Goal: Task Accomplishment & Management: Manage account settings

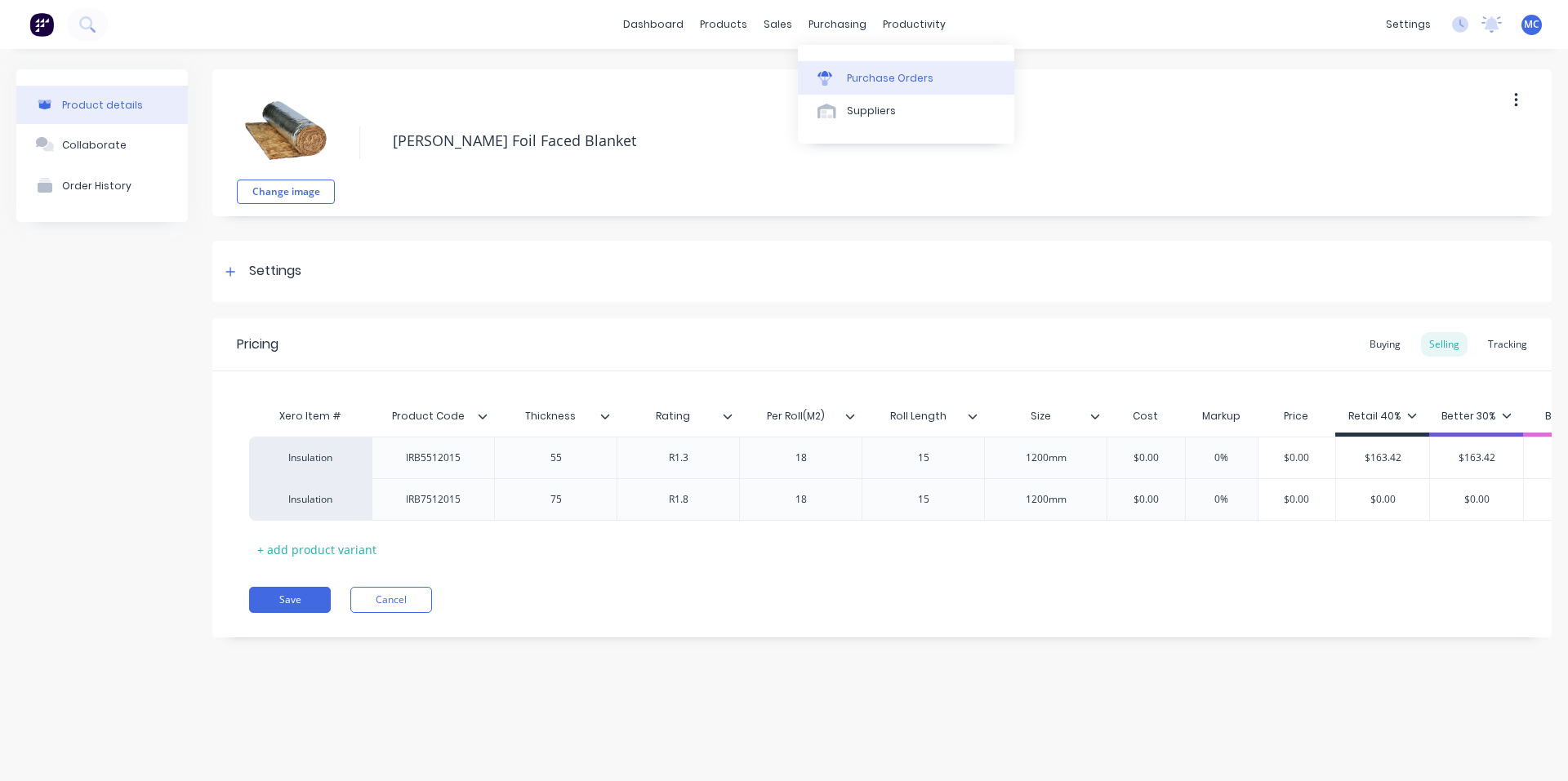
click at [884, 85] on div "Purchase Orders" at bounding box center [889, 78] width 87 height 14
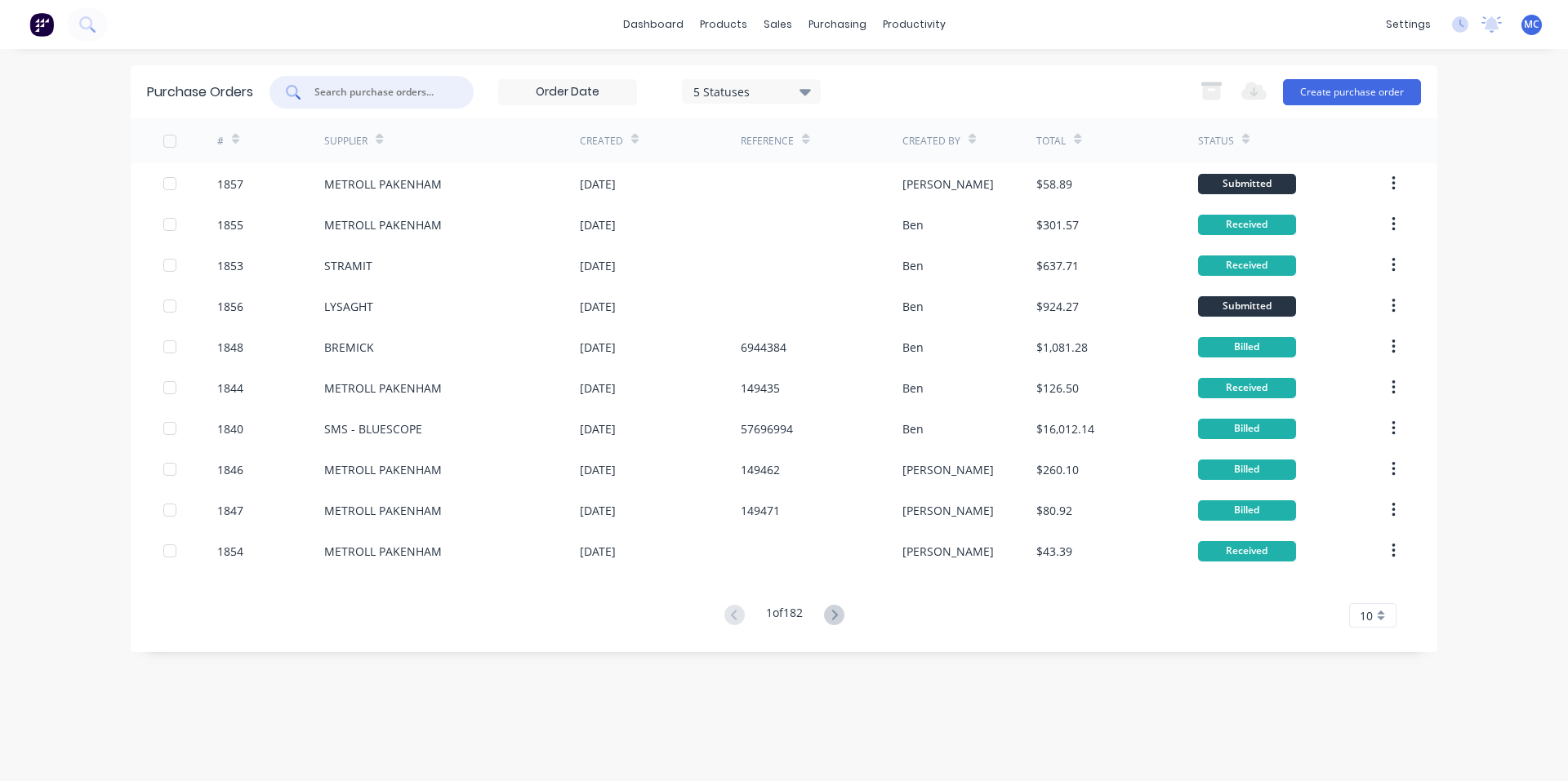
click at [391, 89] on input "text" at bounding box center [381, 92] width 136 height 16
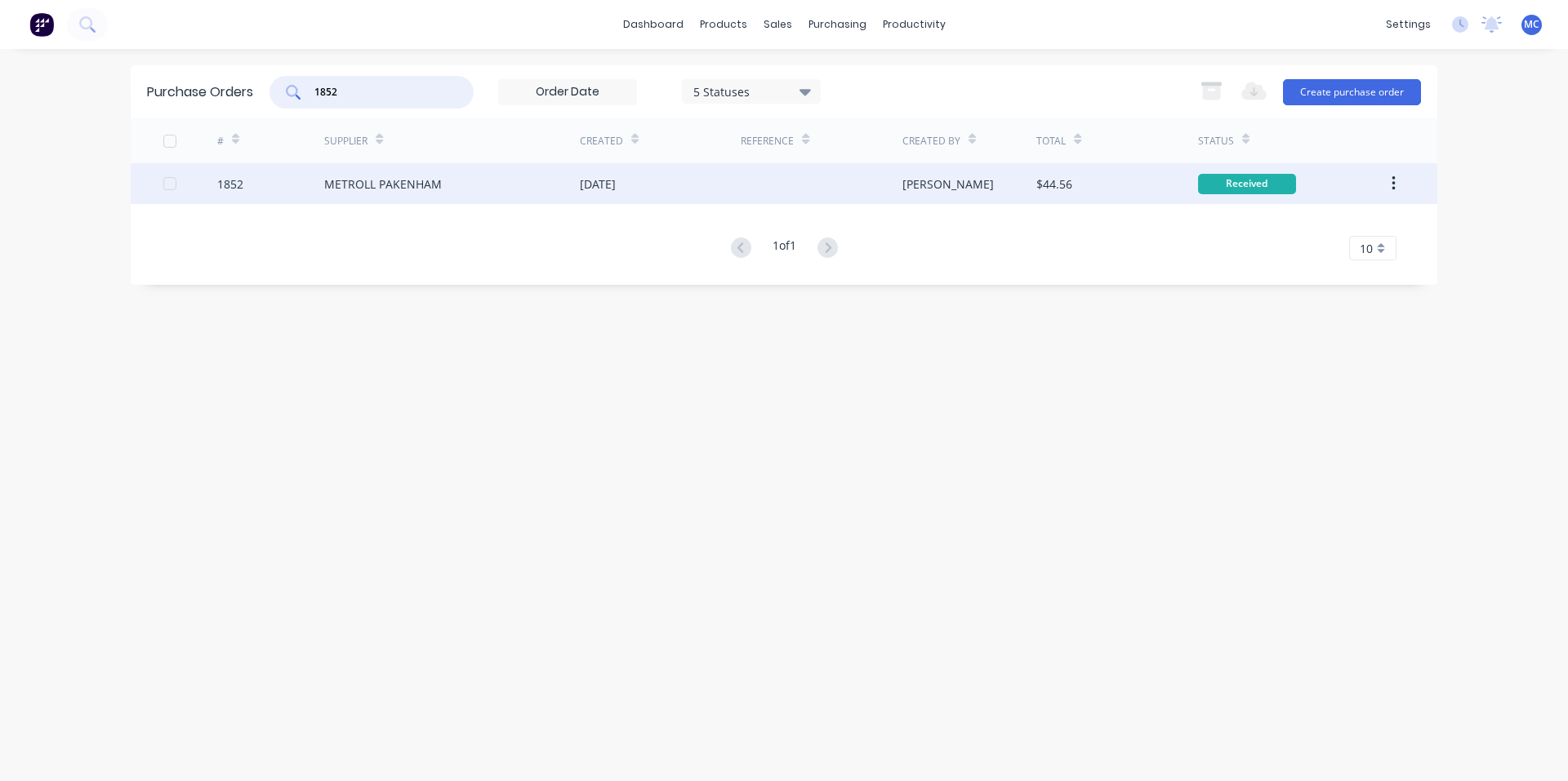
type input "1852"
click at [456, 186] on div "METROLL PAKENHAM" at bounding box center [451, 184] width 256 height 41
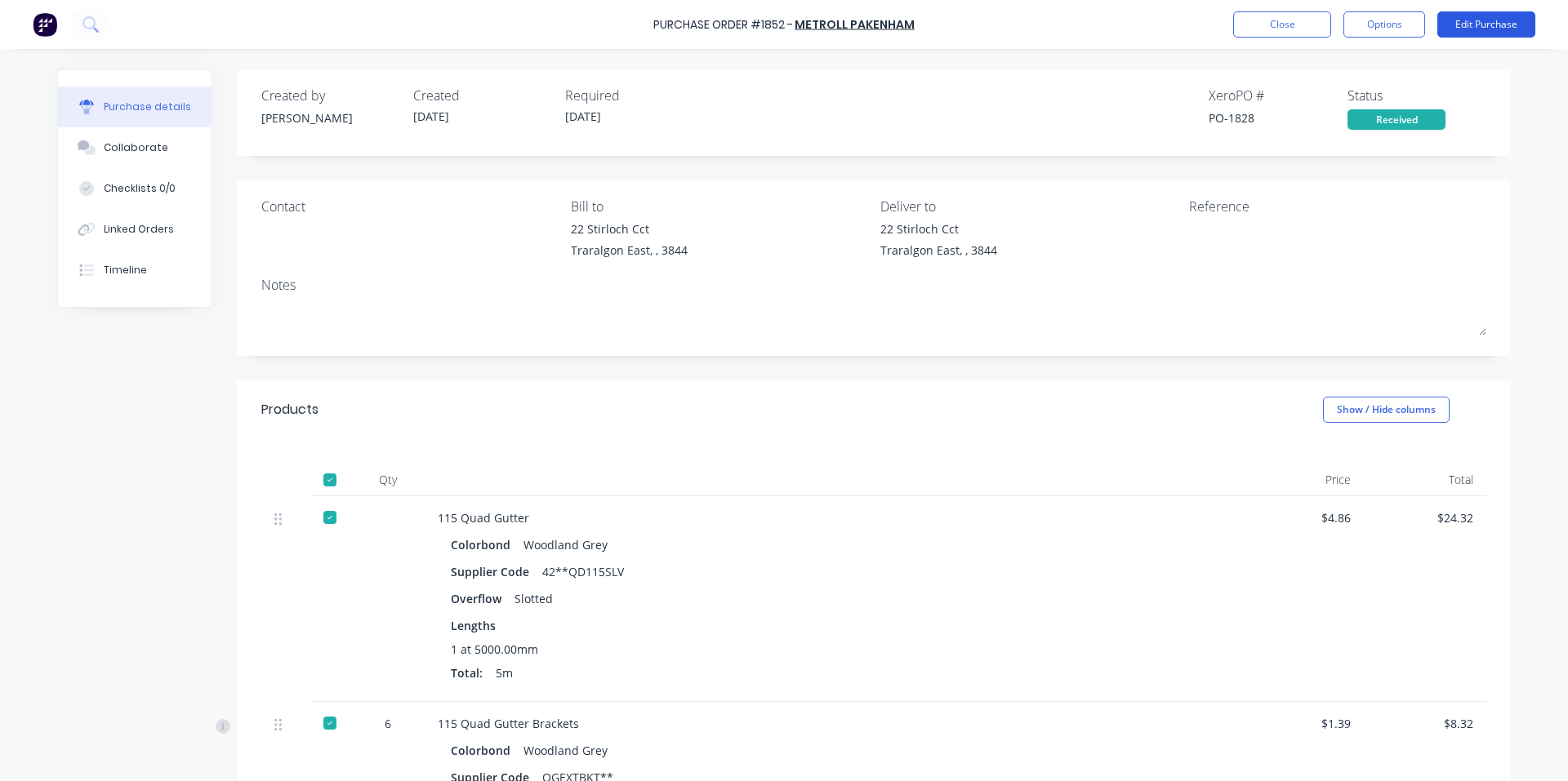
click at [1495, 27] on button "Edit Purchase" at bounding box center [1486, 24] width 98 height 26
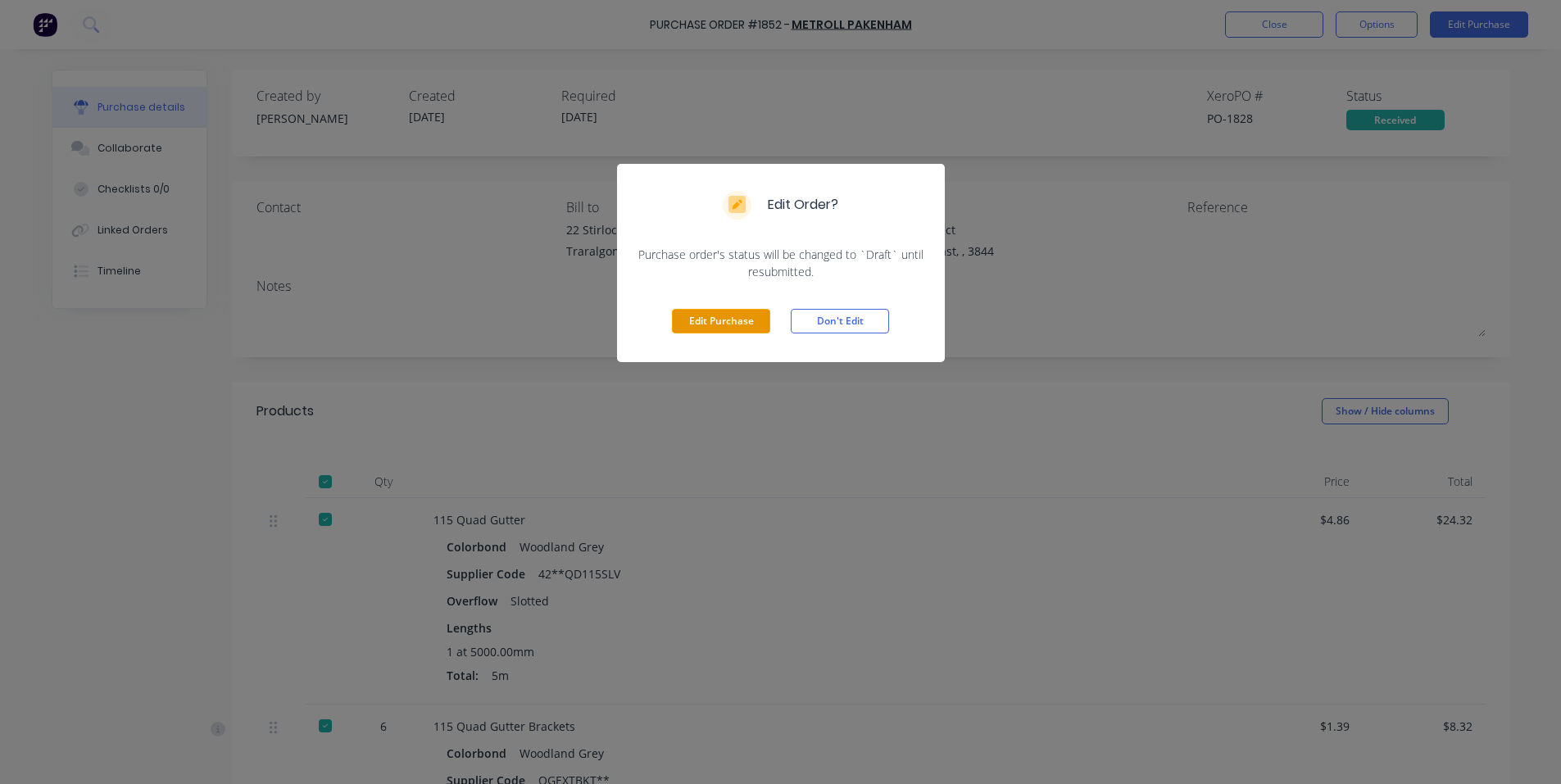
click at [721, 325] on button "Edit Purchase" at bounding box center [721, 320] width 98 height 24
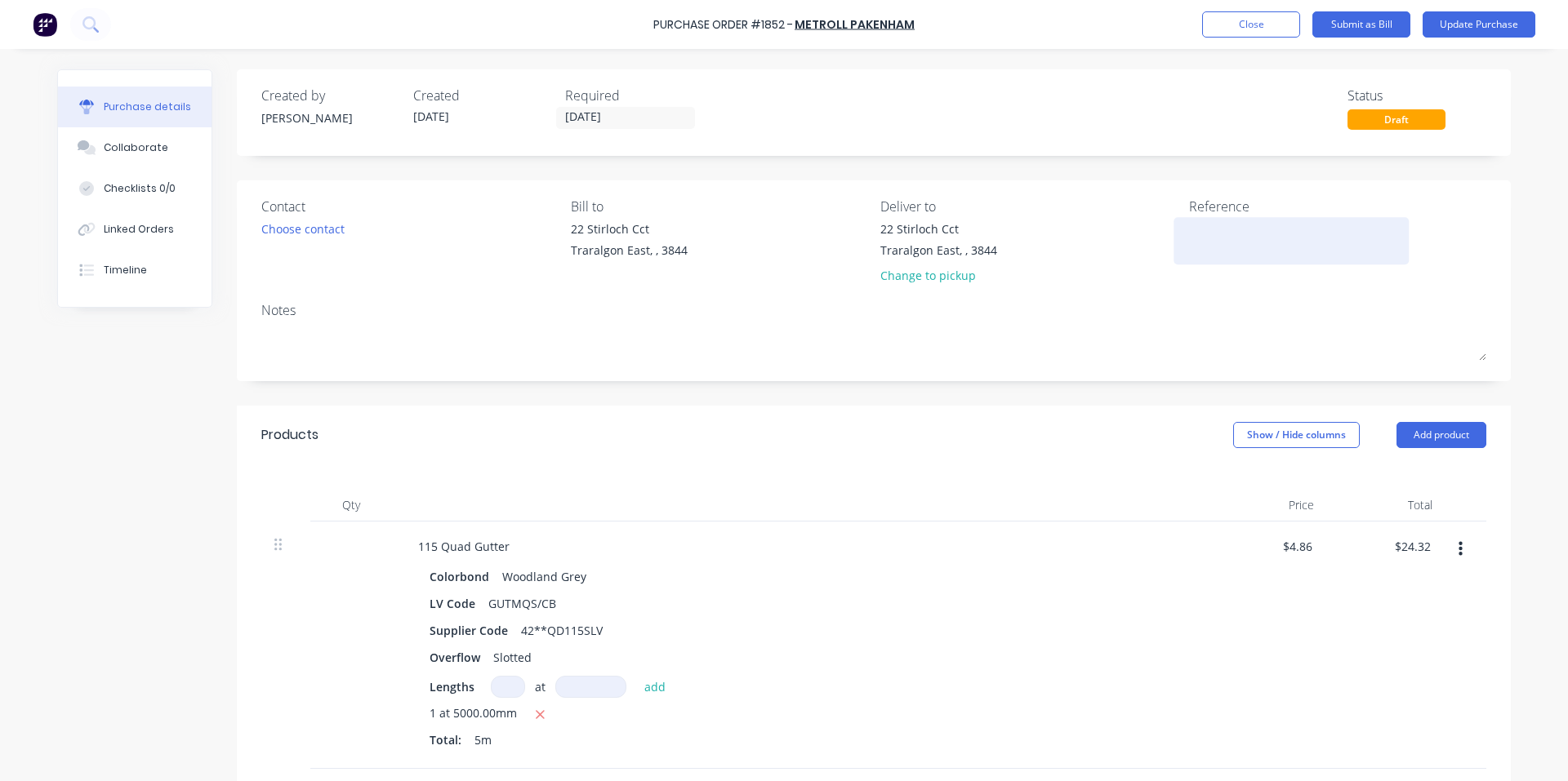
click at [1218, 243] on textarea at bounding box center [1291, 238] width 204 height 37
type textarea "x"
type textarea "1"
type textarea "x"
type textarea "14"
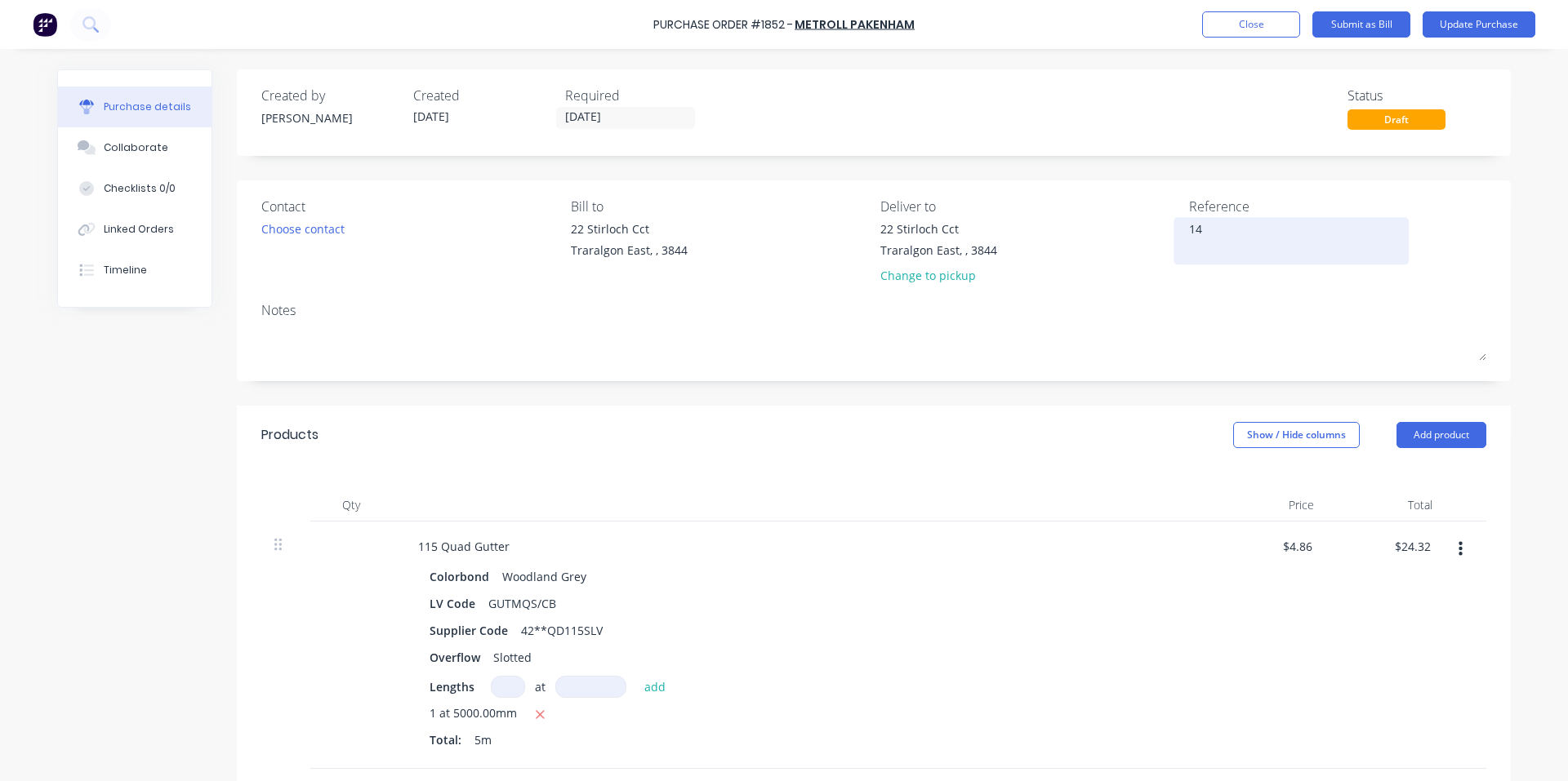
type textarea "x"
type textarea "149"
type textarea "x"
type textarea "1495"
type textarea "x"
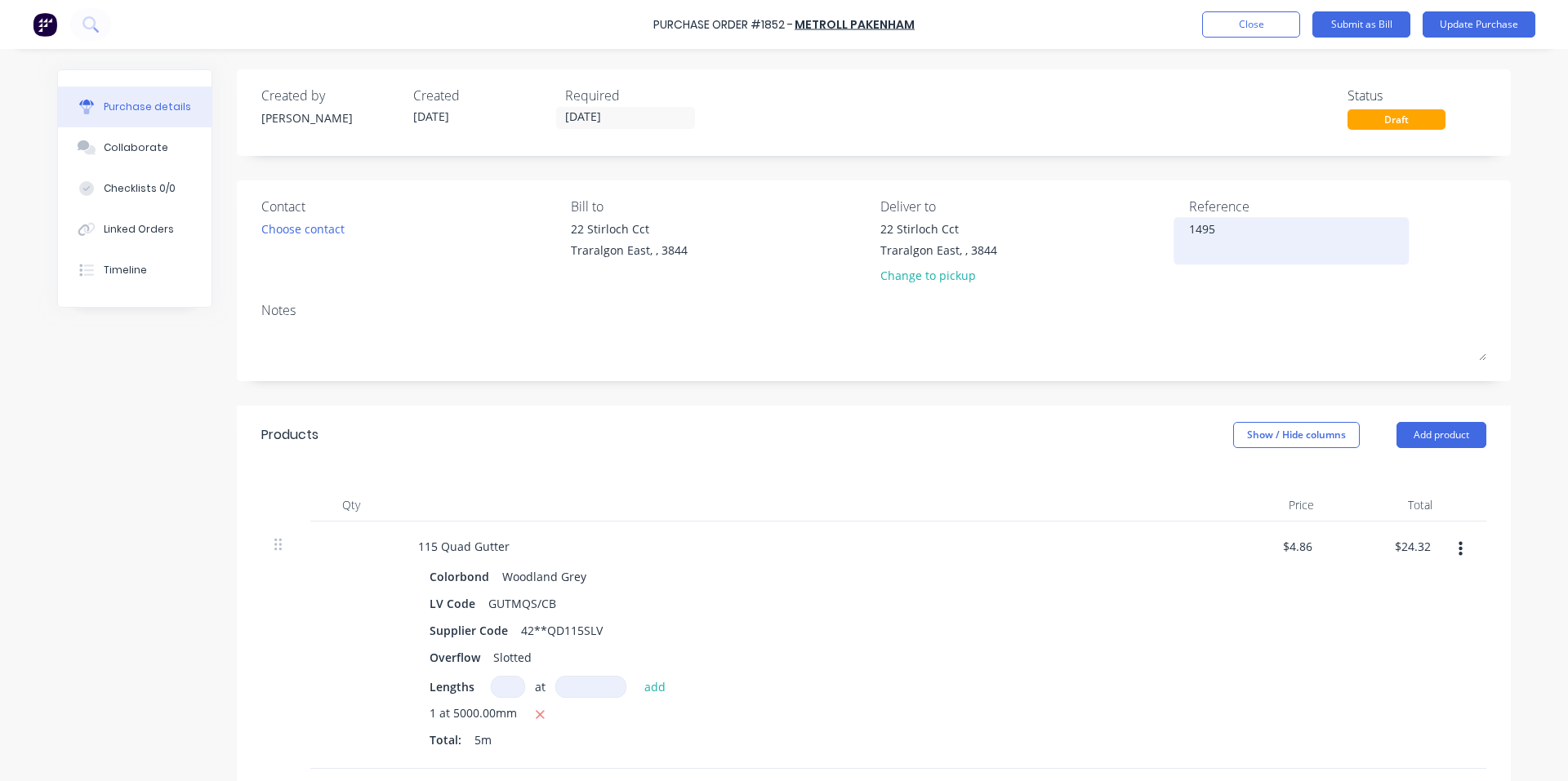
type textarea "14958"
type textarea "x"
type textarea "149586"
type textarea "x"
type textarea "149586"
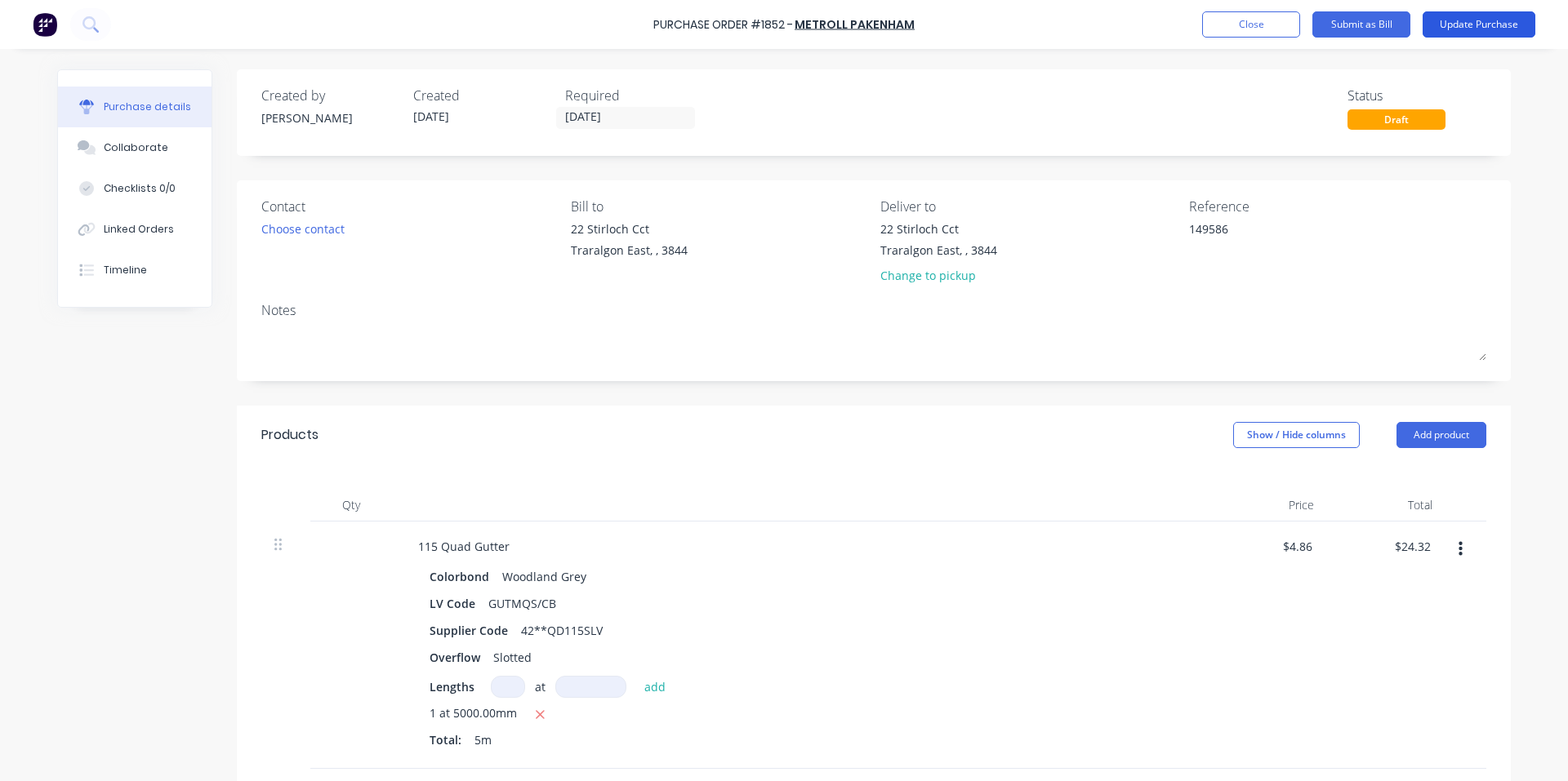
click at [1494, 19] on button "Update Purchase" at bounding box center [1479, 24] width 112 height 26
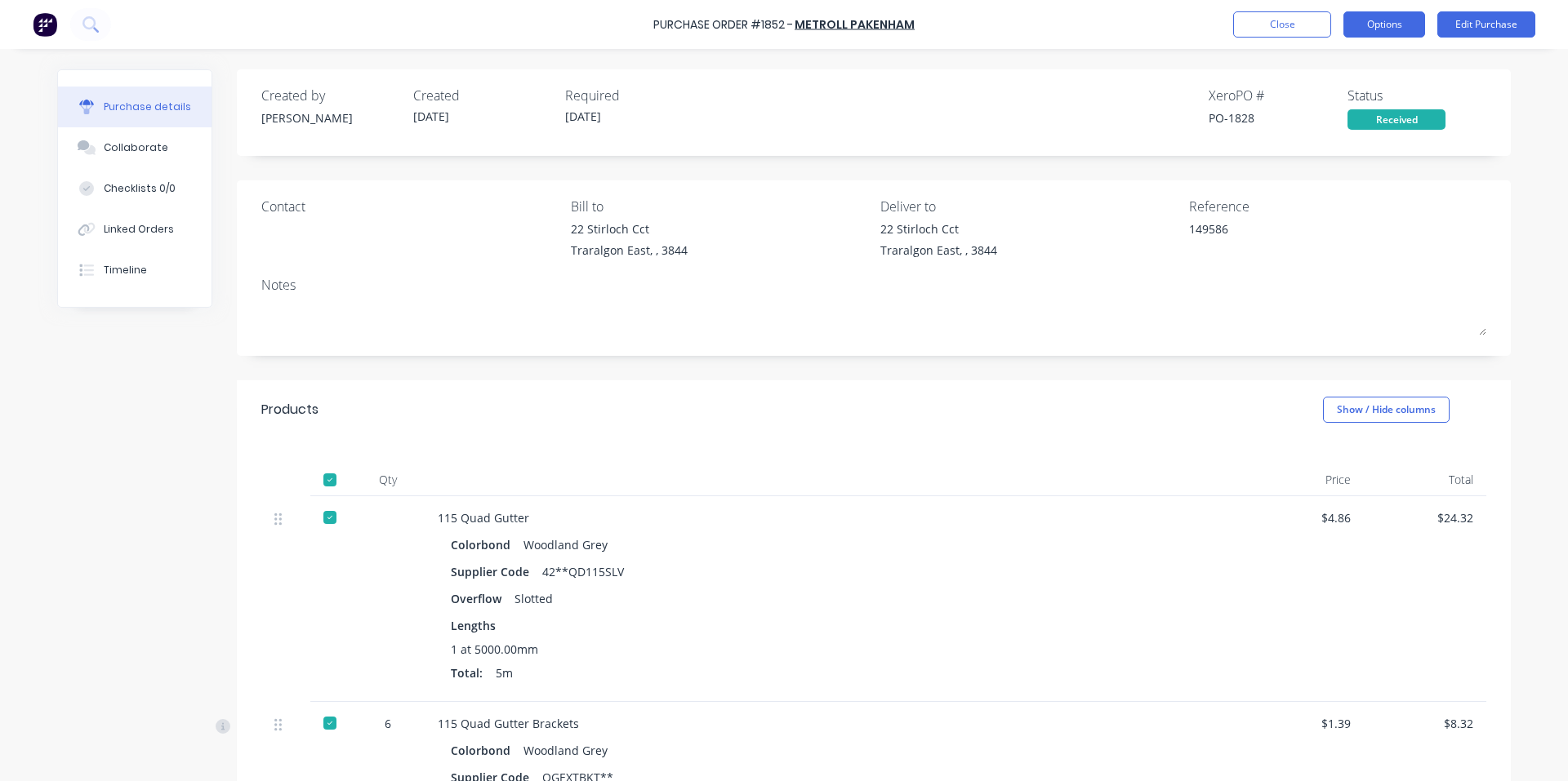
click at [1413, 22] on button "Options" at bounding box center [1384, 24] width 82 height 26
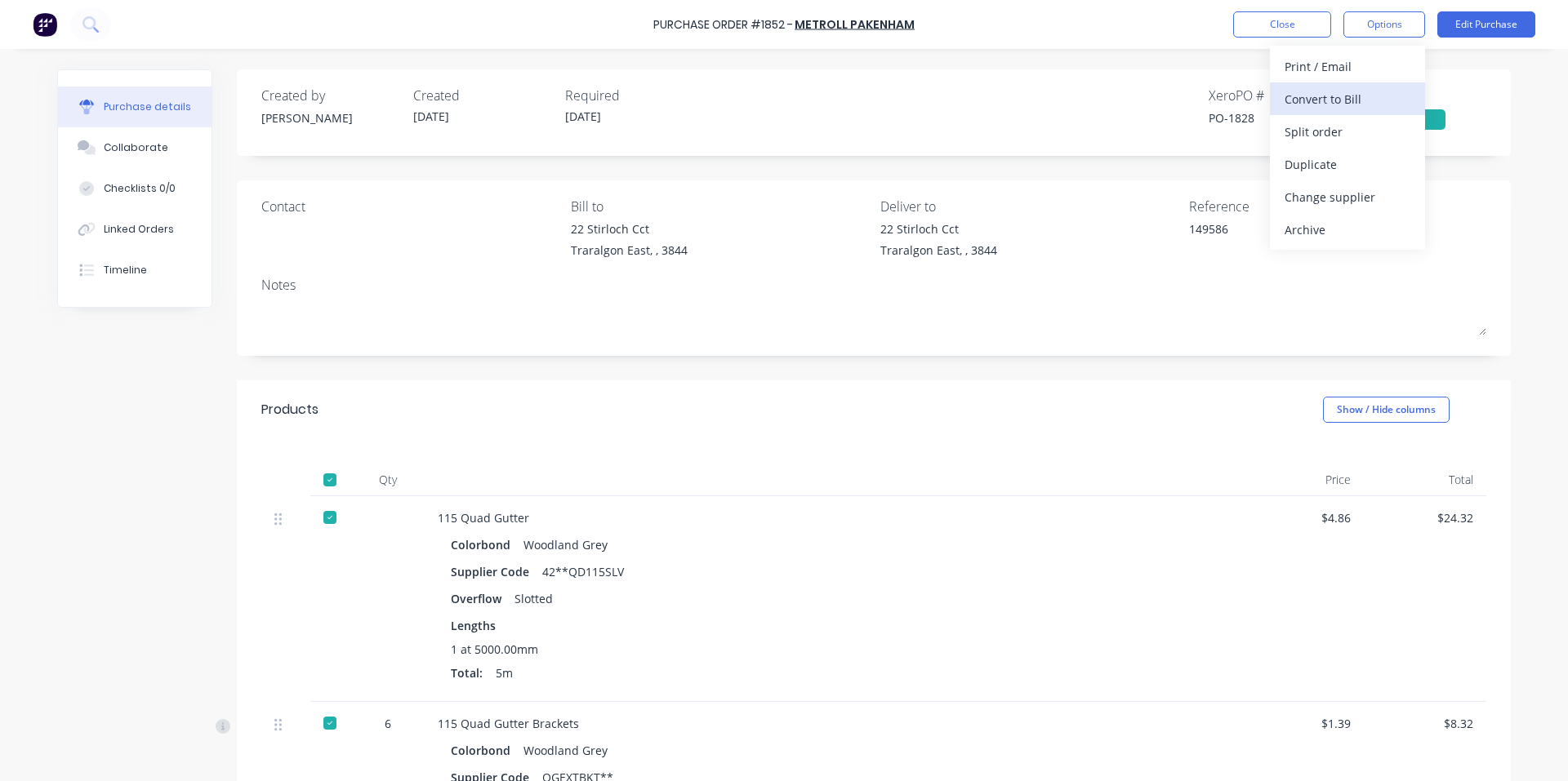
click at [1359, 102] on div "Convert to Bill" at bounding box center [1347, 99] width 126 height 24
type textarea "x"
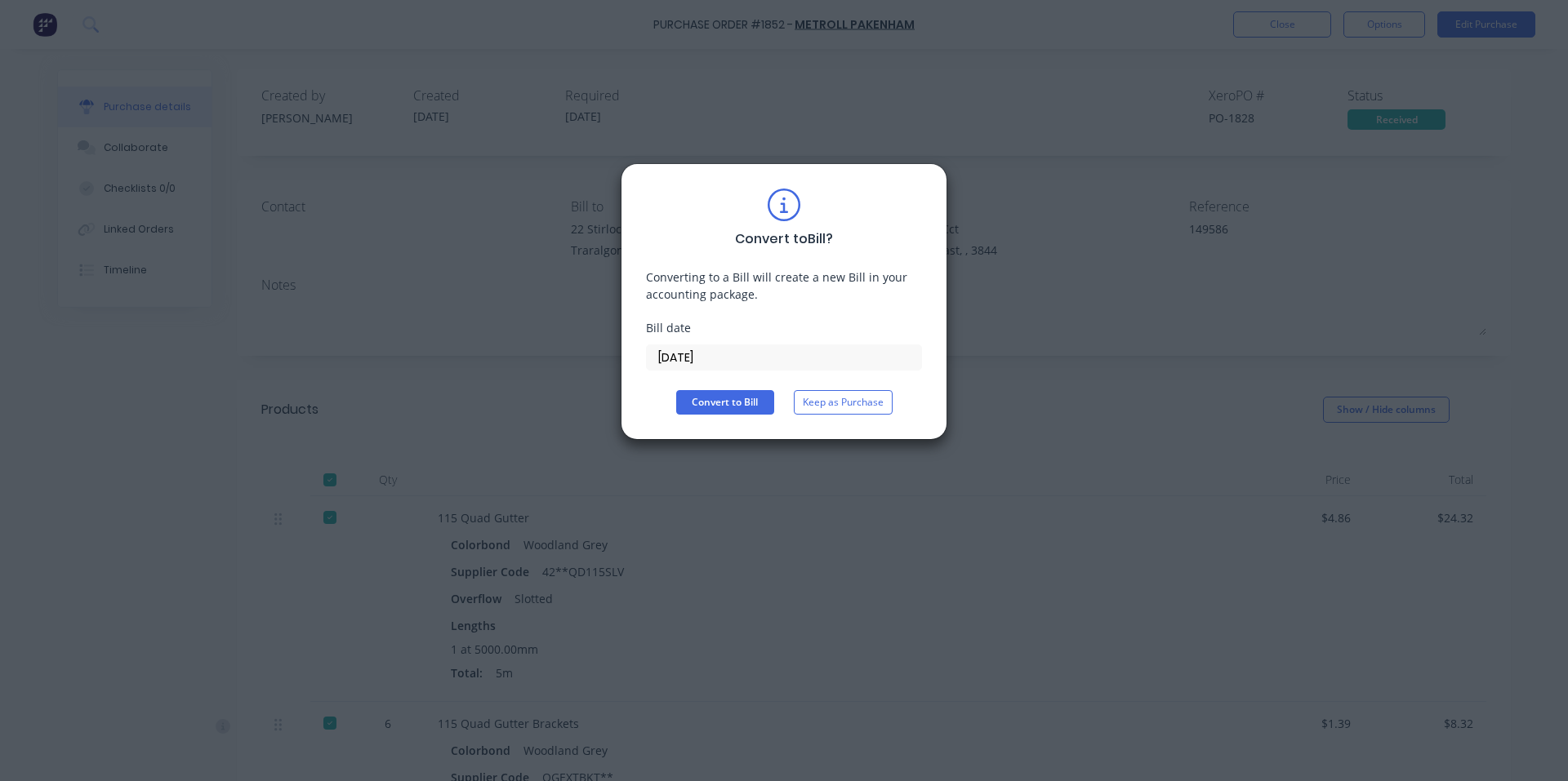
click at [760, 352] on input "[DATE]" at bounding box center [784, 357] width 275 height 24
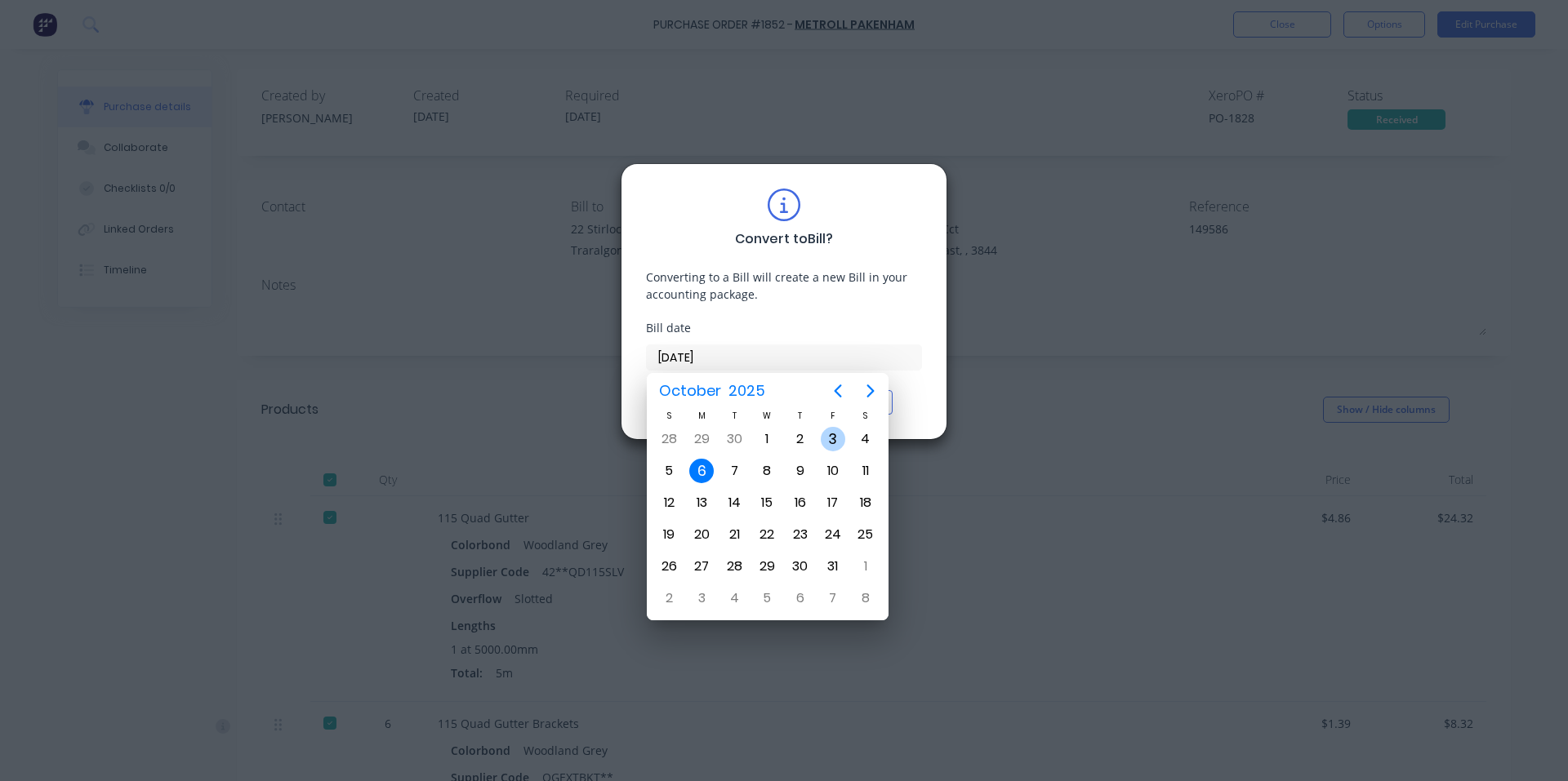
click at [828, 440] on div "3" at bounding box center [832, 439] width 24 height 24
type input "[DATE]"
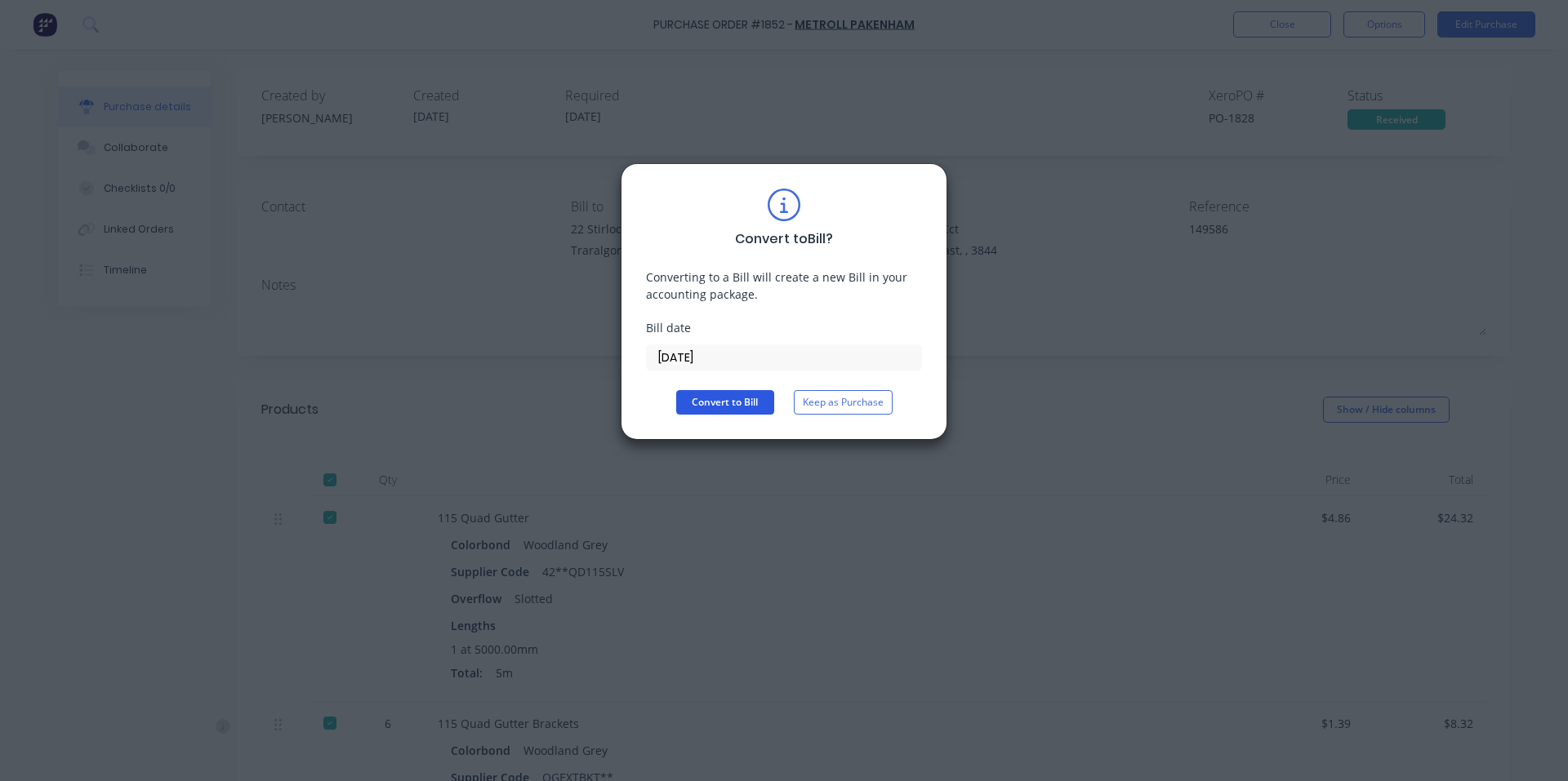
click at [730, 398] on button "Convert to Bill" at bounding box center [725, 402] width 98 height 24
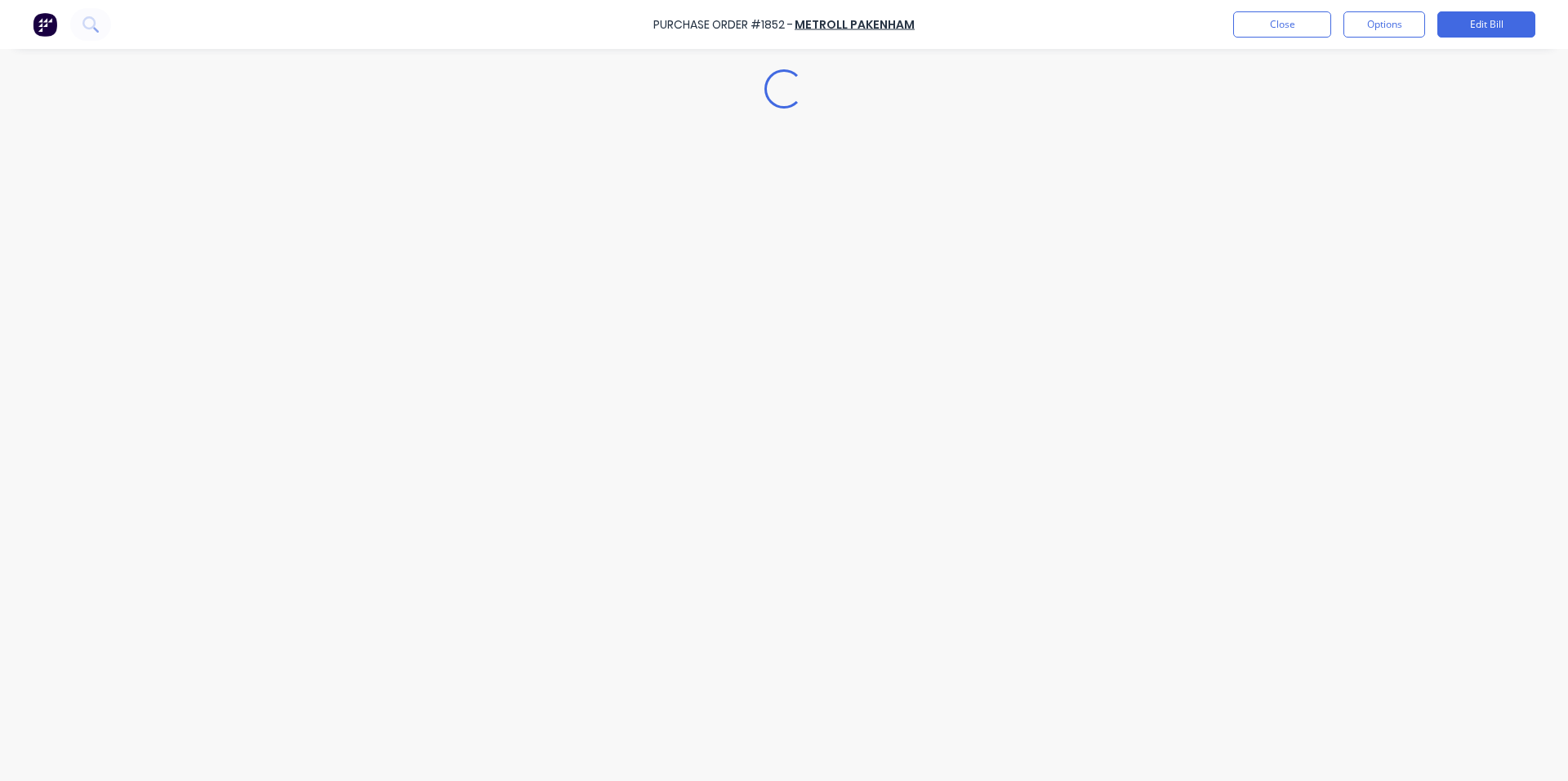
type textarea "x"
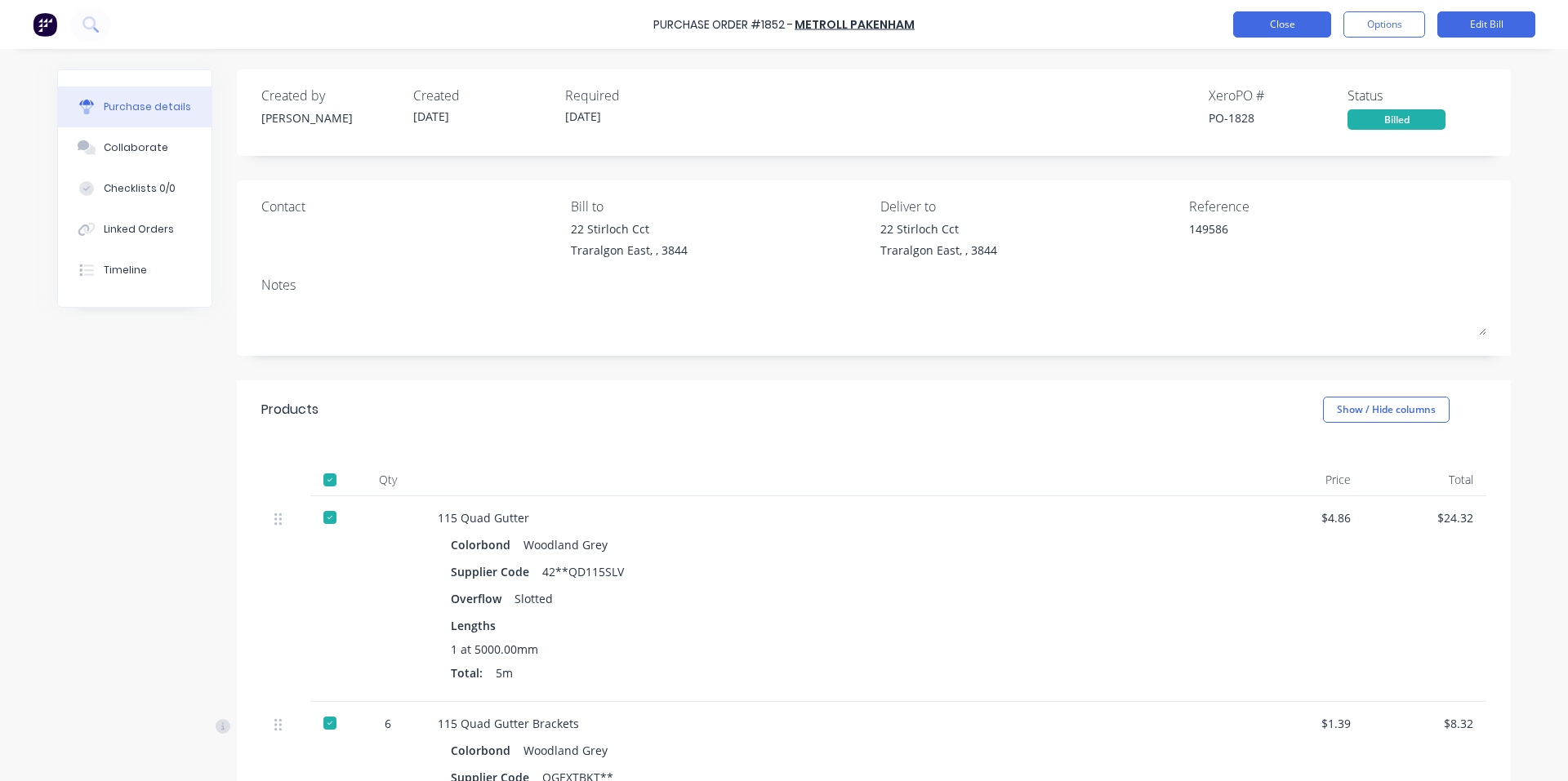
click at [1260, 29] on button "Close" at bounding box center [1282, 24] width 98 height 26
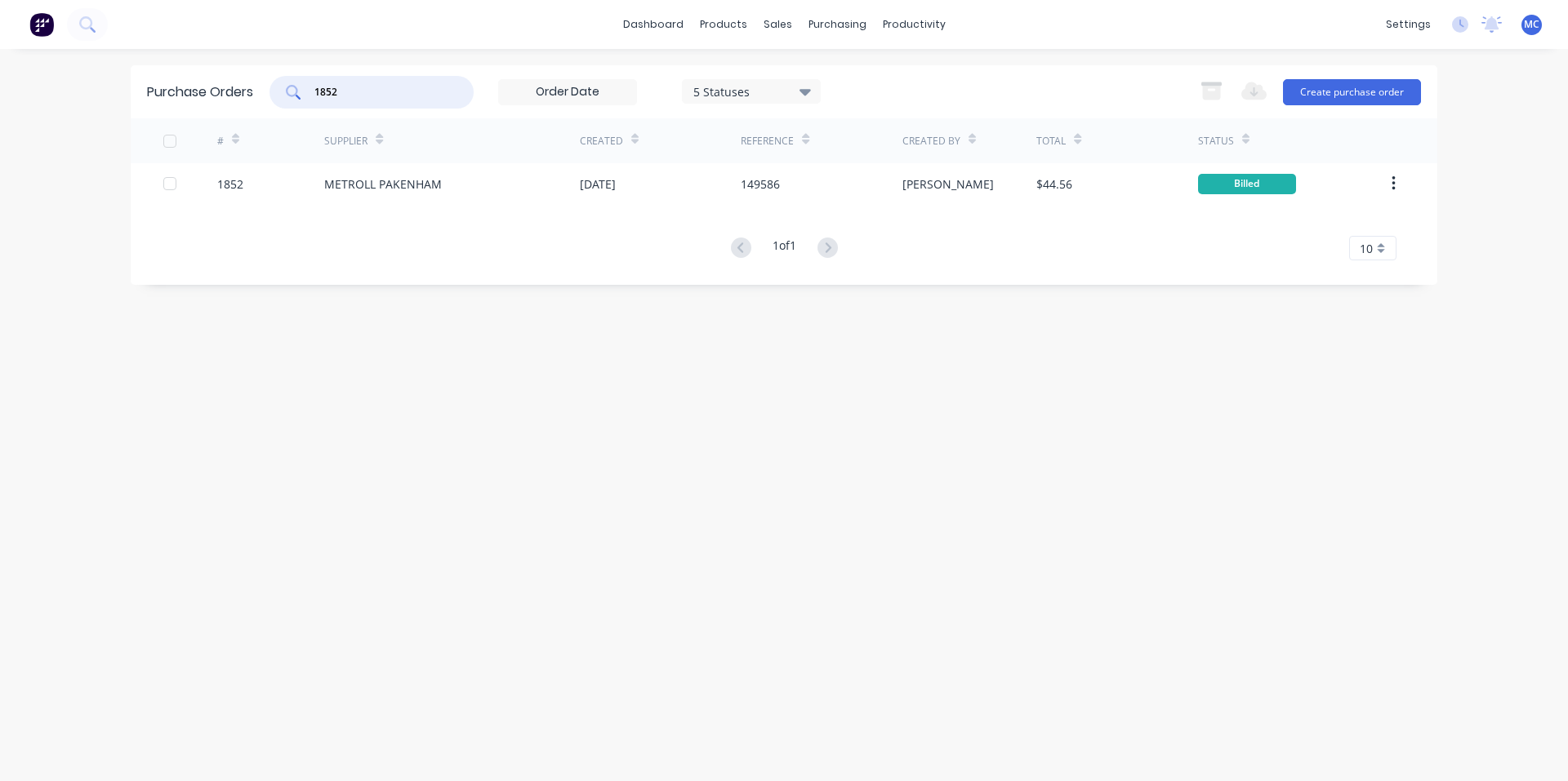
drag, startPoint x: 364, startPoint y: 95, endPoint x: 29, endPoint y: 97, distance: 335.0
click at [30, 95] on div "dashboard products sales purchasing productivity dashboard products Product Cat…" at bounding box center [784, 390] width 1568 height 781
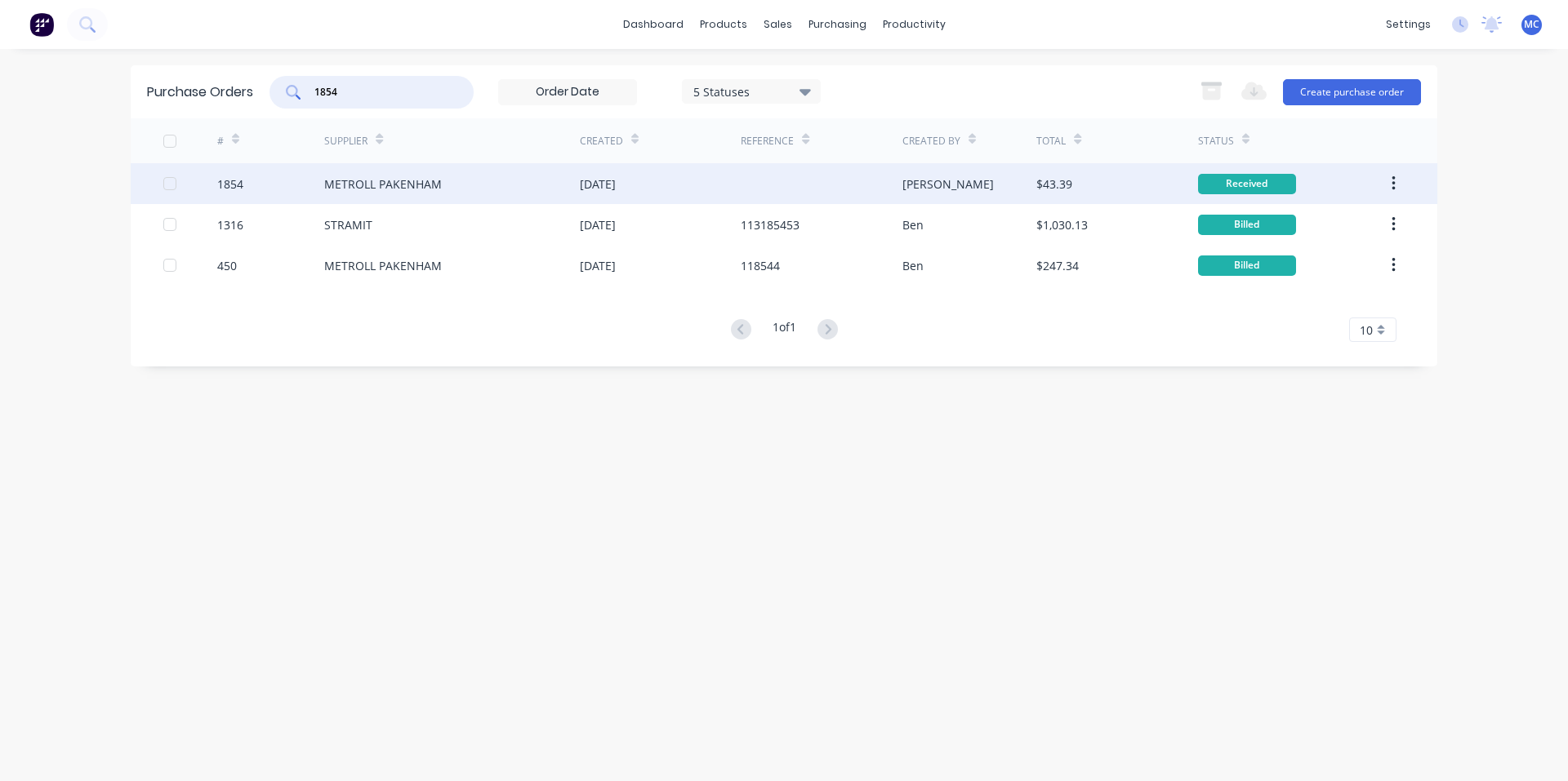
type input "1854"
click at [385, 191] on div "METROLL PAKENHAM" at bounding box center [383, 184] width 118 height 17
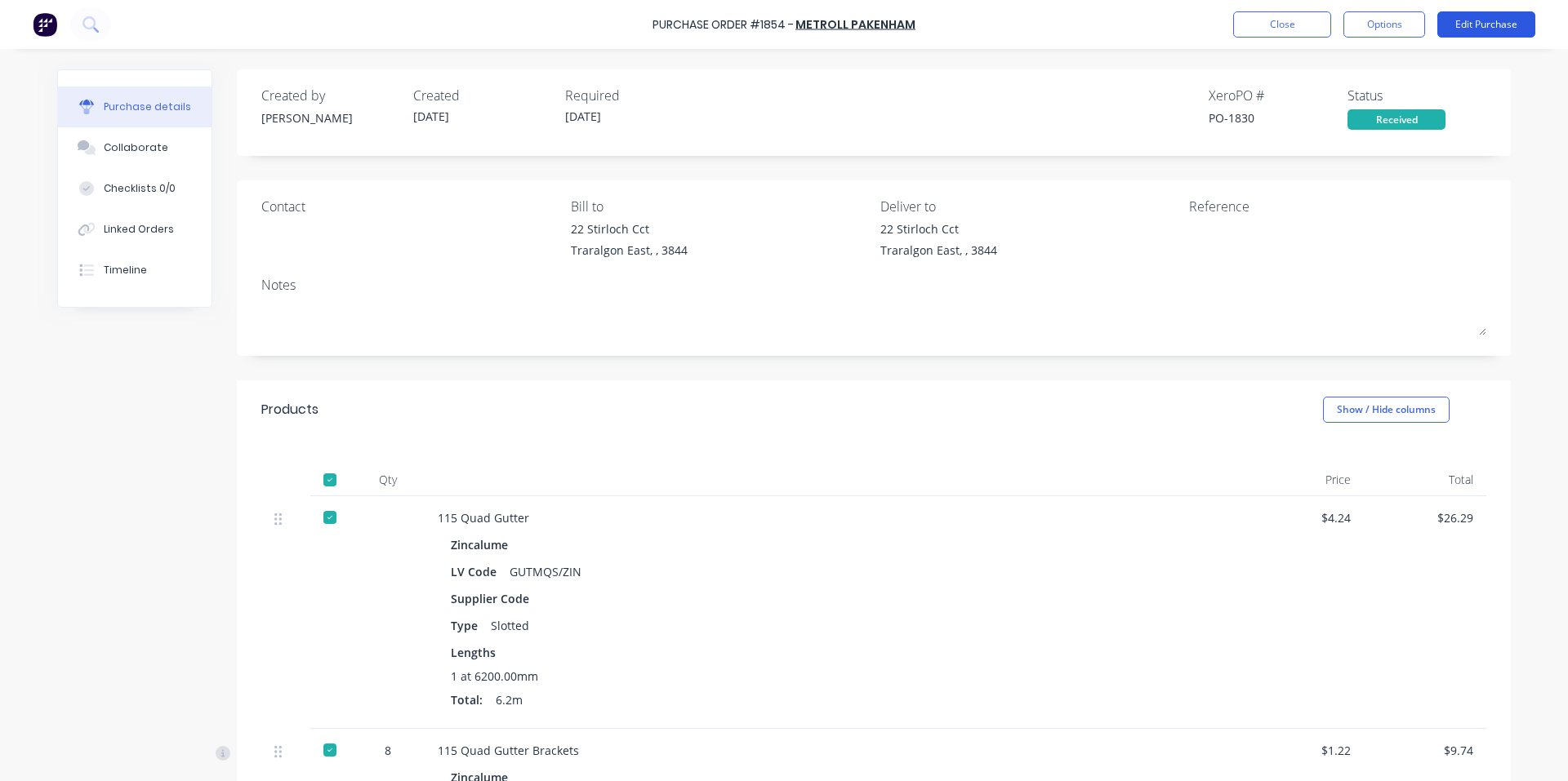
click at [1517, 23] on button "Edit Purchase" at bounding box center [1486, 24] width 98 height 26
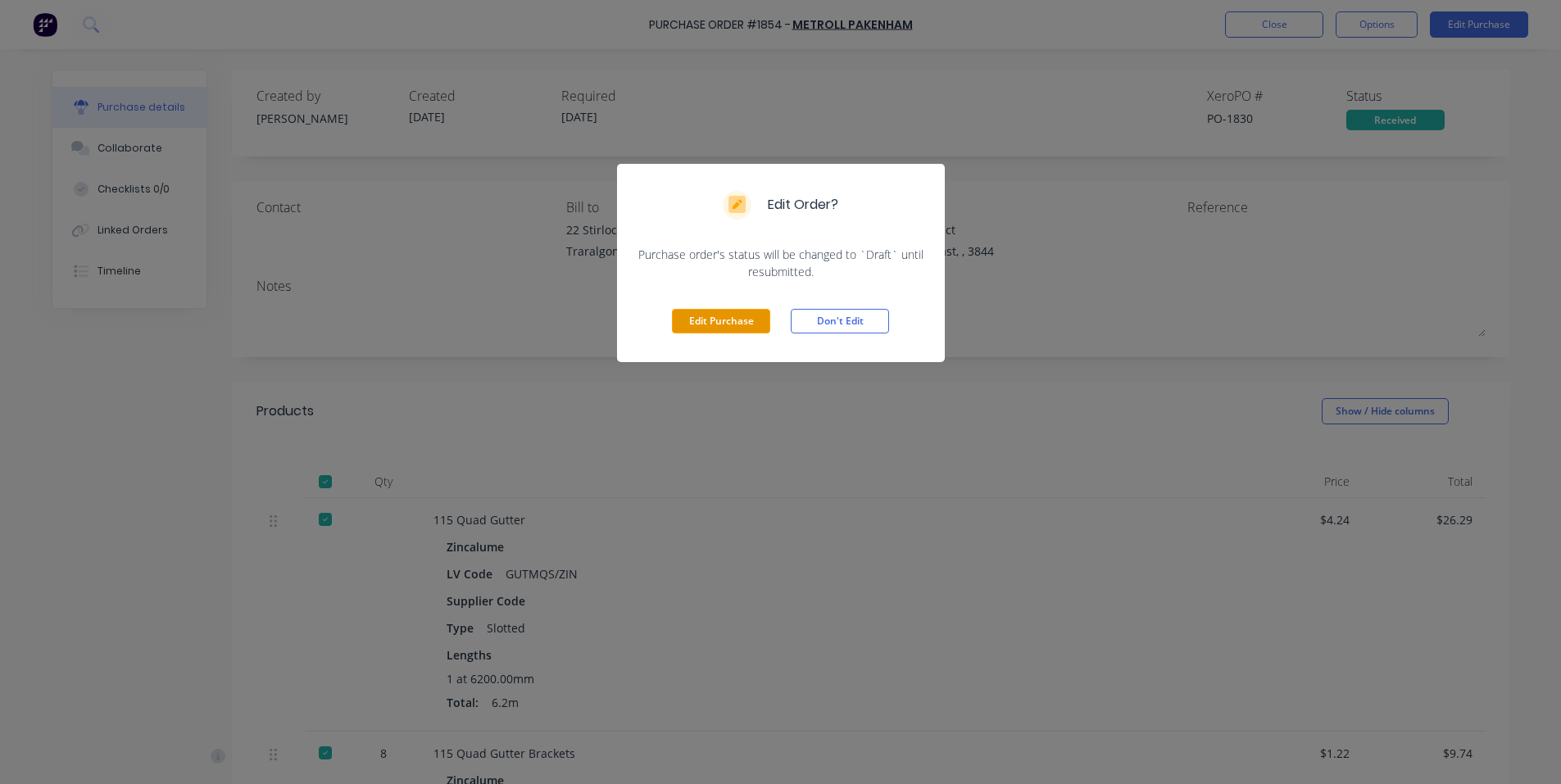
click at [694, 313] on button "Edit Purchase" at bounding box center [721, 320] width 98 height 24
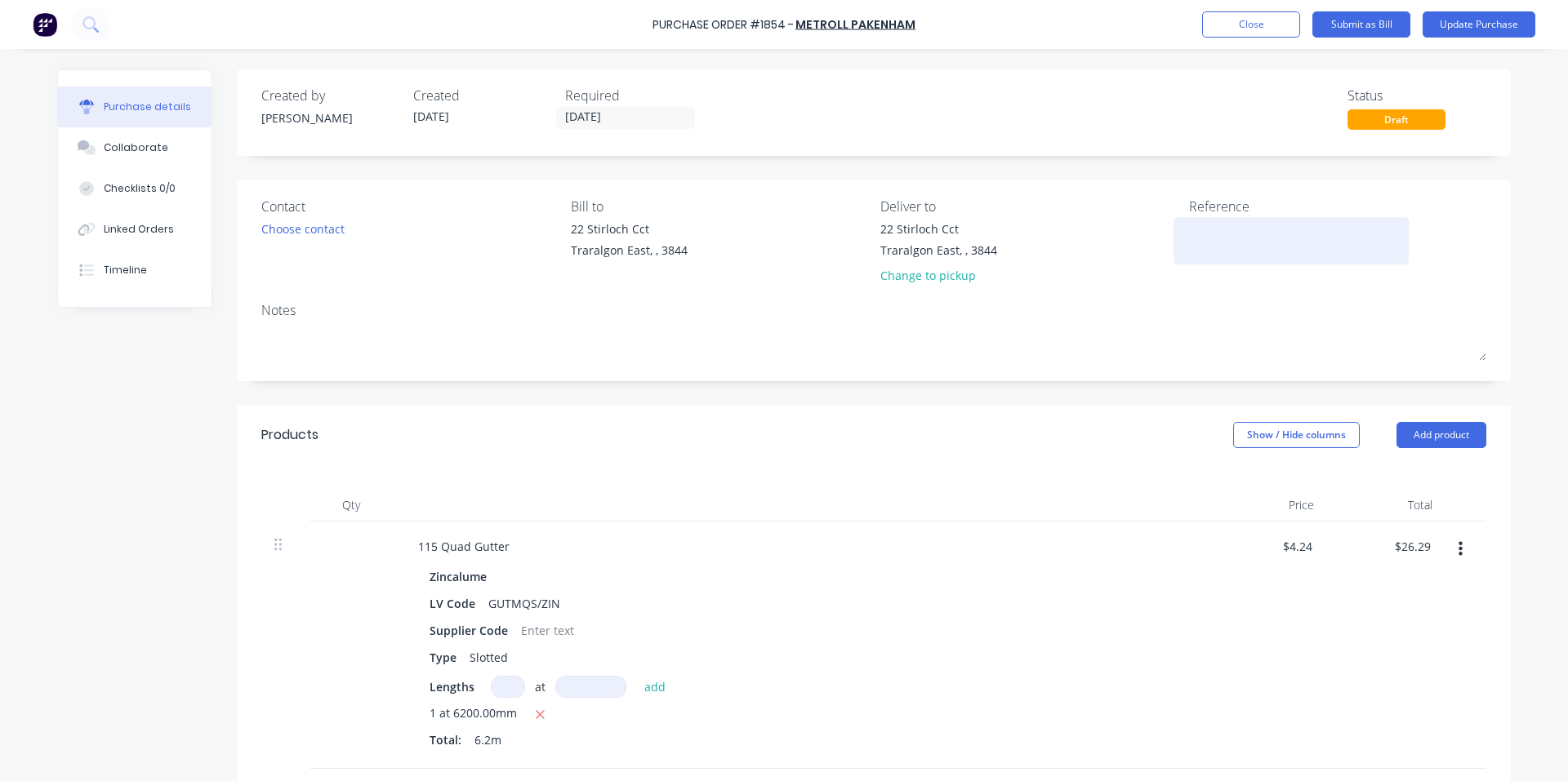
click at [1232, 237] on textarea at bounding box center [1291, 238] width 204 height 37
type textarea "149"
type textarea "x"
type textarea "1496"
type textarea "x"
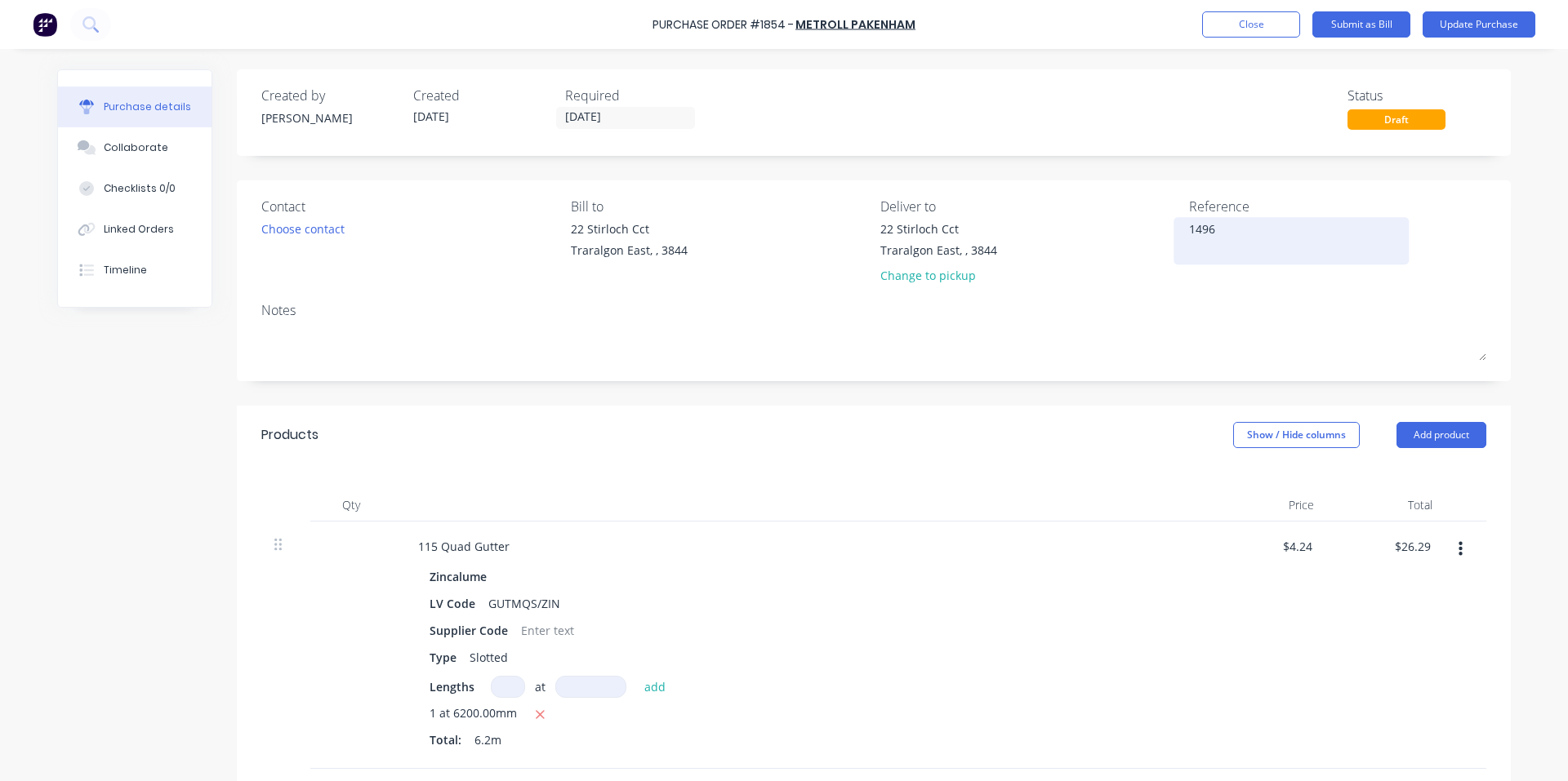
type textarea "14964"
type textarea "x"
type textarea "149643"
type textarea "x"
type textarea "149643"
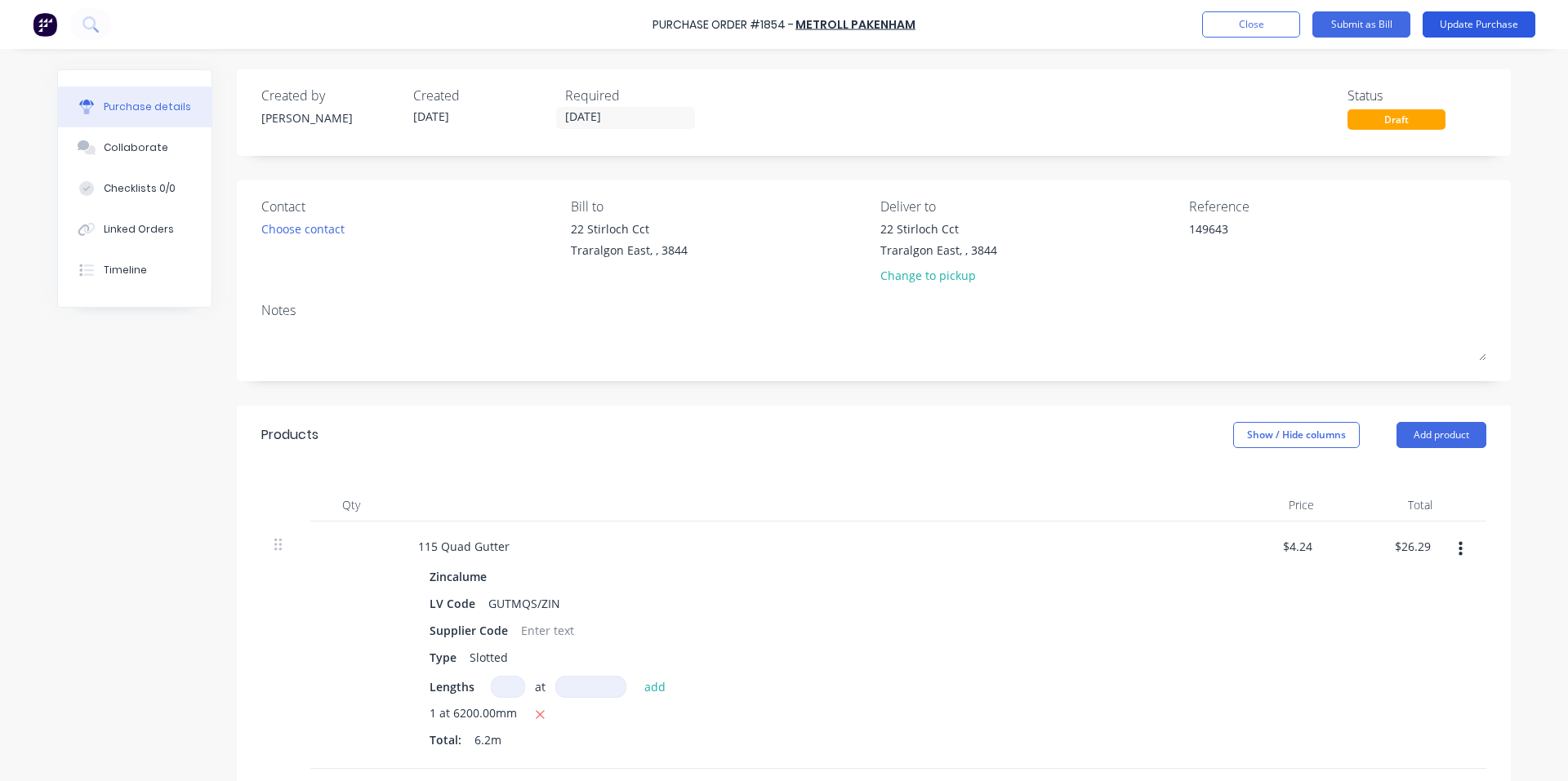
click at [1484, 28] on button "Update Purchase" at bounding box center [1479, 24] width 112 height 26
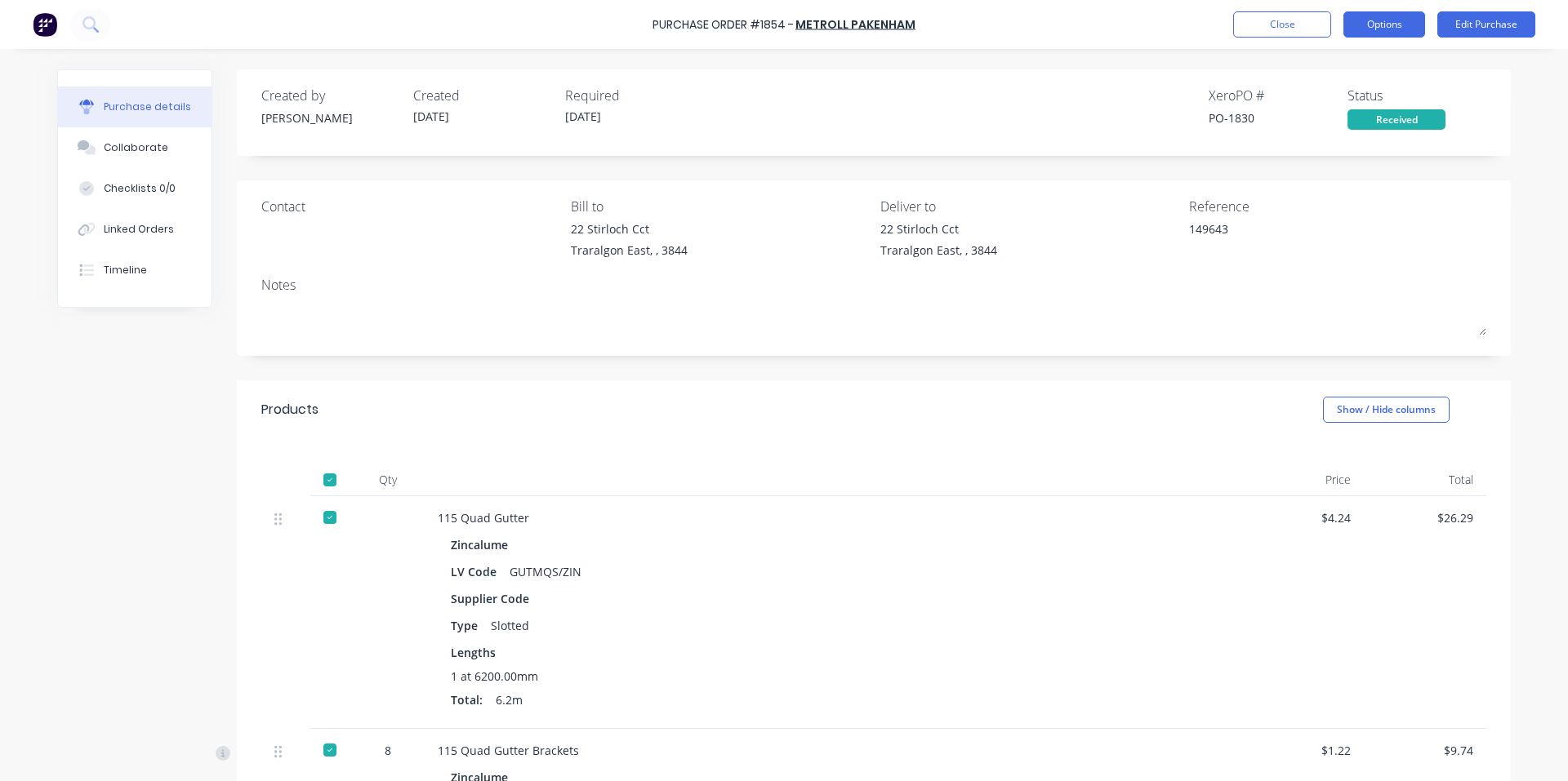
click at [1406, 21] on button "Options" at bounding box center [1384, 24] width 82 height 26
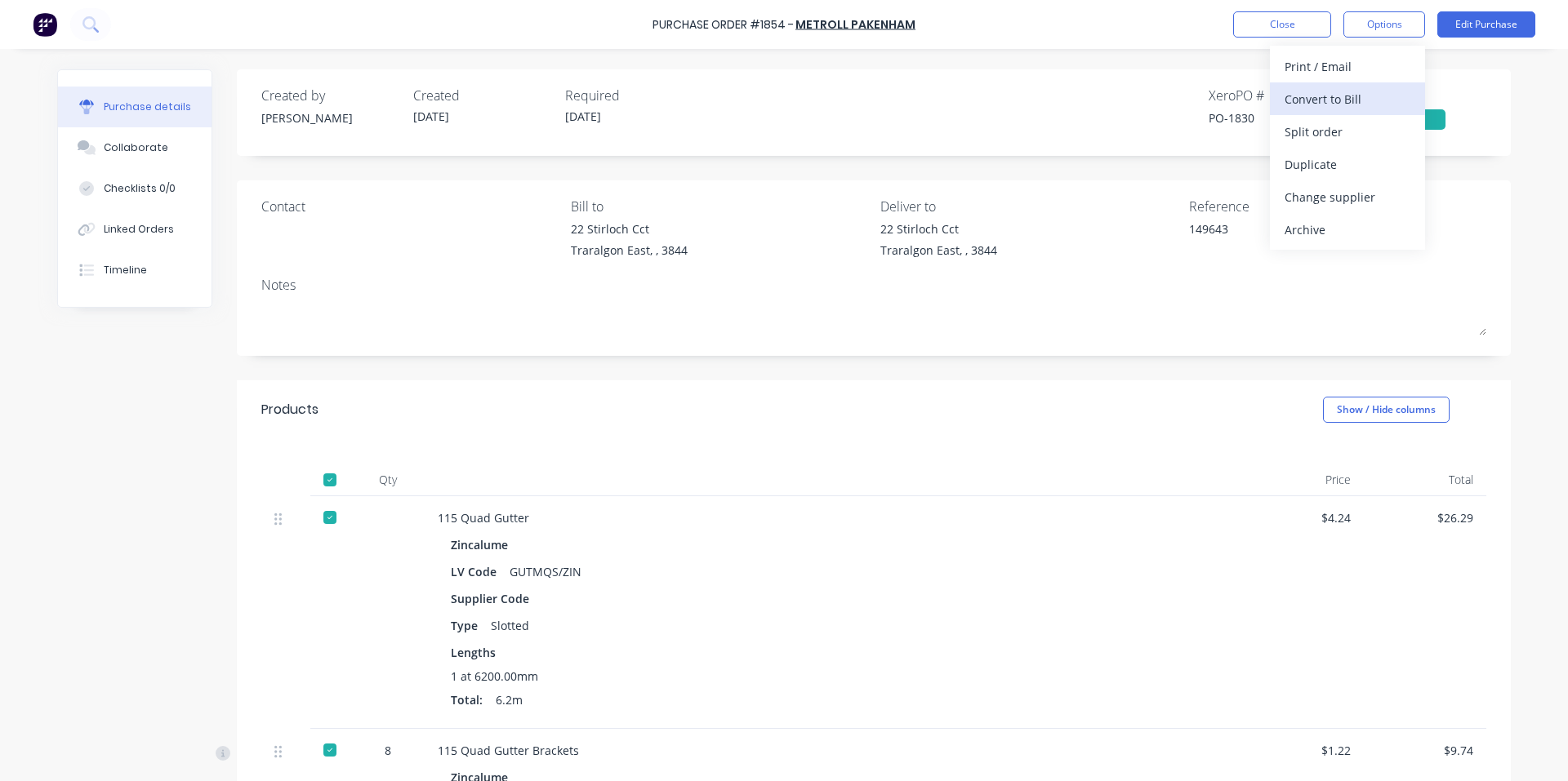
click at [1372, 98] on div "Convert to Bill" at bounding box center [1347, 99] width 126 height 24
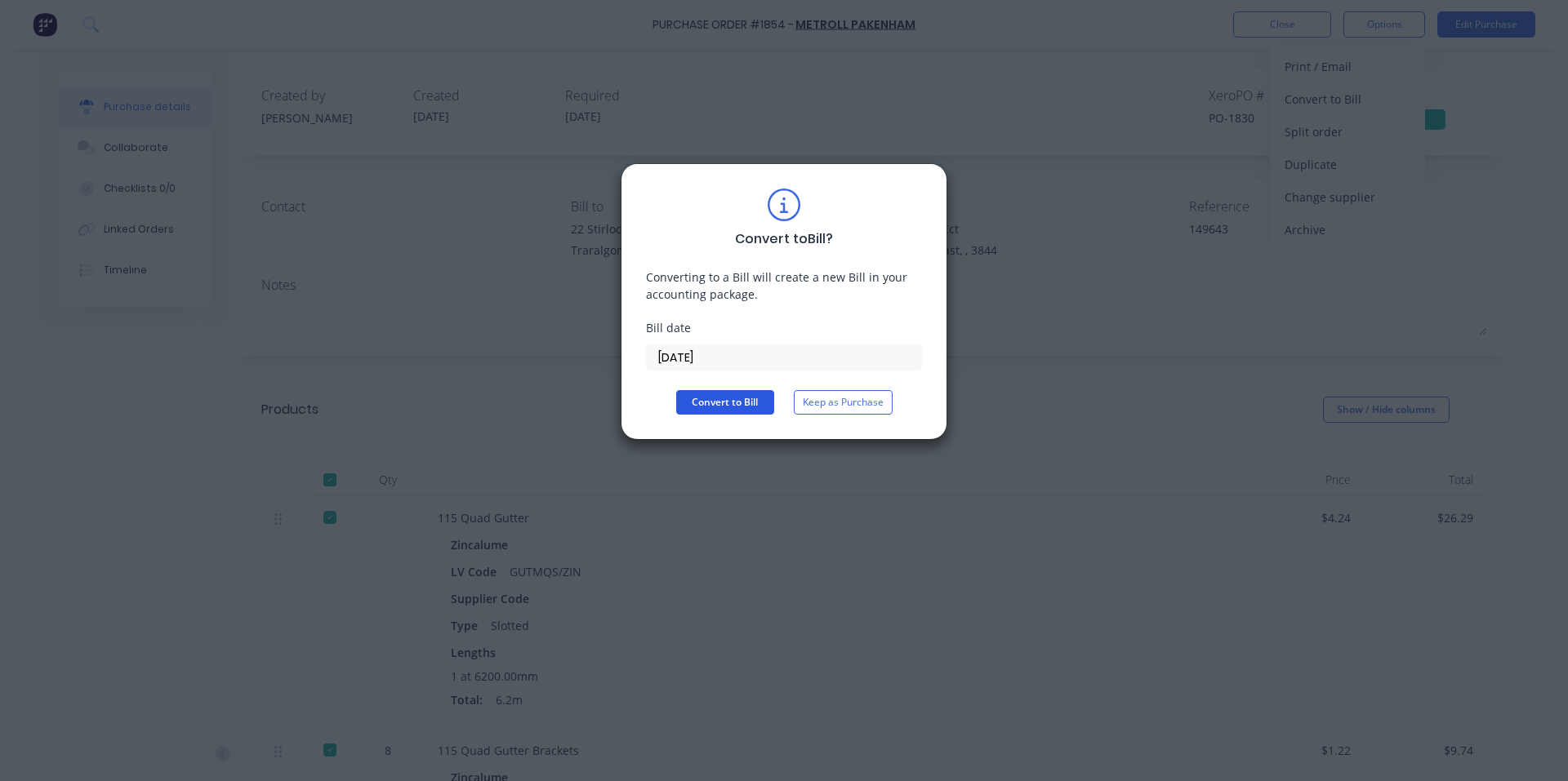
click at [717, 400] on button "Convert to Bill" at bounding box center [725, 402] width 98 height 24
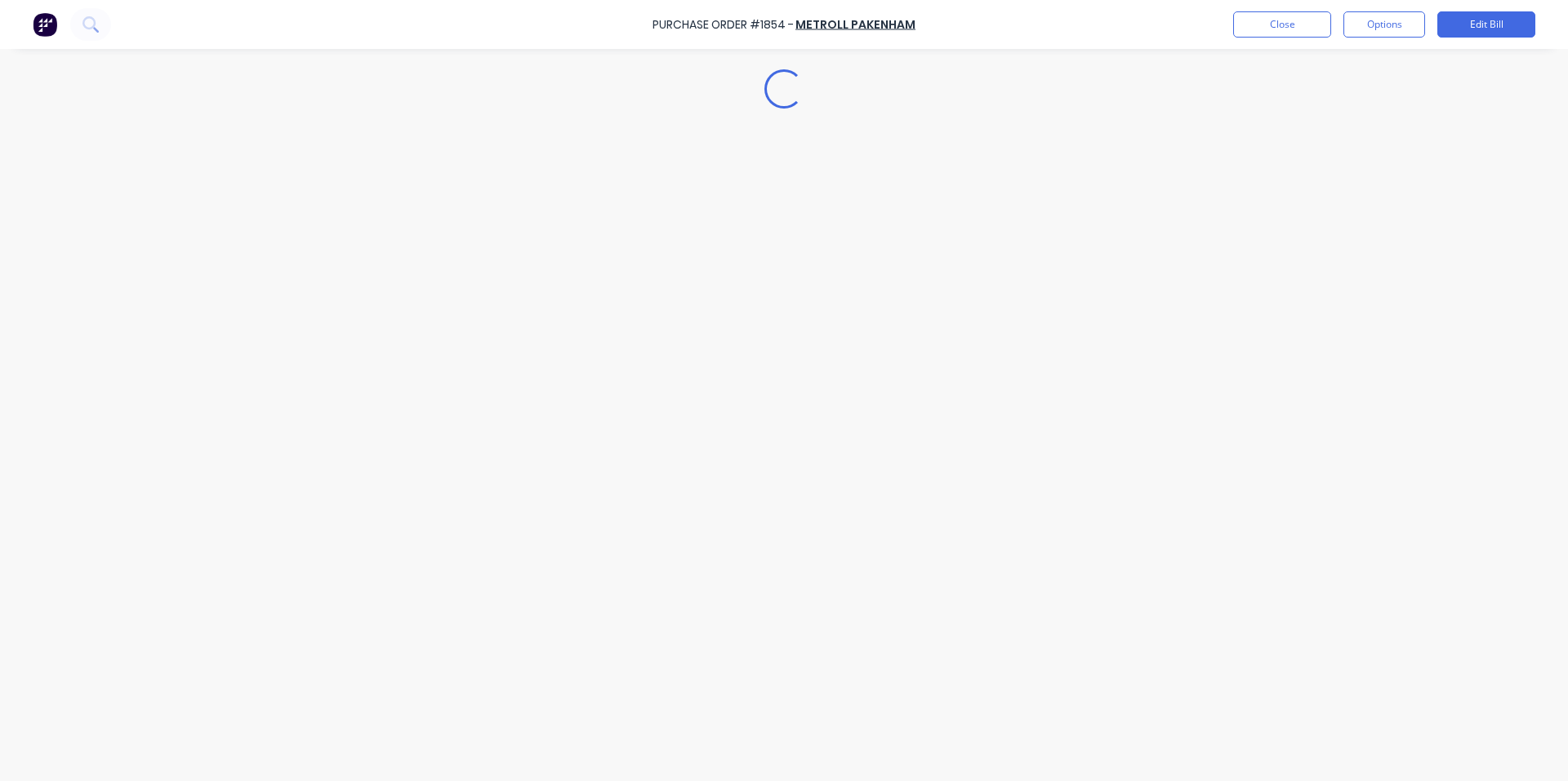
type textarea "x"
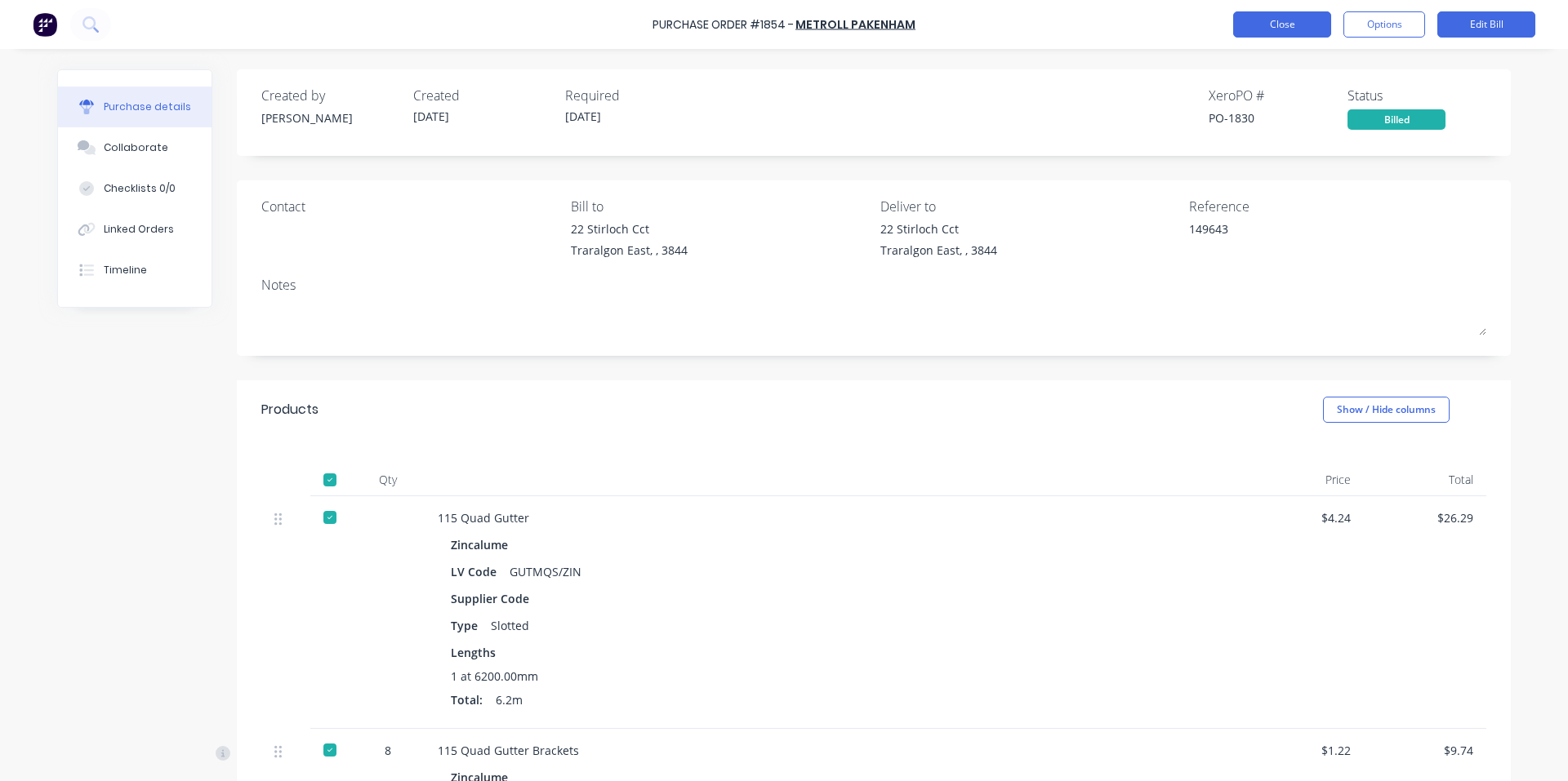
click at [1311, 24] on button "Close" at bounding box center [1282, 24] width 98 height 26
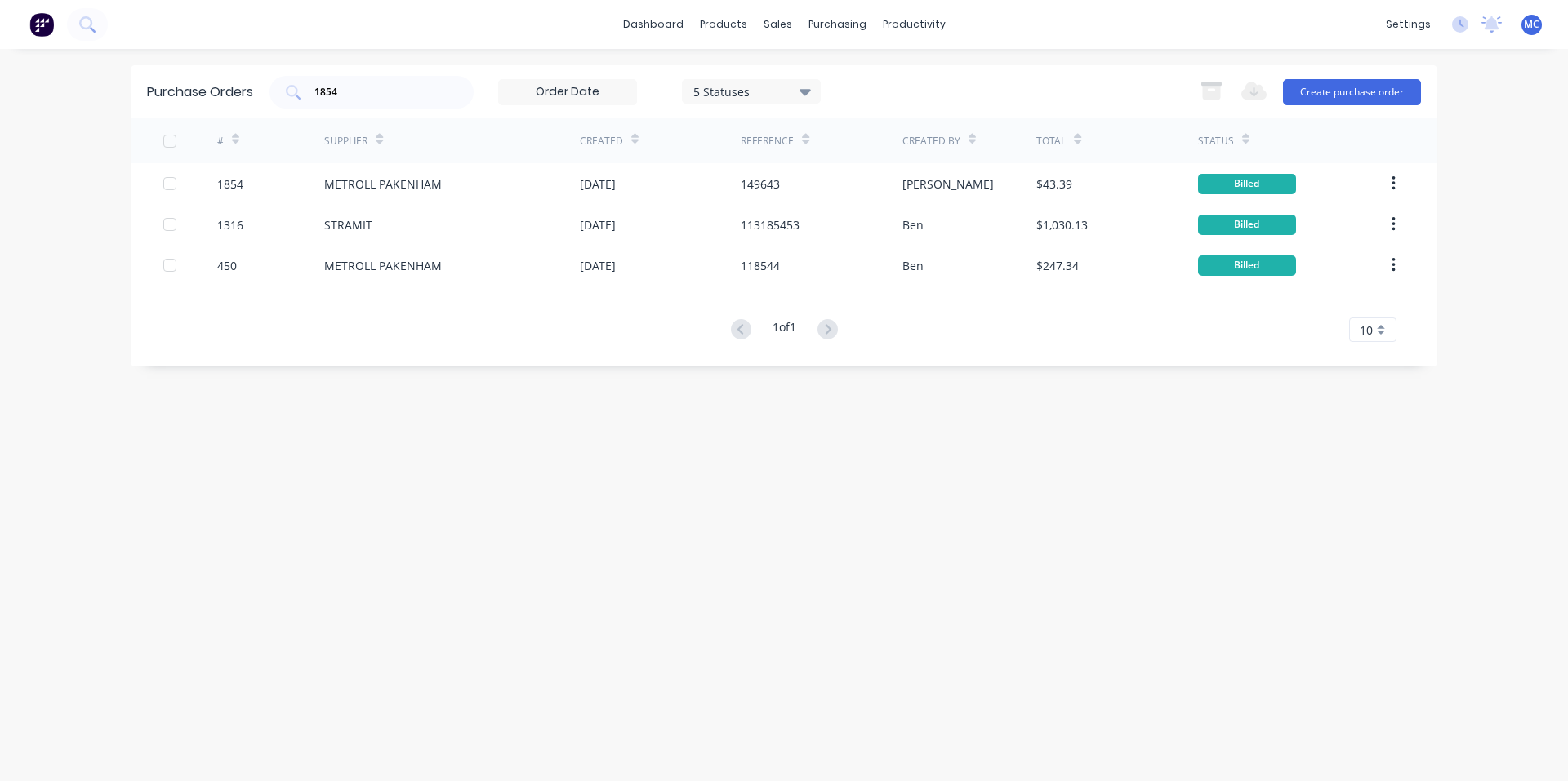
drag, startPoint x: 351, startPoint y: 83, endPoint x: 249, endPoint y: 110, distance: 105.5
click at [268, 95] on div "Purchase Orders 1854 5 Statuses 5 Statuses Export to Excel (XLSX) Create purcha…" at bounding box center [783, 92] width 1307 height 53
click at [376, 103] on div "1854" at bounding box center [371, 92] width 204 height 33
drag, startPoint x: 368, startPoint y: 94, endPoint x: 242, endPoint y: 94, distance: 126.0
click at [242, 94] on div "Purchase Orders 1854 5 Statuses 5 Statuses Export to Excel (XLSX) Create purcha…" at bounding box center [783, 92] width 1307 height 53
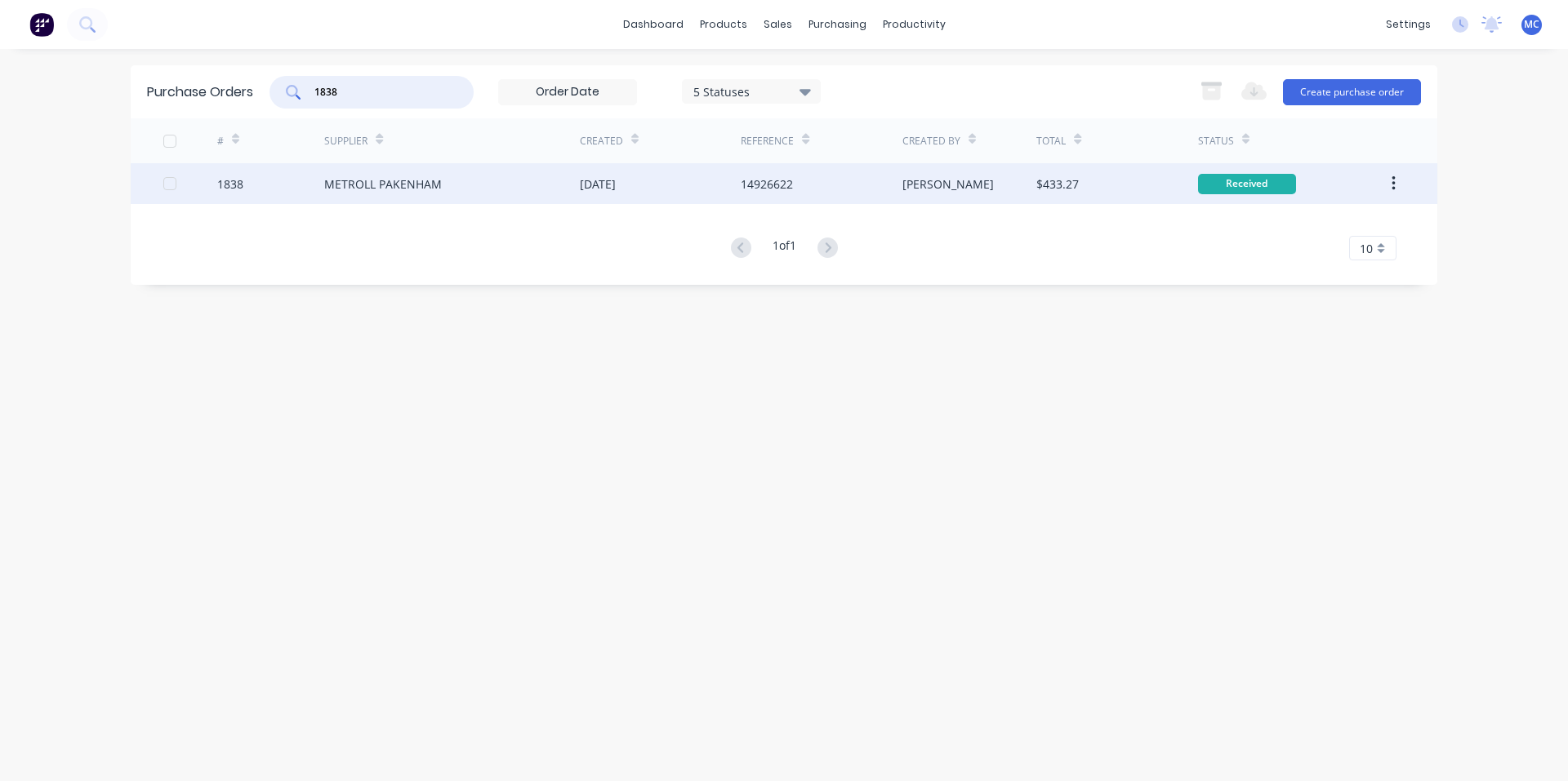
type input "1838"
click at [927, 185] on div "[PERSON_NAME]" at bounding box center [948, 184] width 92 height 17
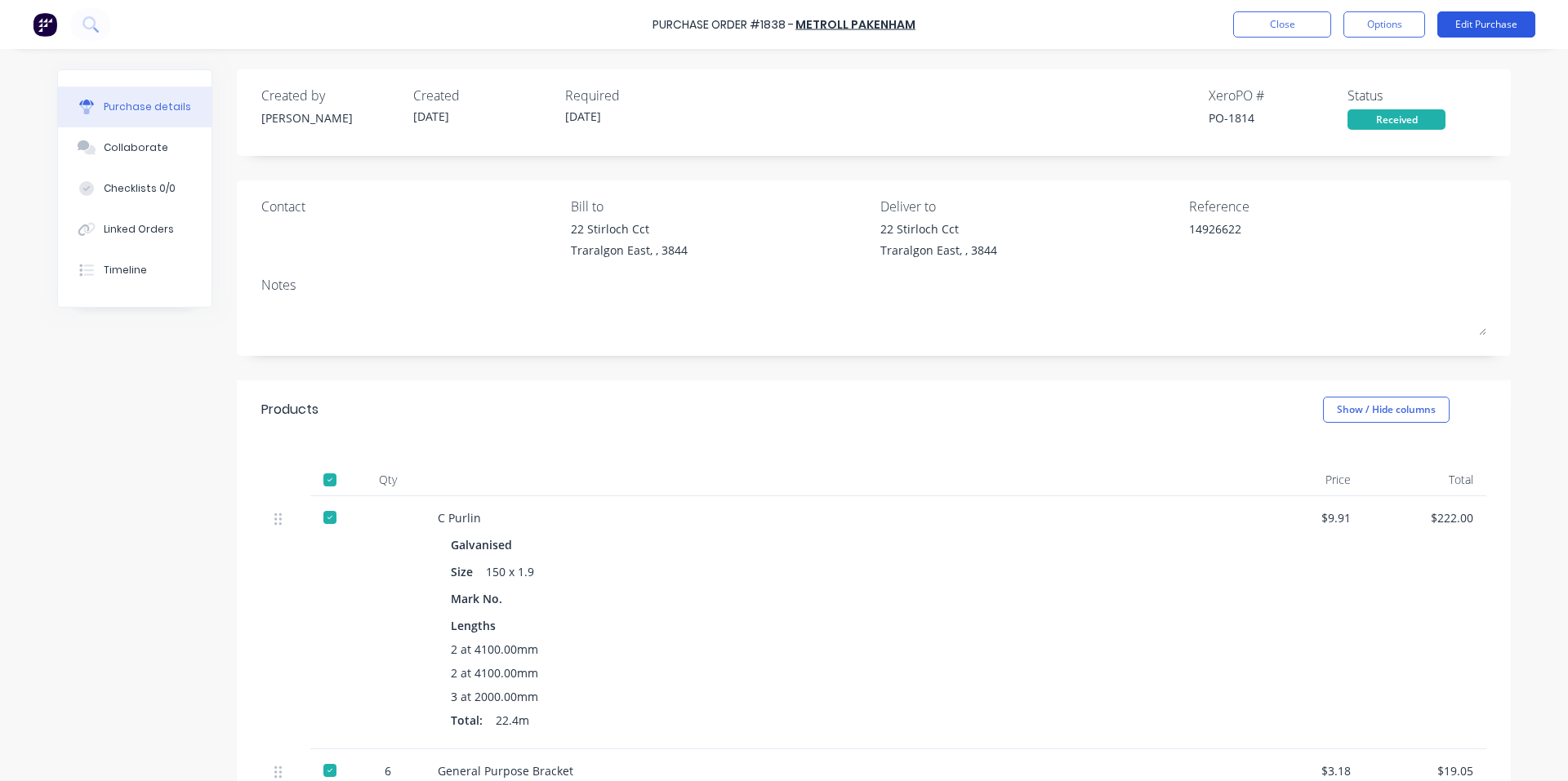
click at [1502, 21] on button "Edit Purchase" at bounding box center [1486, 24] width 98 height 26
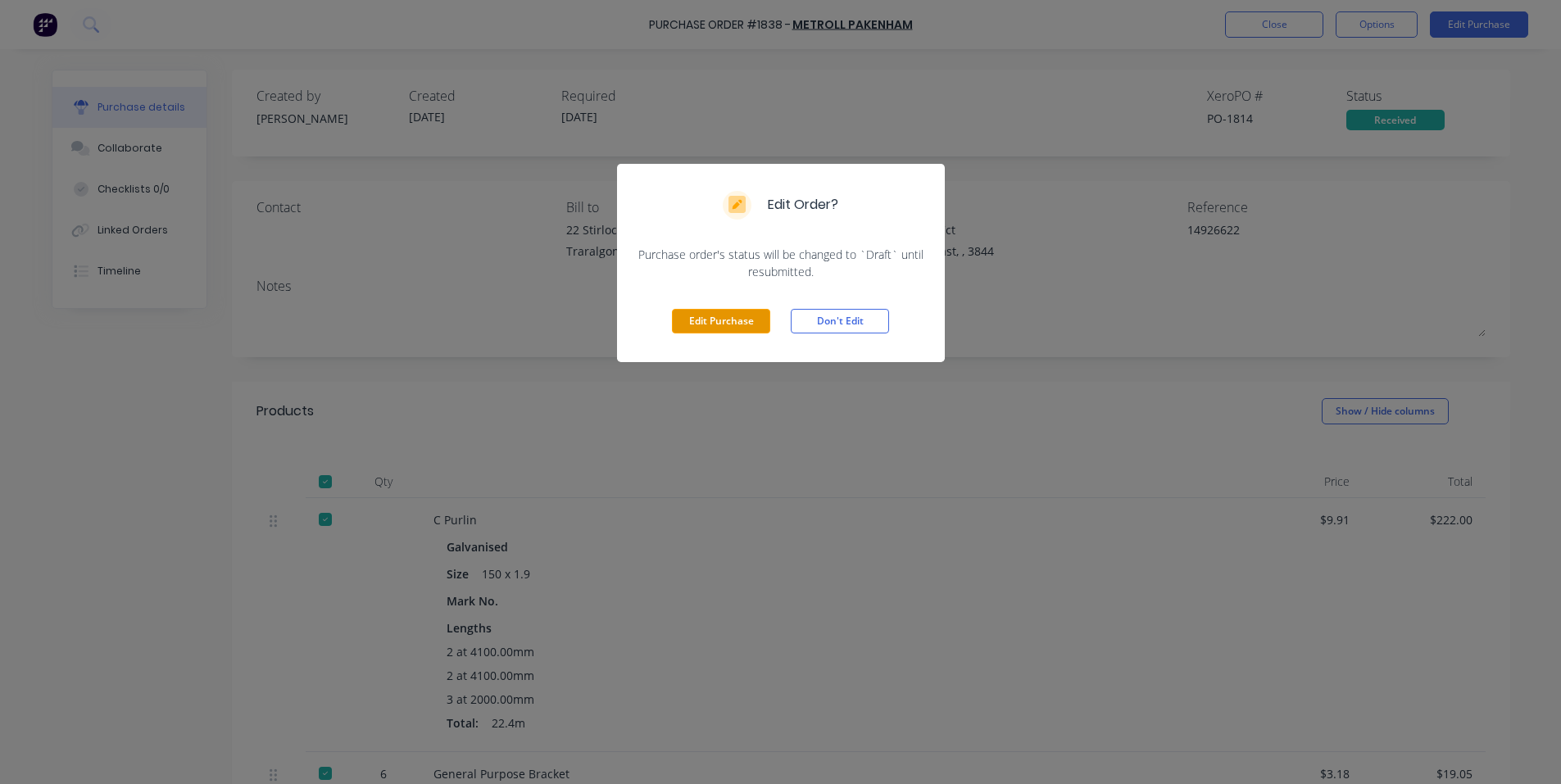
click at [736, 327] on button "Edit Purchase" at bounding box center [721, 320] width 98 height 24
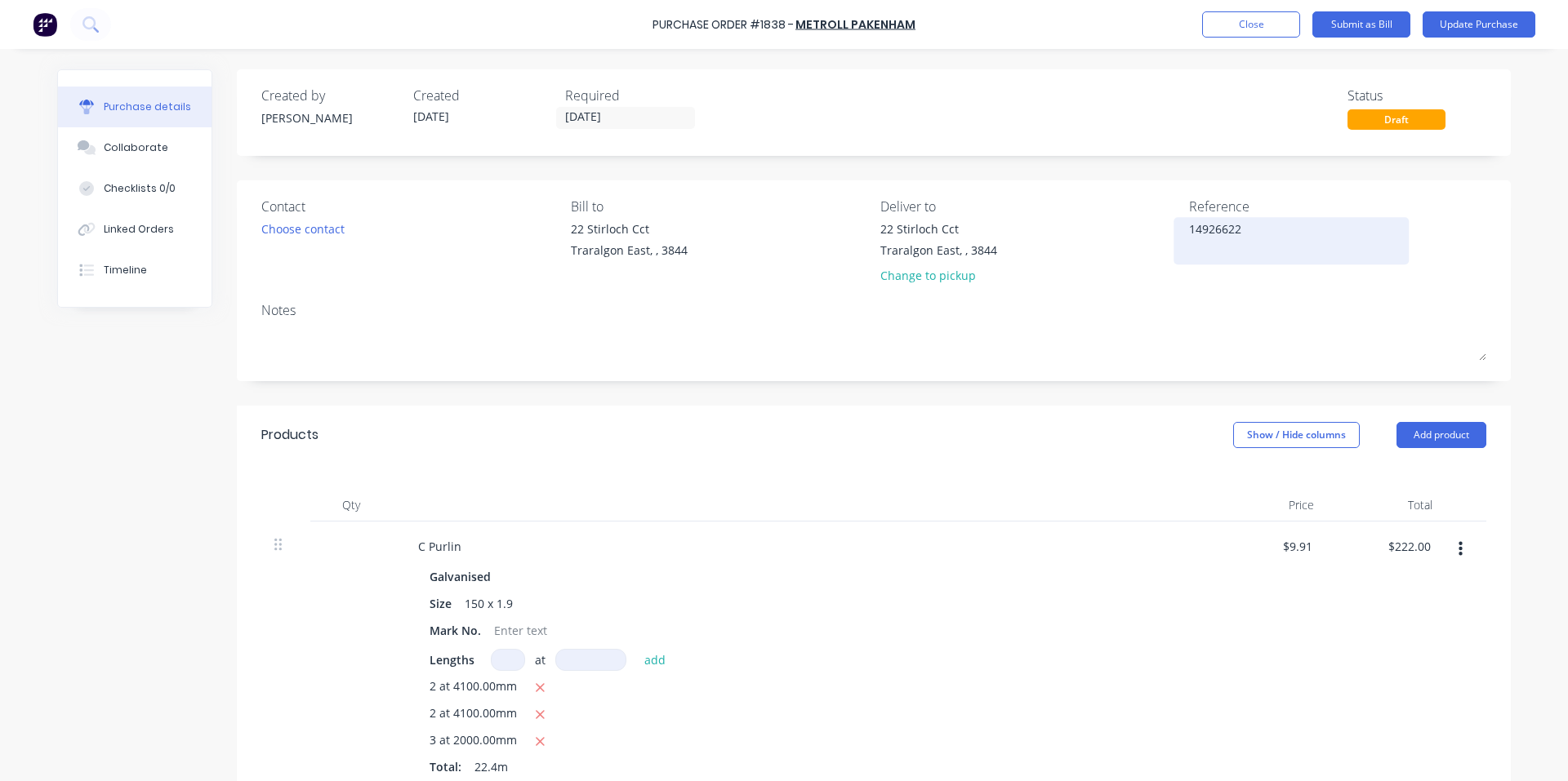
type textarea "x"
drag, startPoint x: 1272, startPoint y: 224, endPoint x: 1026, endPoint y: 246, distance: 247.0
click at [1026, 246] on div "Contact Choose contact Bill to [STREET_ADDRESS][GEOGRAPHIC_DATA] Deliver to [ST…" at bounding box center [873, 244] width 1225 height 95
type textarea "1492"
type textarea "x"
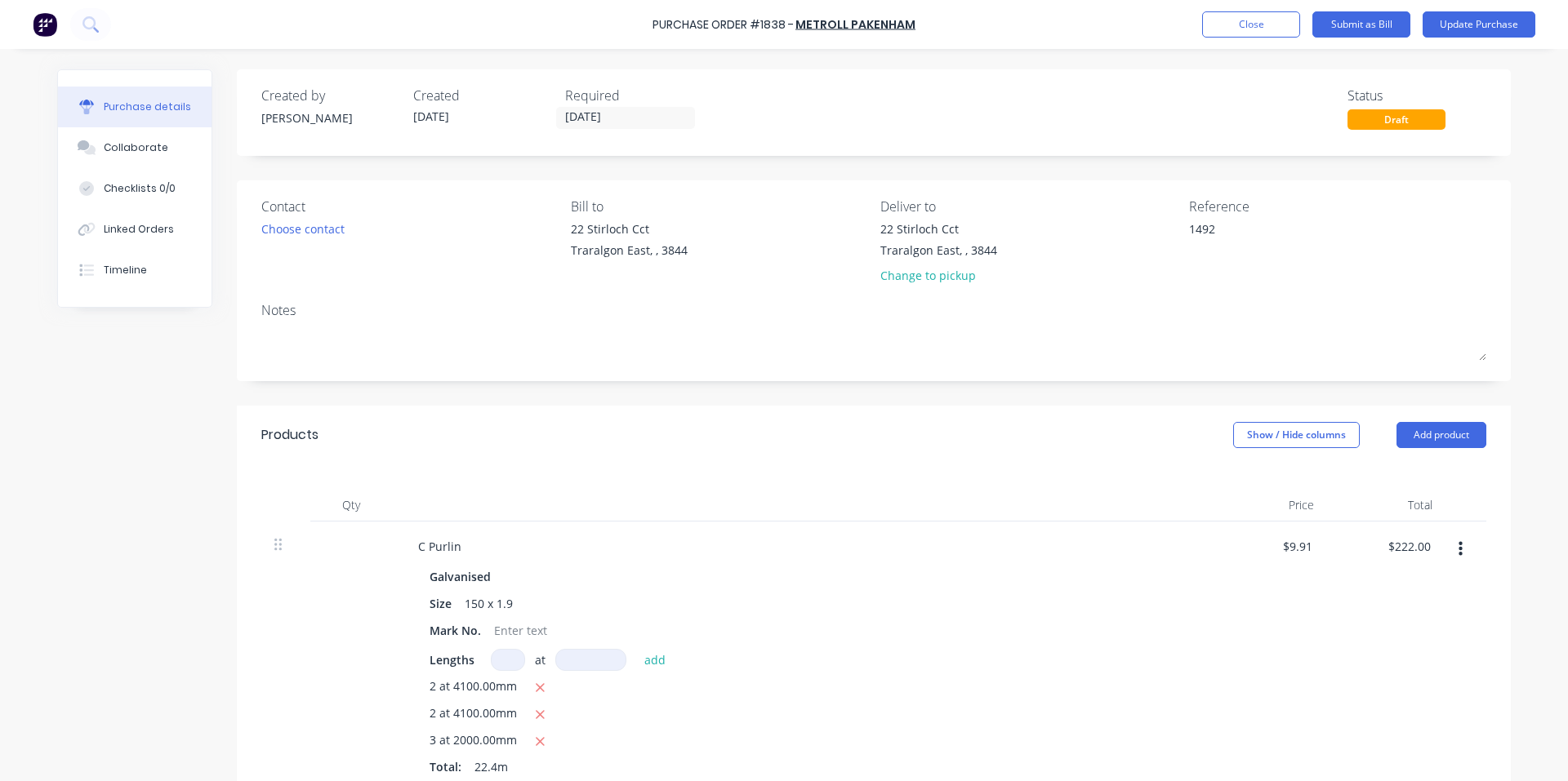
type textarea "14926"
type textarea "x"
type textarea "149266"
type textarea "x"
type textarea "149266"
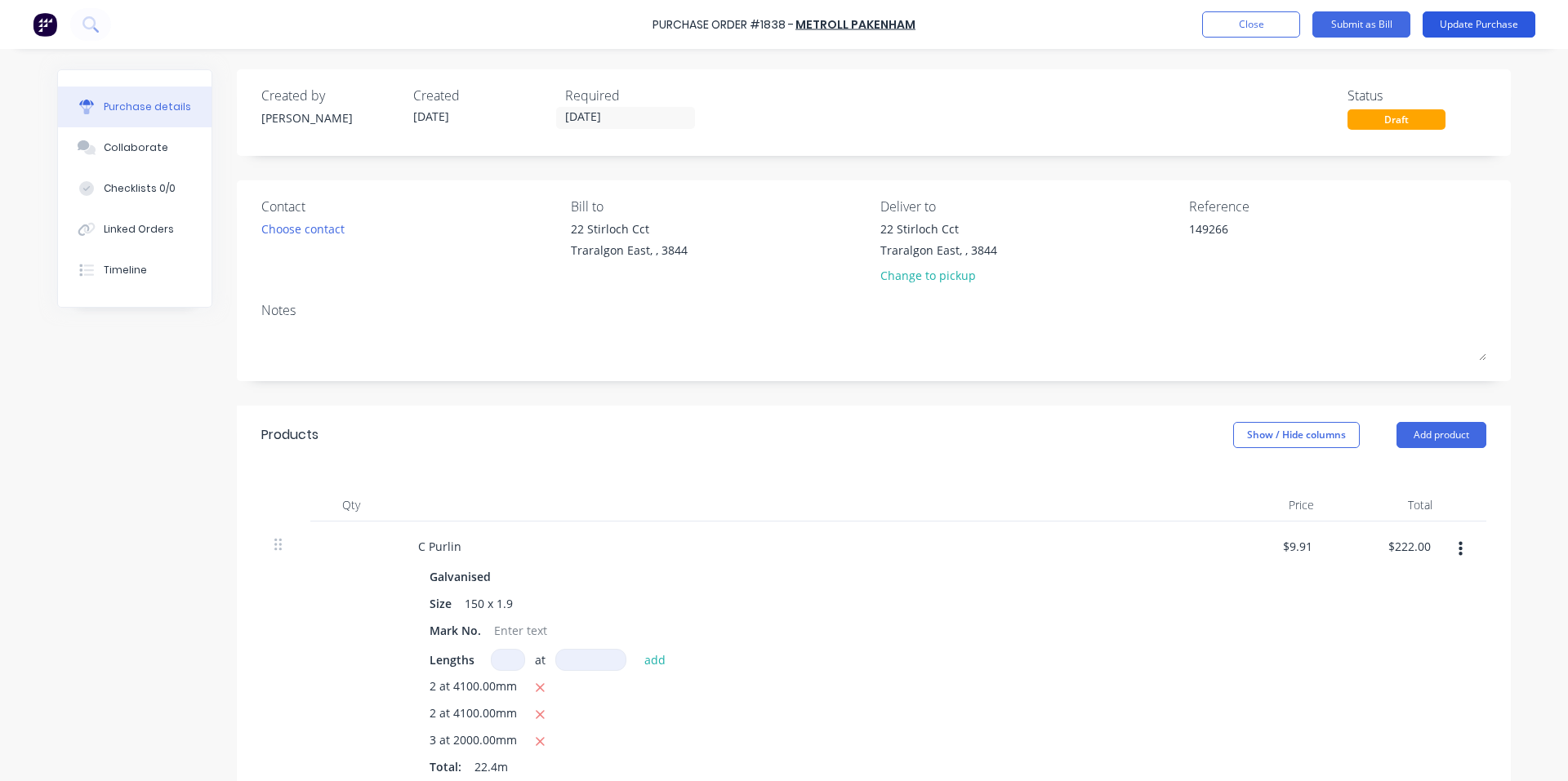
click at [1511, 28] on button "Update Purchase" at bounding box center [1479, 24] width 112 height 26
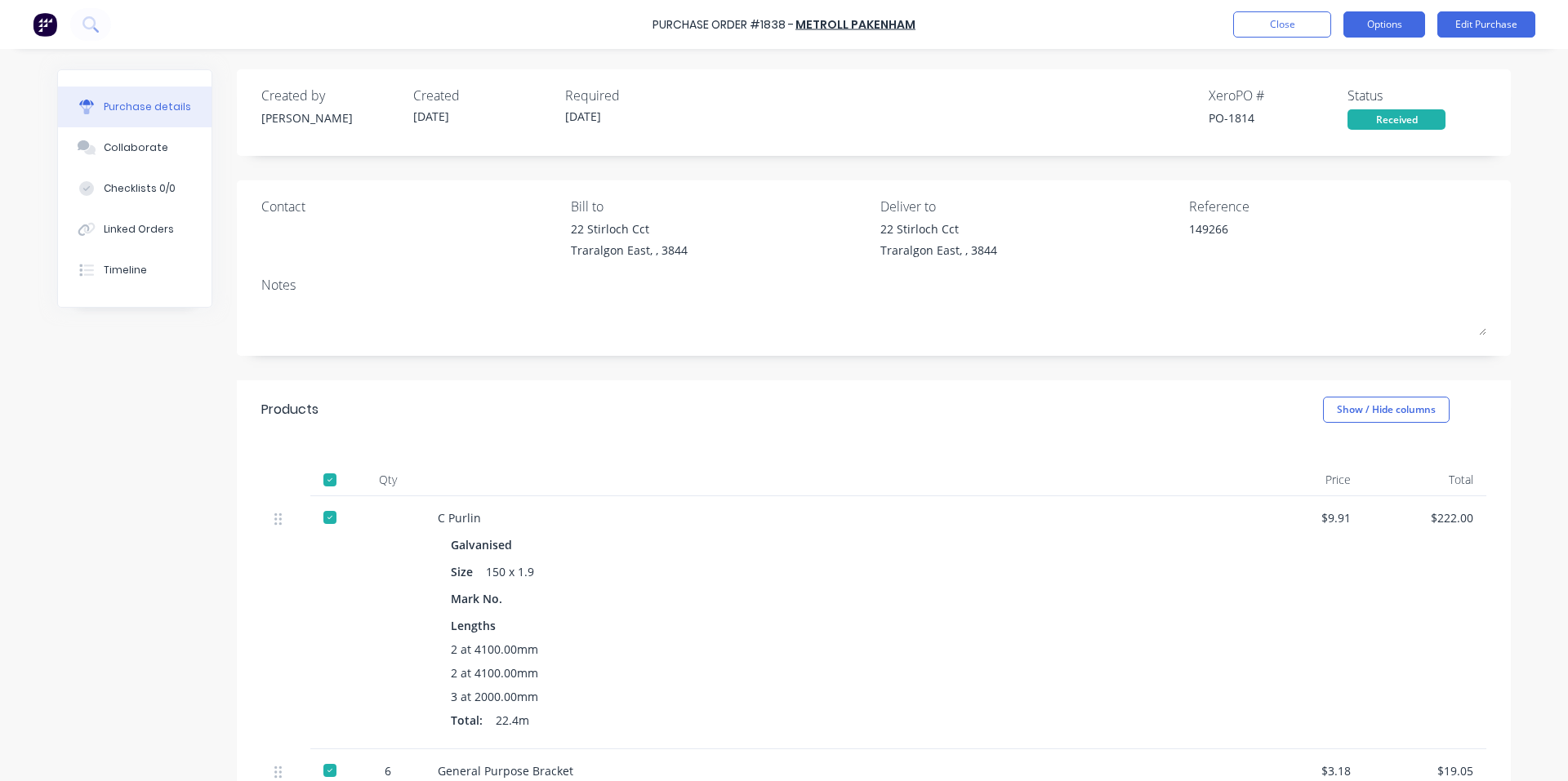
click at [1397, 16] on button "Options" at bounding box center [1384, 24] width 82 height 26
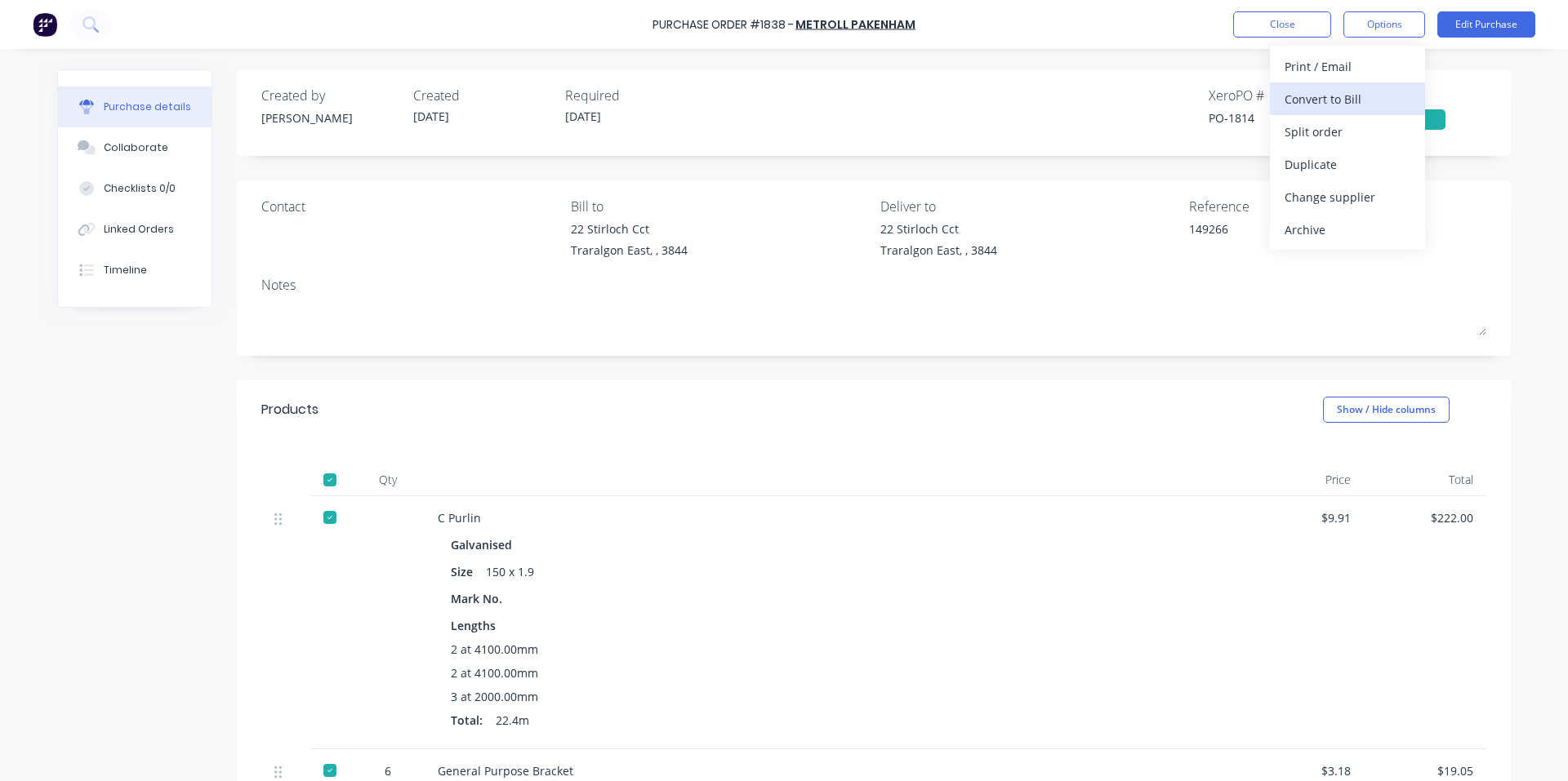
click at [1343, 98] on div "Convert to Bill" at bounding box center [1347, 99] width 126 height 24
type textarea "x"
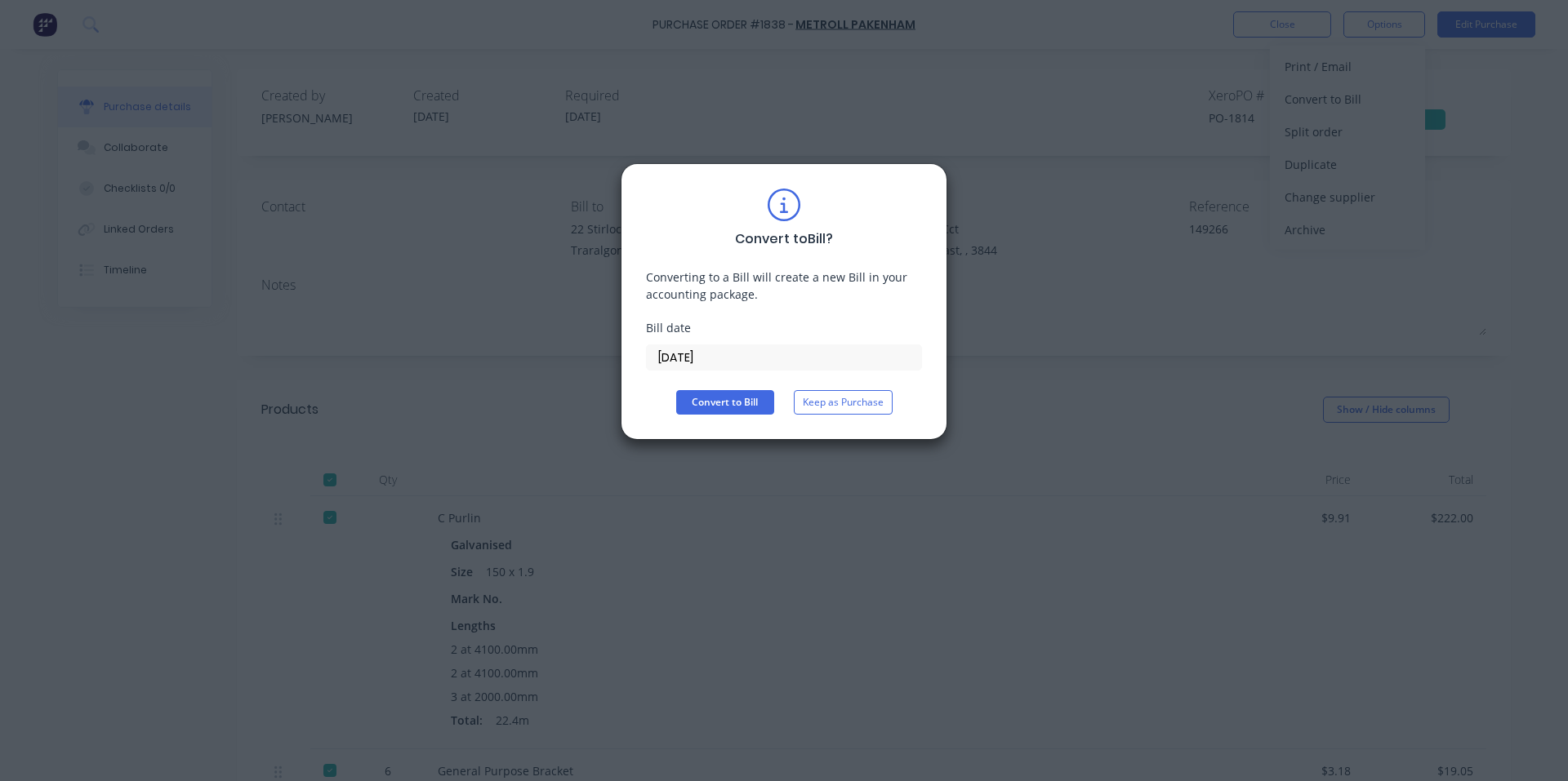
click at [768, 372] on div "Convert to Bill ? Converting to a Bill will create a new Bill in your accountin…" at bounding box center [783, 301] width 276 height 226
click at [730, 358] on input "[DATE]" at bounding box center [784, 357] width 275 height 24
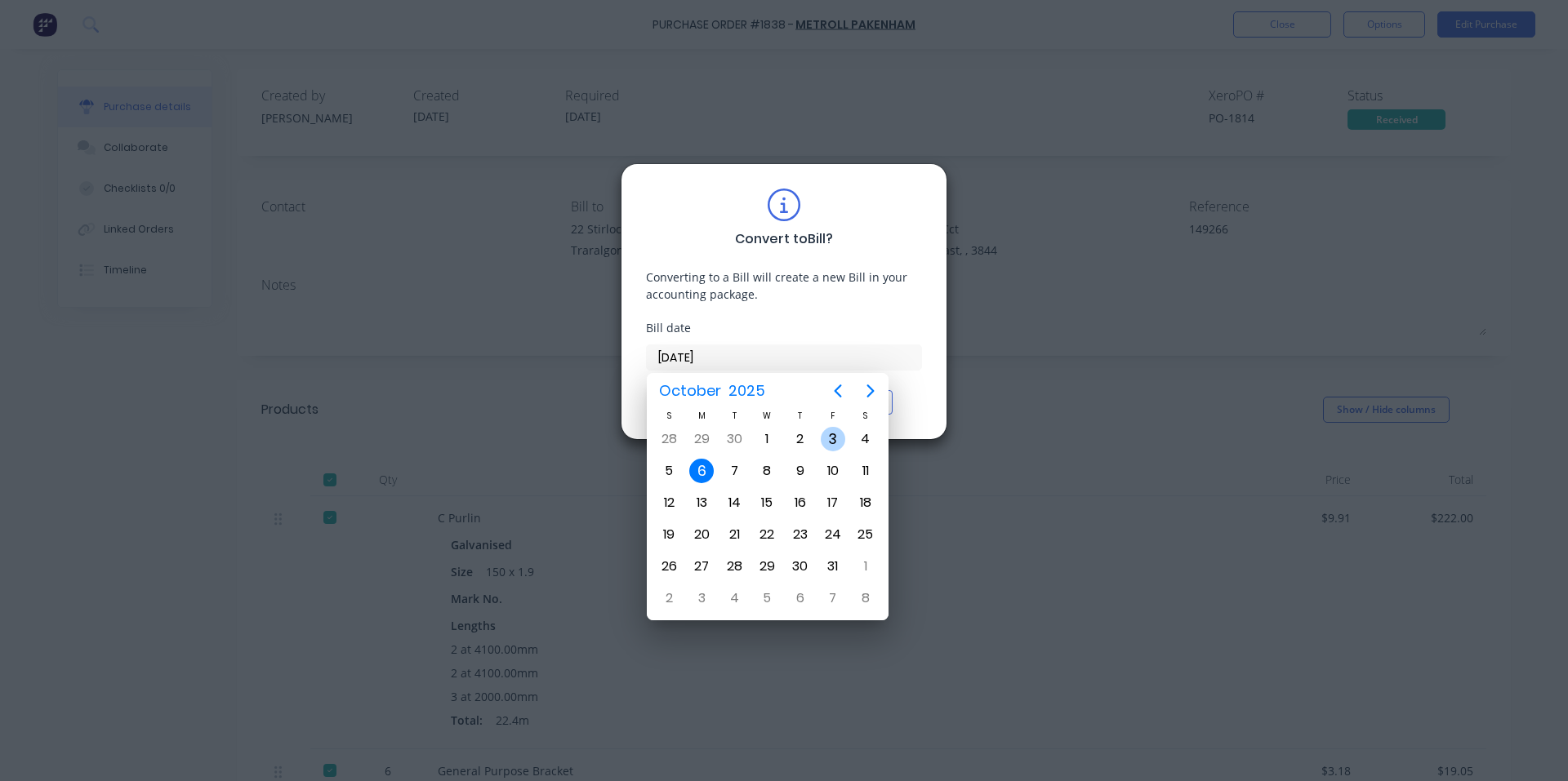
click at [828, 440] on div "3" at bounding box center [832, 439] width 24 height 24
type input "[DATE]"
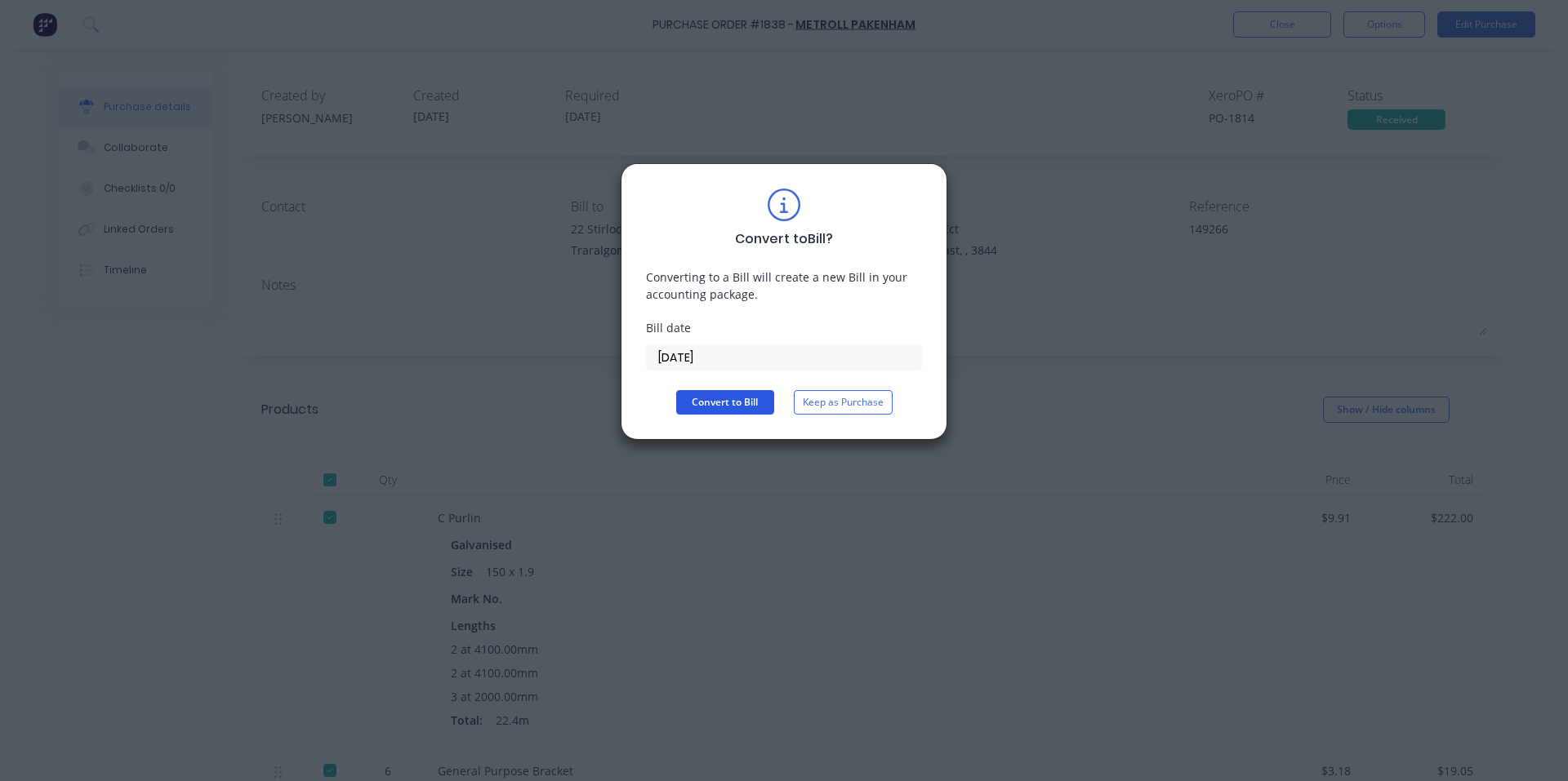
click at [730, 401] on button "Convert to Bill" at bounding box center [725, 402] width 98 height 24
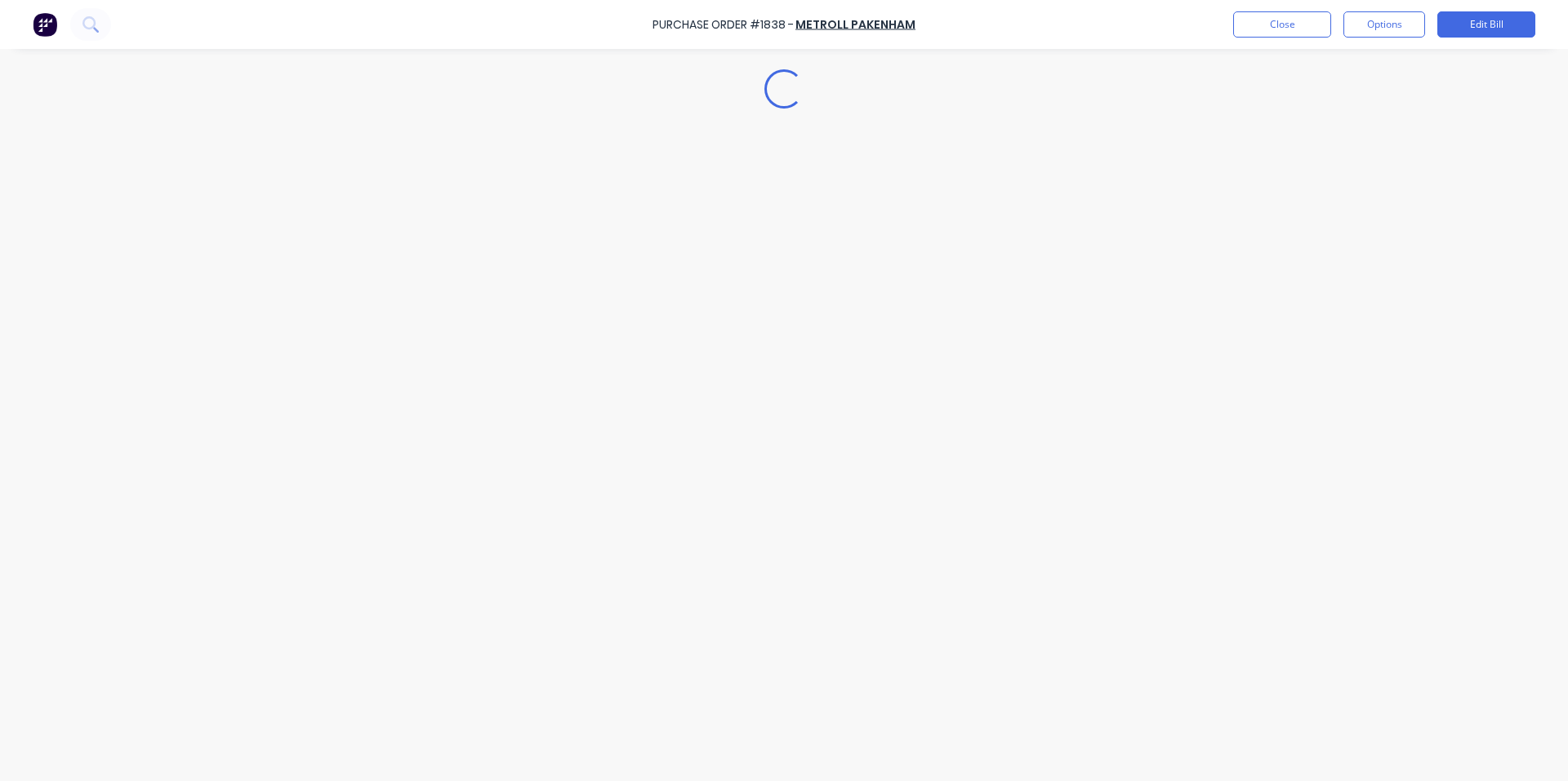
type textarea "x"
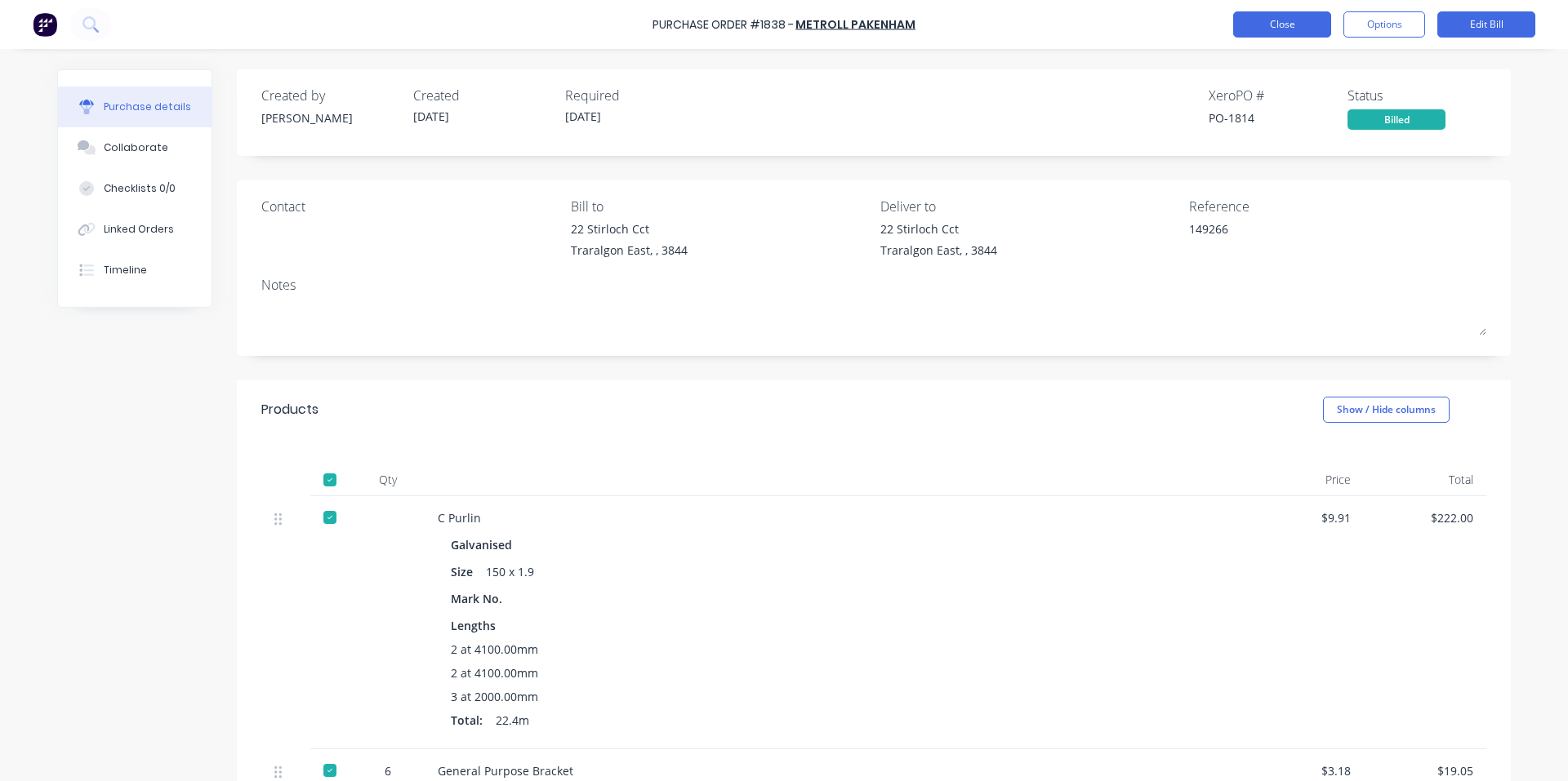
click at [1267, 21] on button "Close" at bounding box center [1282, 24] width 98 height 26
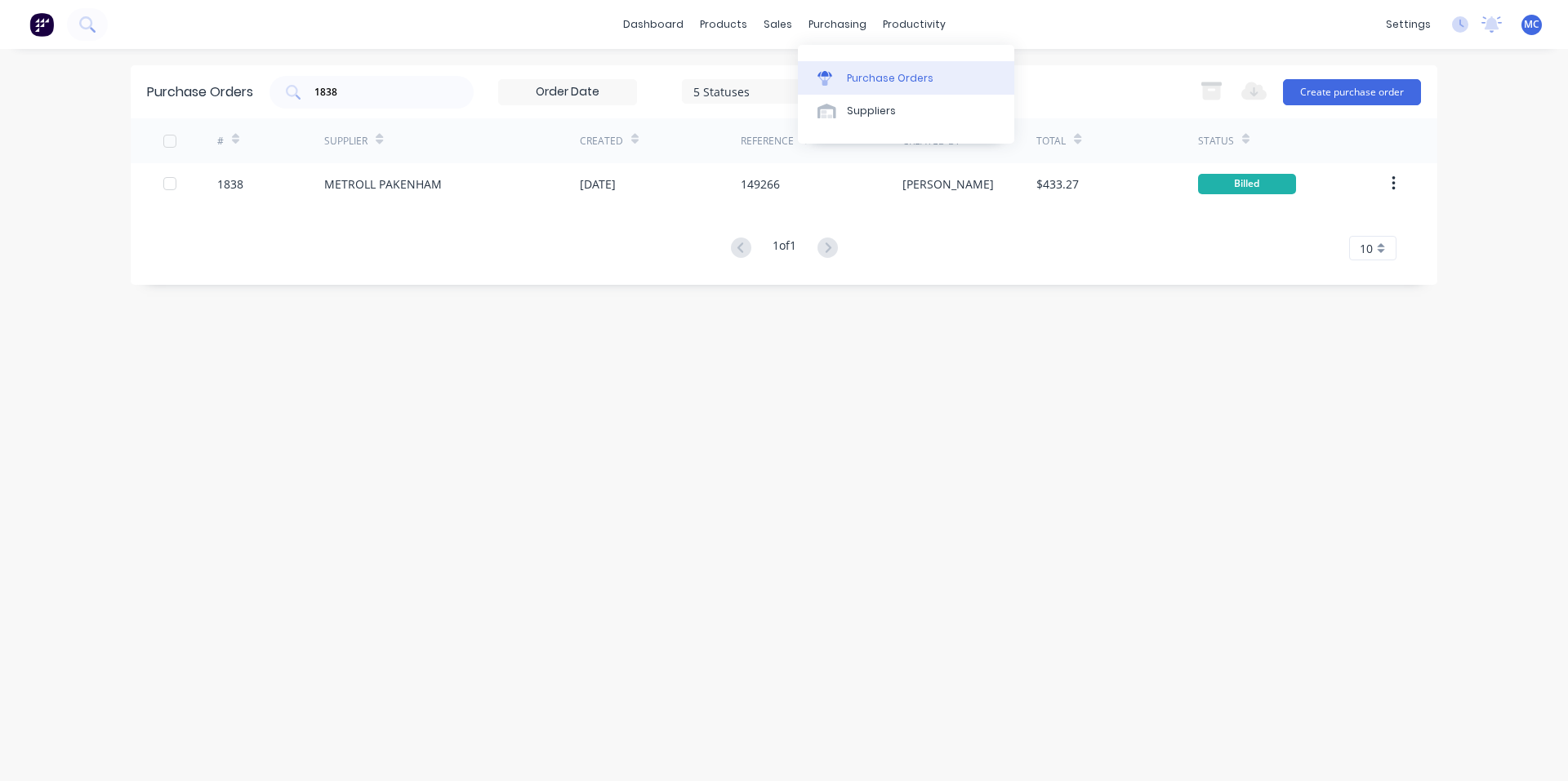
click at [844, 76] on link "Purchase Orders" at bounding box center [905, 78] width 217 height 33
drag, startPoint x: 378, startPoint y: 96, endPoint x: 269, endPoint y: 108, distance: 109.7
click at [270, 107] on div "Purchase Orders 1838 5 Statuses 5 Statuses Export to Excel (XLSX) Create purcha…" at bounding box center [783, 92] width 1307 height 53
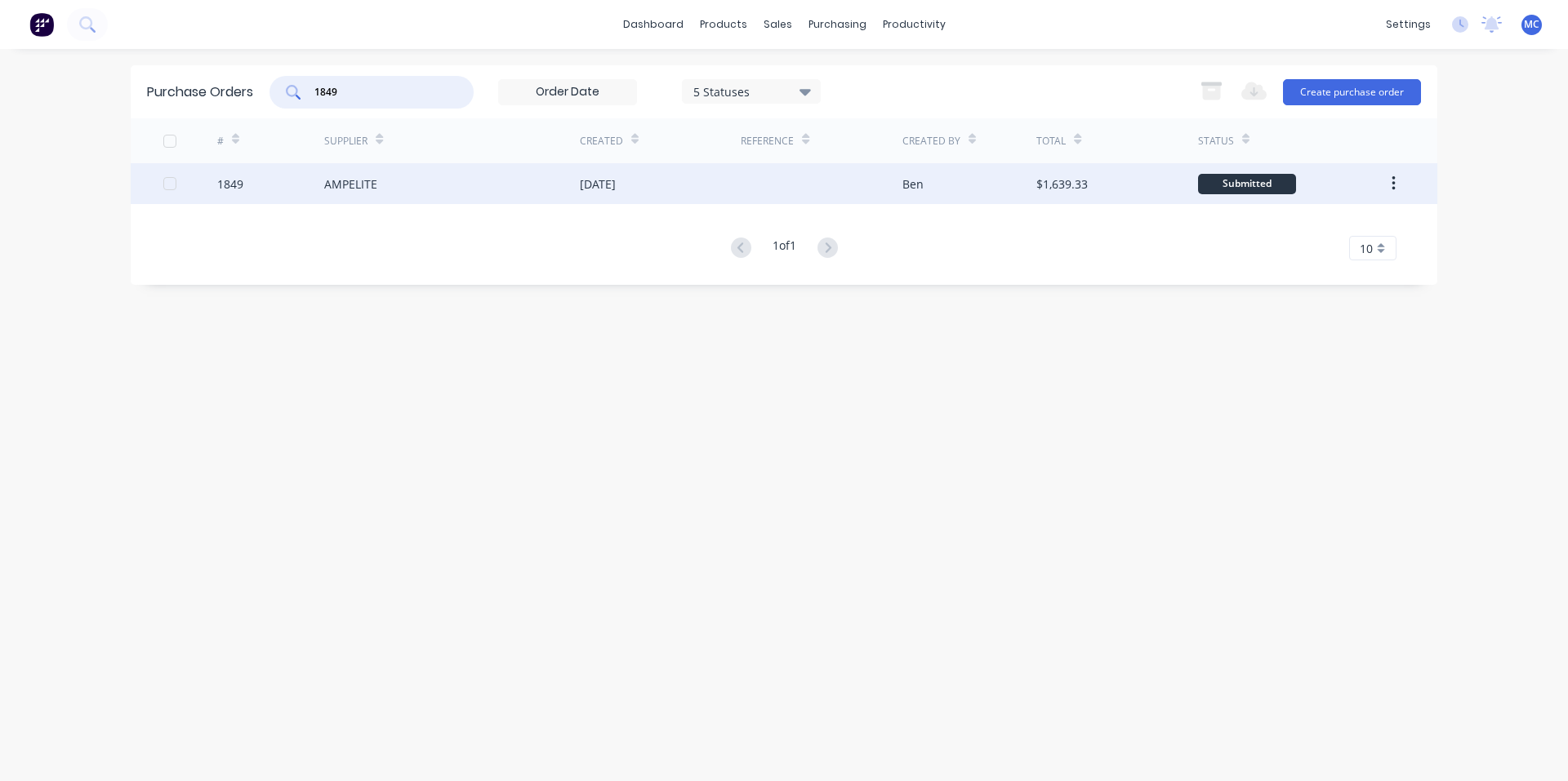
type input "1849"
click at [569, 186] on div "AMPELITE" at bounding box center [451, 184] width 256 height 41
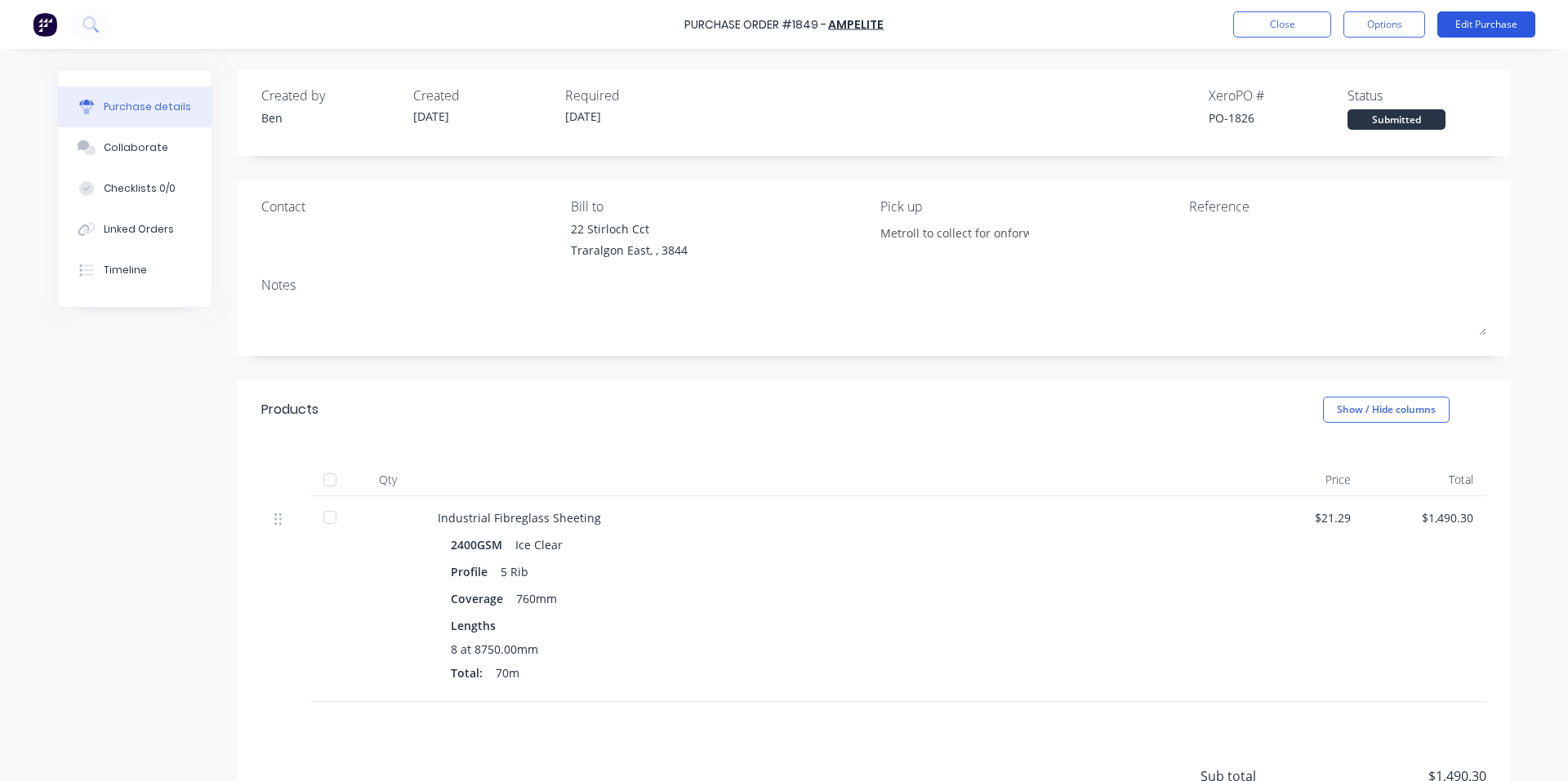
click at [1516, 17] on button "Edit Purchase" at bounding box center [1486, 24] width 98 height 26
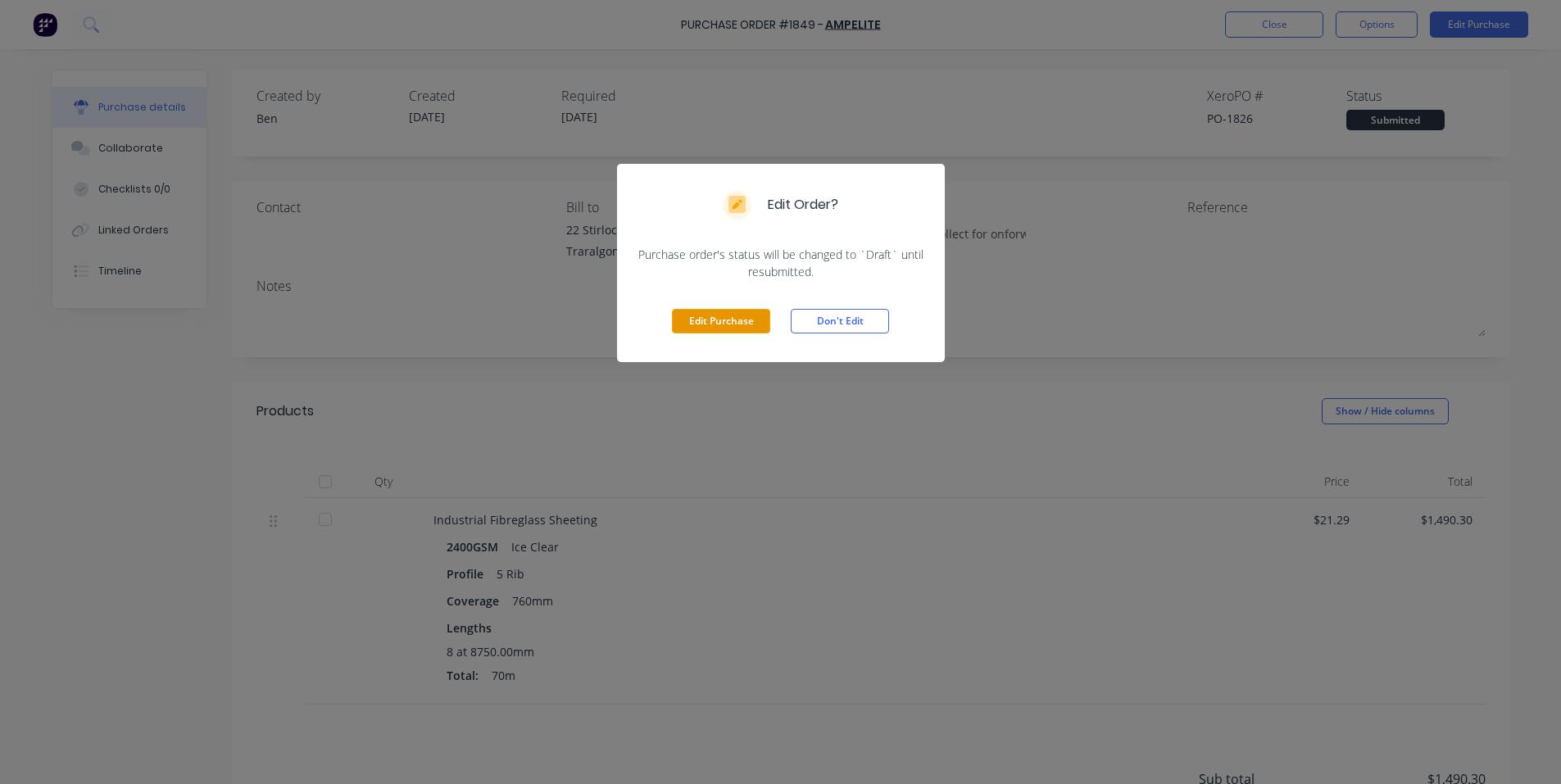
click at [731, 328] on button "Edit Purchase" at bounding box center [721, 320] width 98 height 24
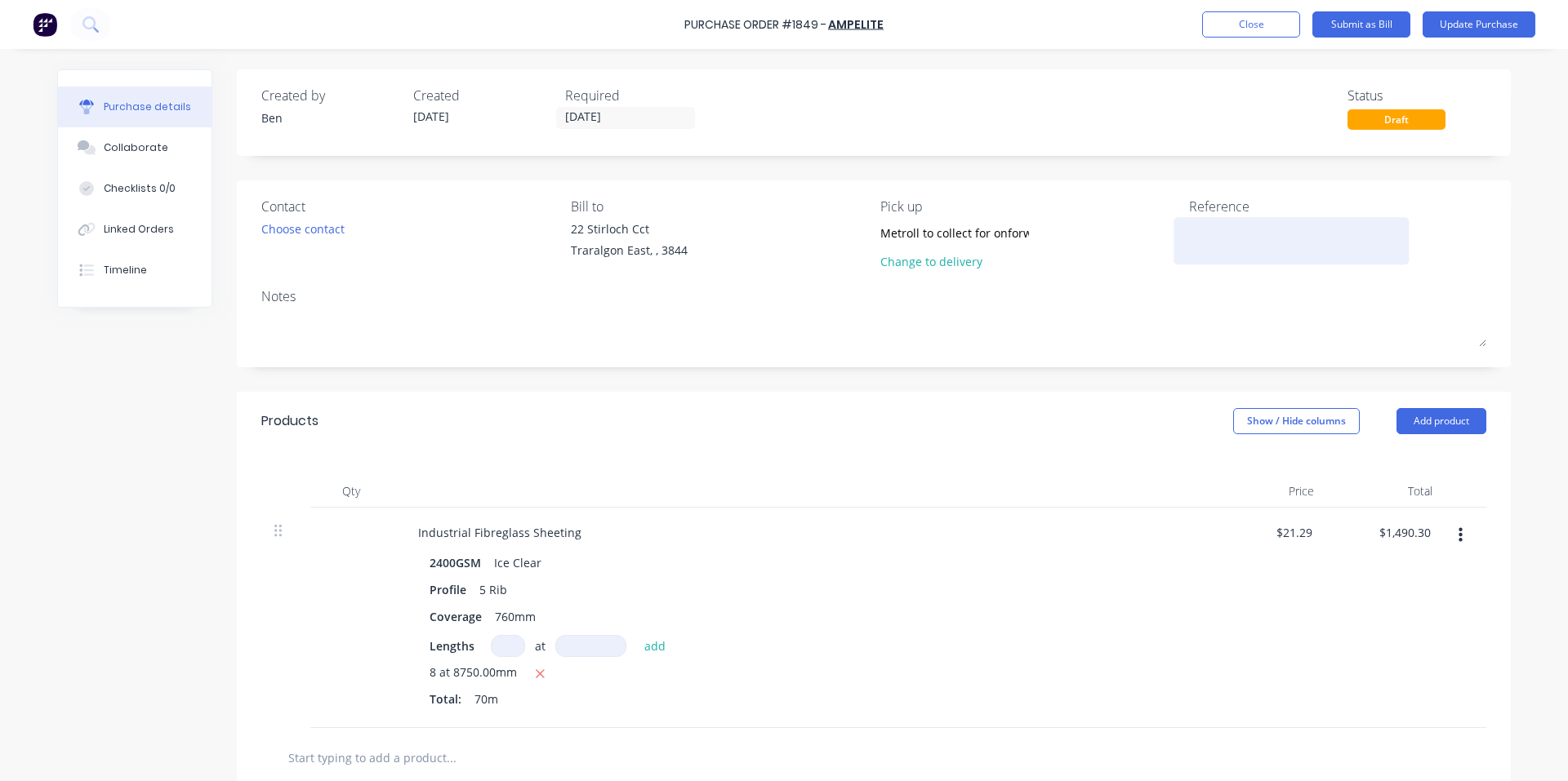
click at [1207, 236] on textarea at bounding box center [1291, 238] width 204 height 37
type textarea "x"
type textarea "V"
type textarea "x"
type textarea "V9"
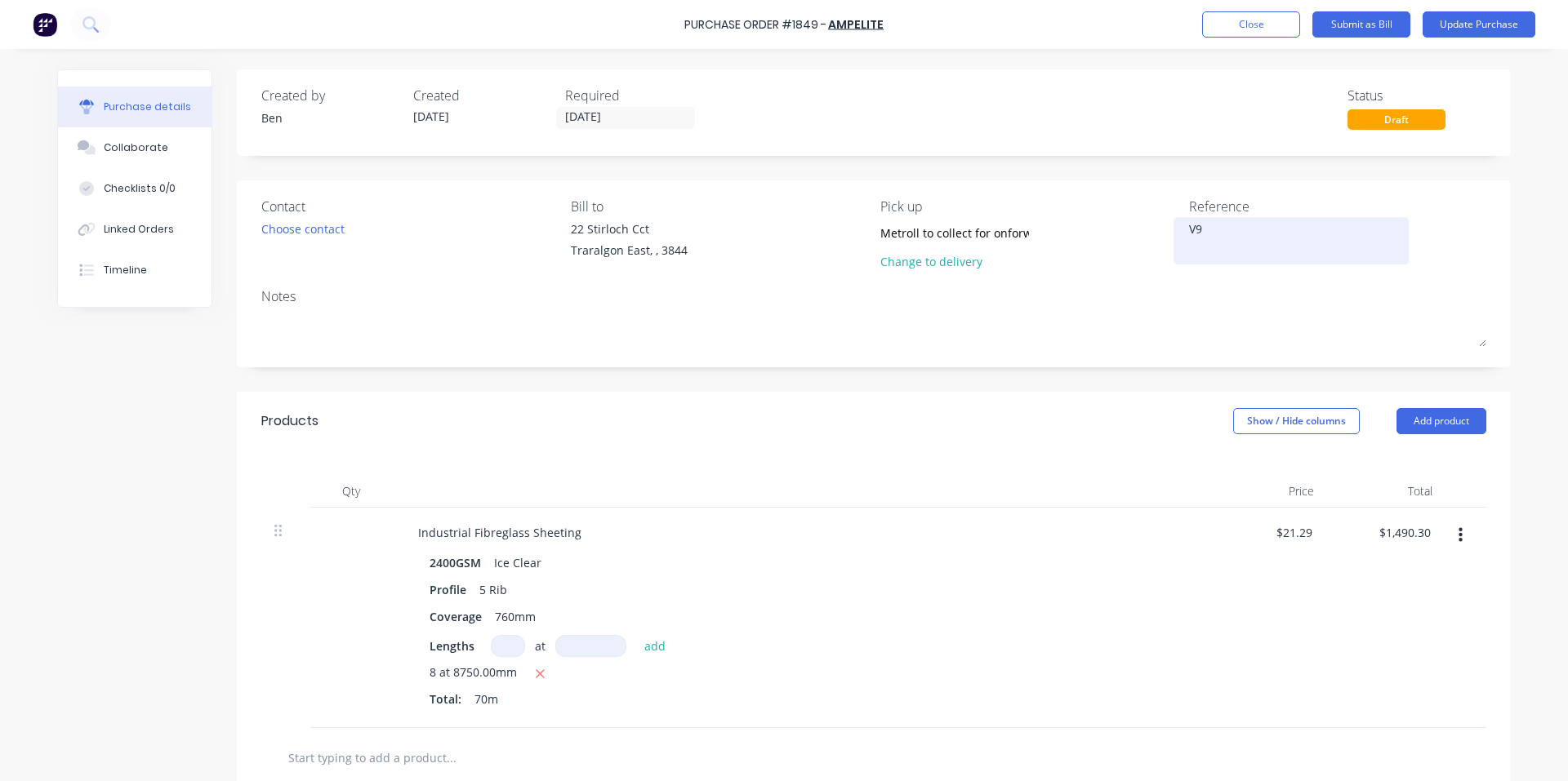
type textarea "x"
type textarea "V97"
type textarea "x"
type textarea "V976"
type textarea "x"
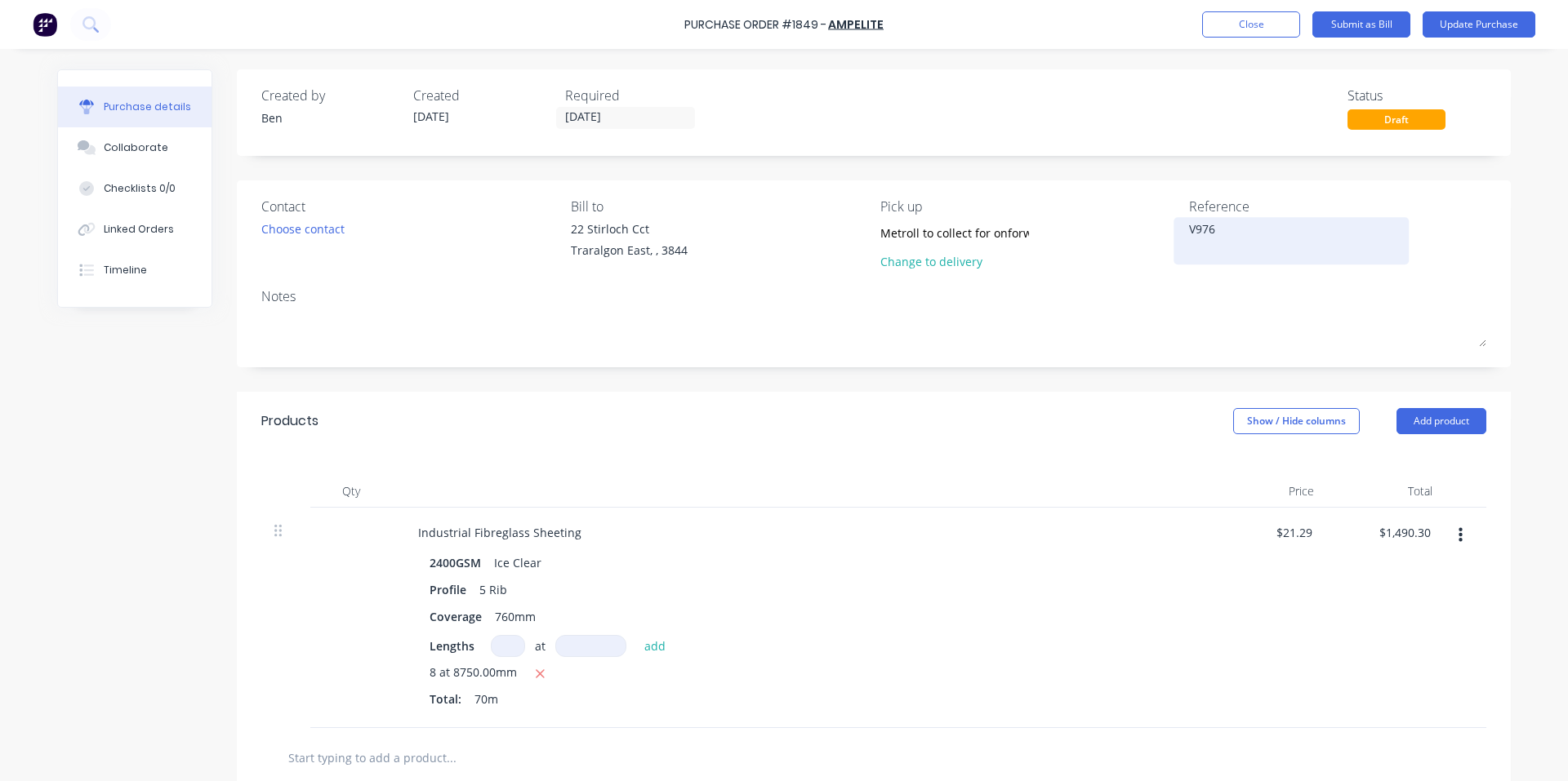
type textarea "V9769"
type textarea "x"
type textarea "V97699"
type textarea "x"
type textarea "V976990"
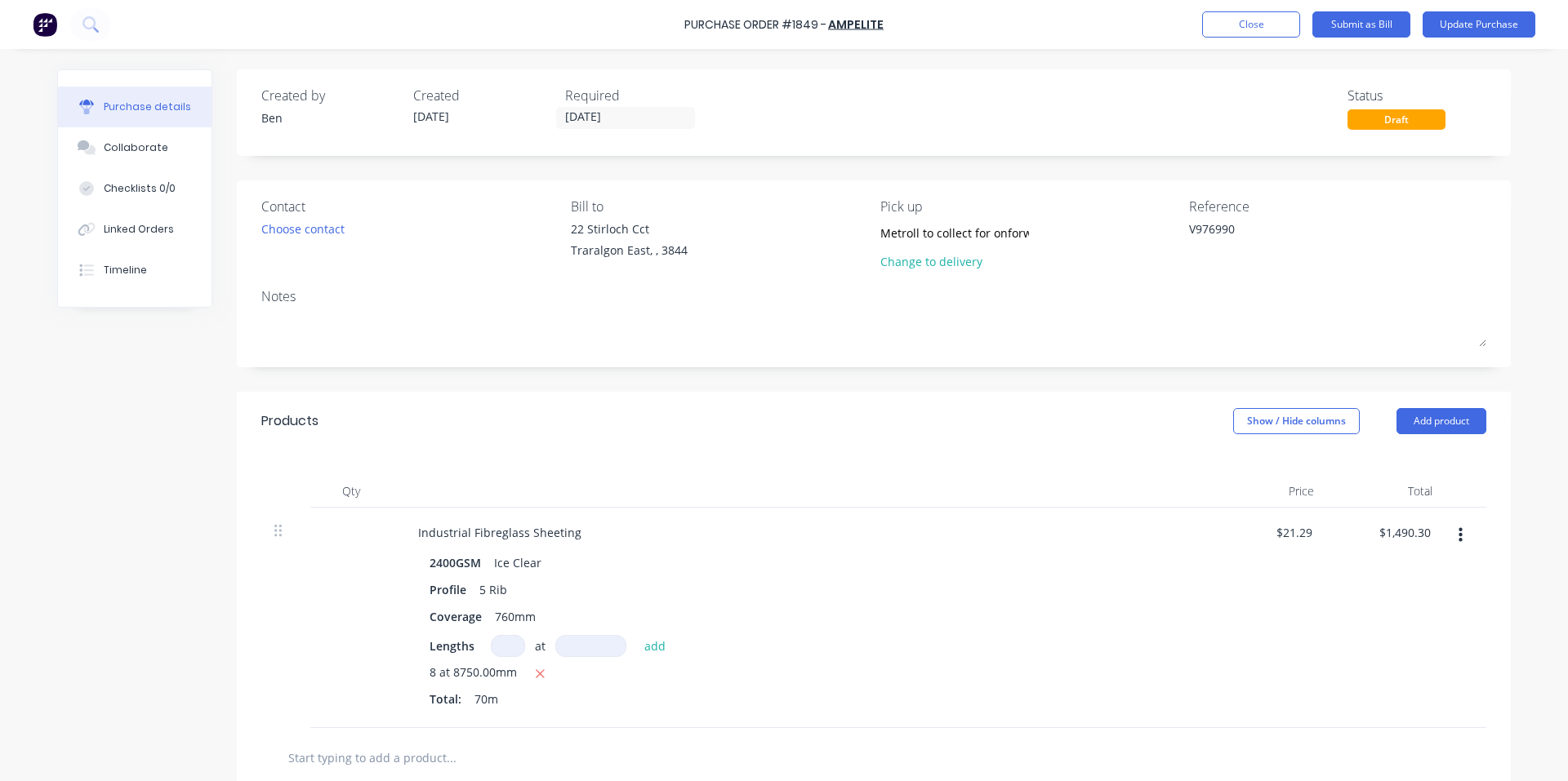
type textarea "x"
type textarea "V976990"
click at [906, 400] on div "Products Show / Hide columns Add product" at bounding box center [873, 421] width 1274 height 59
click at [1503, 29] on button "Update Purchase" at bounding box center [1479, 24] width 112 height 26
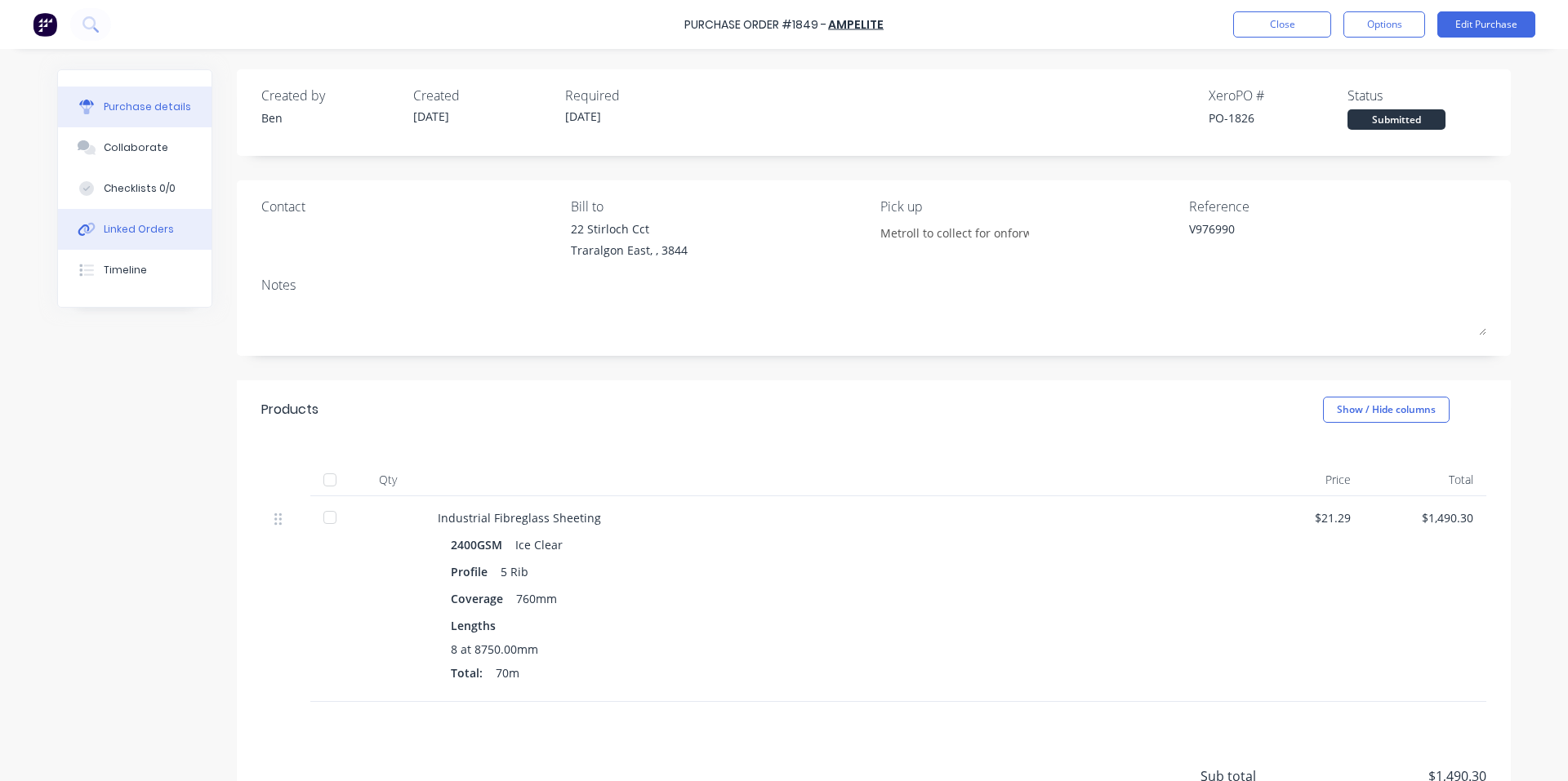
click at [144, 232] on div "Linked Orders" at bounding box center [138, 229] width 70 height 14
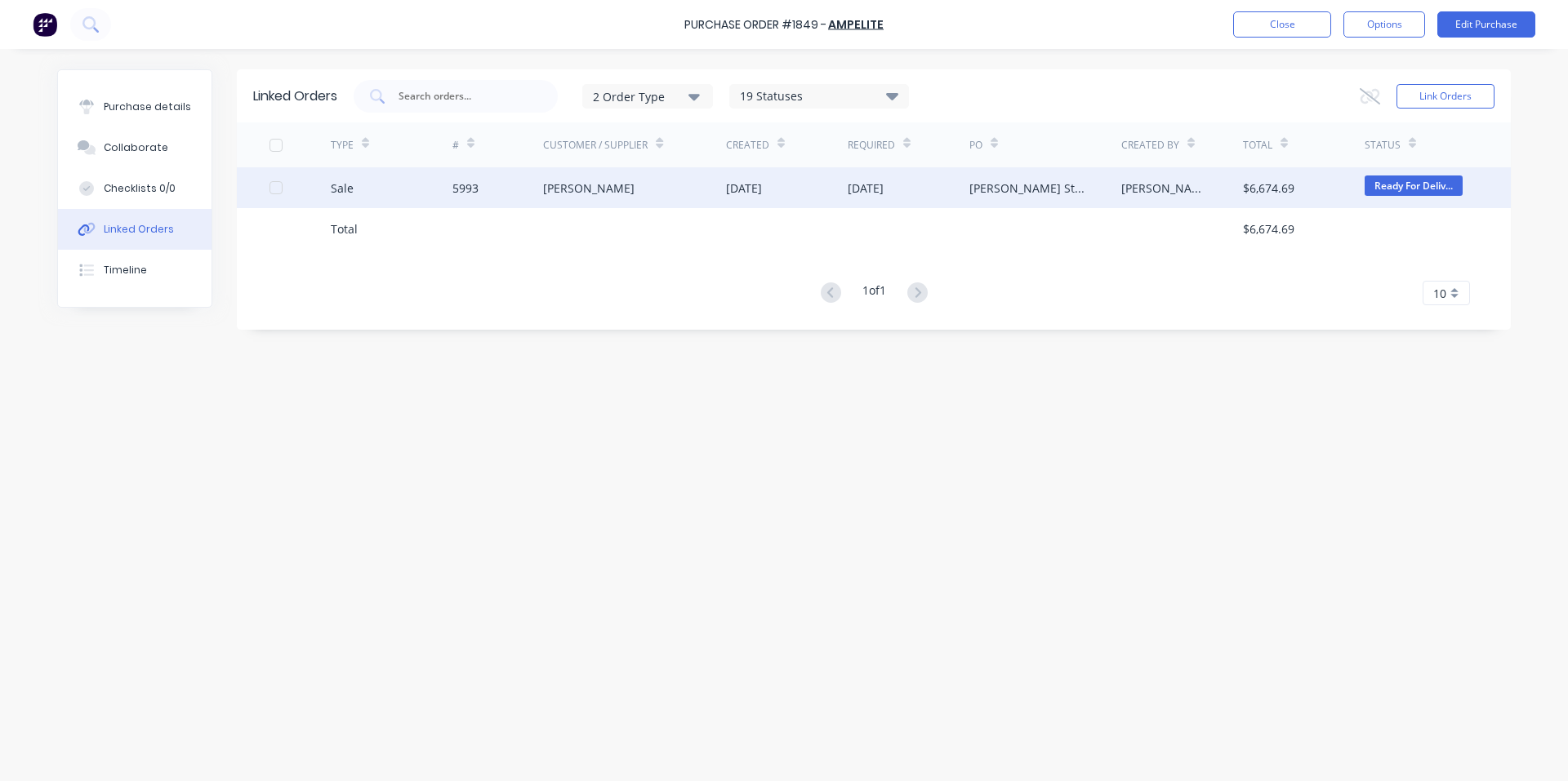
click at [884, 194] on div "[DATE]" at bounding box center [865, 187] width 36 height 17
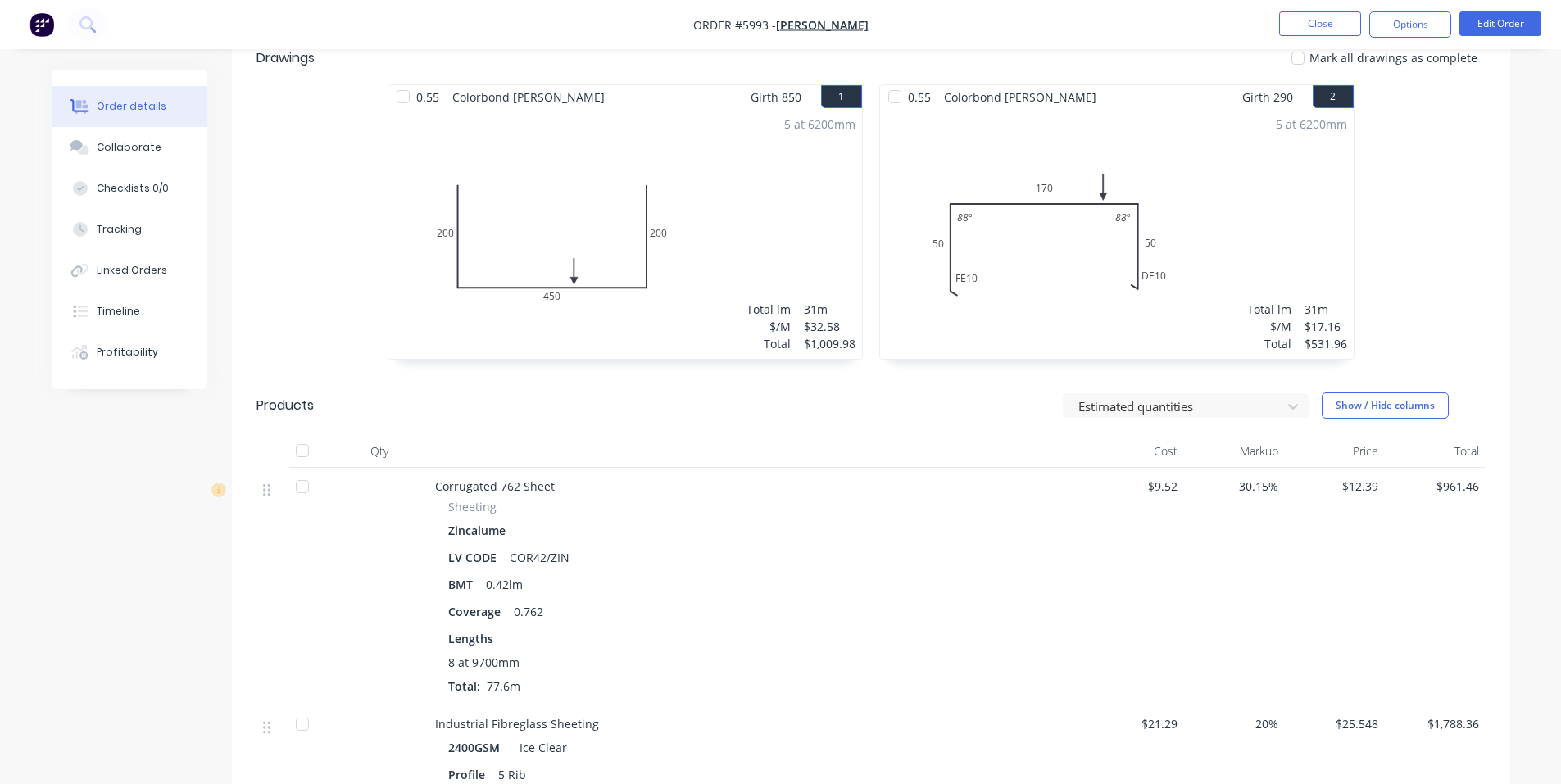
scroll to position [819, 0]
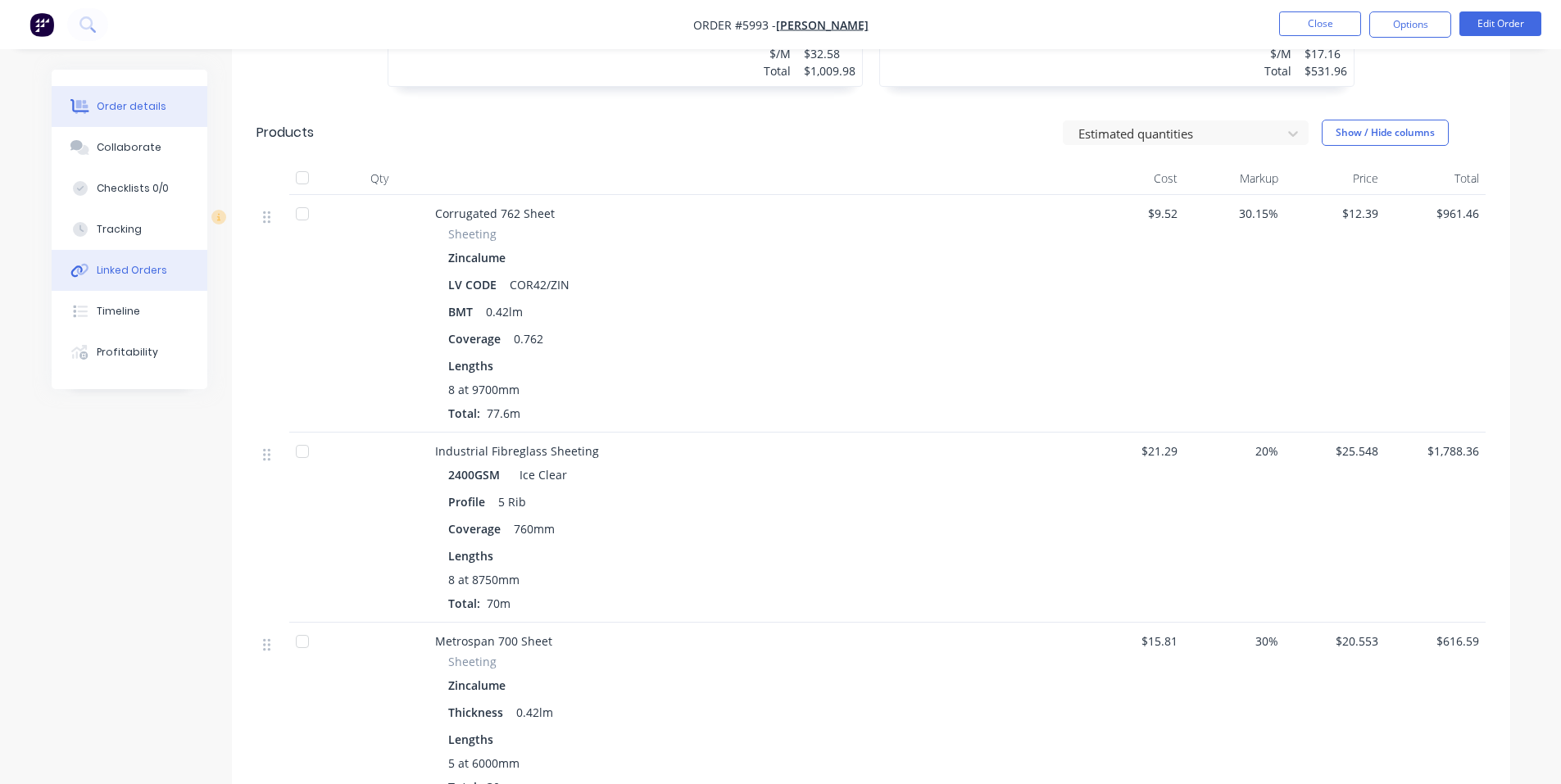
click at [81, 272] on icon at bounding box center [80, 270] width 19 height 14
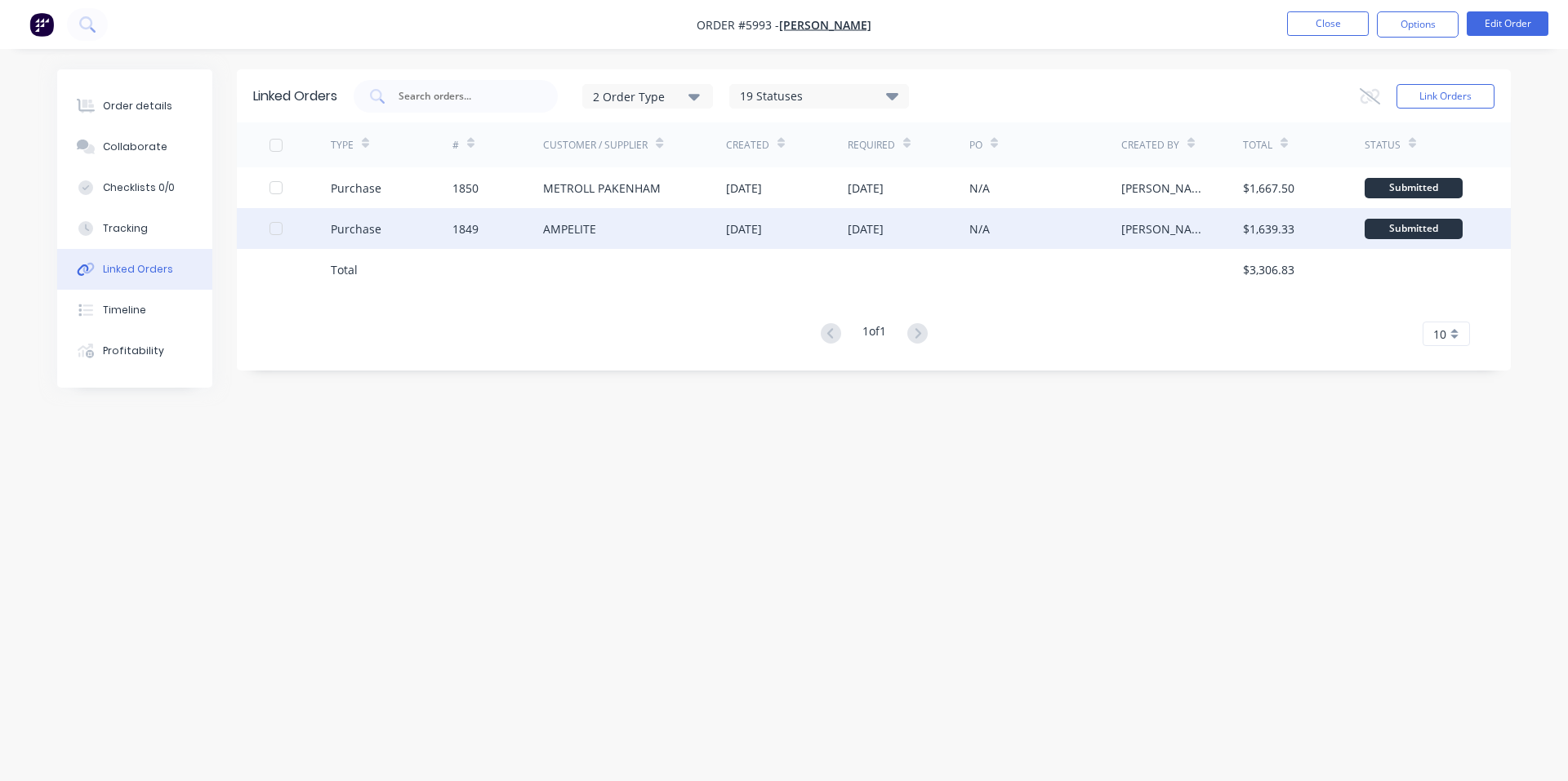
click at [958, 236] on div "[DATE]" at bounding box center [908, 228] width 121 height 41
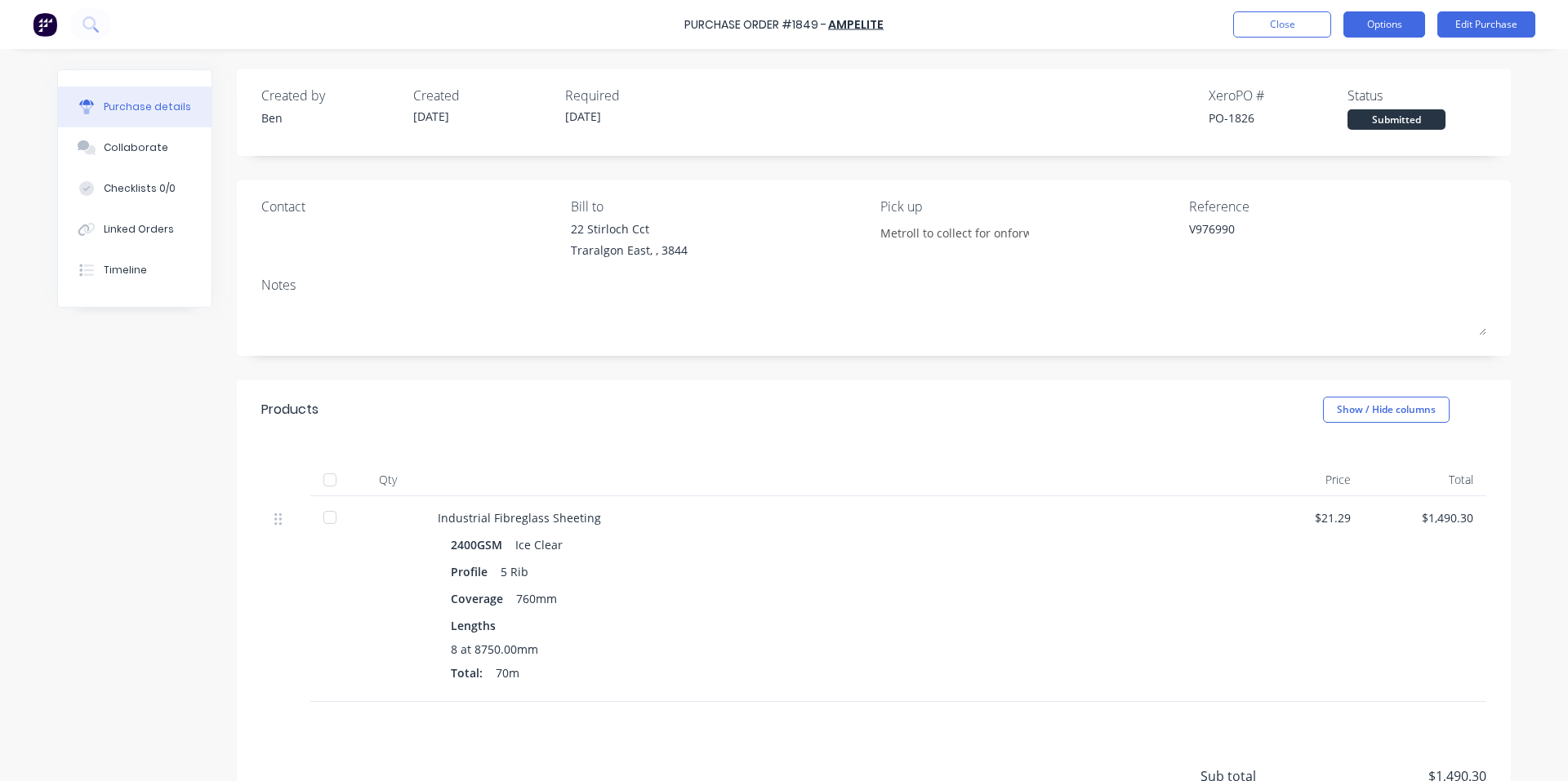
click at [1390, 21] on button "Options" at bounding box center [1384, 24] width 82 height 26
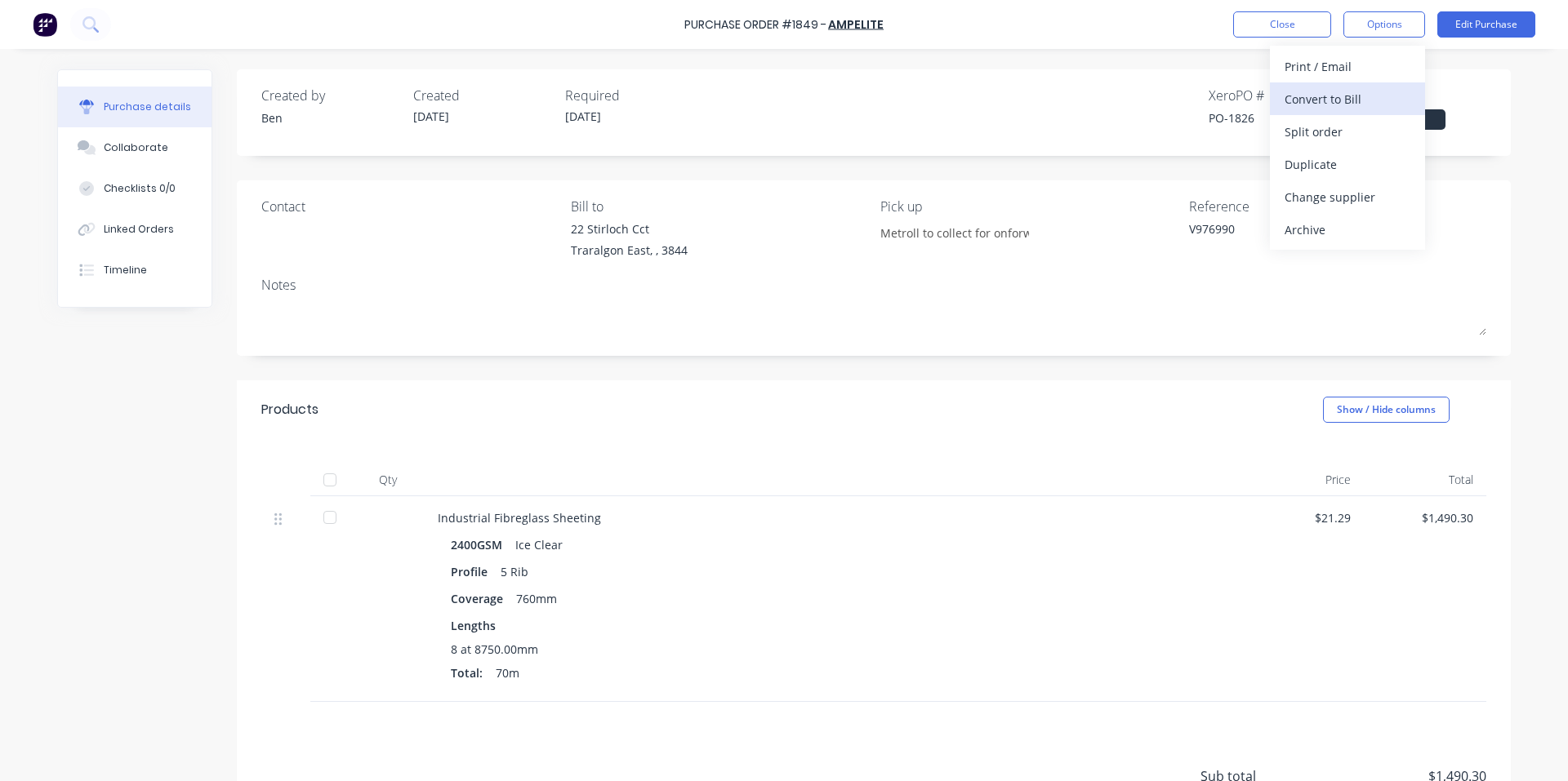
click at [1364, 103] on div "Convert to Bill" at bounding box center [1347, 99] width 126 height 24
type textarea "x"
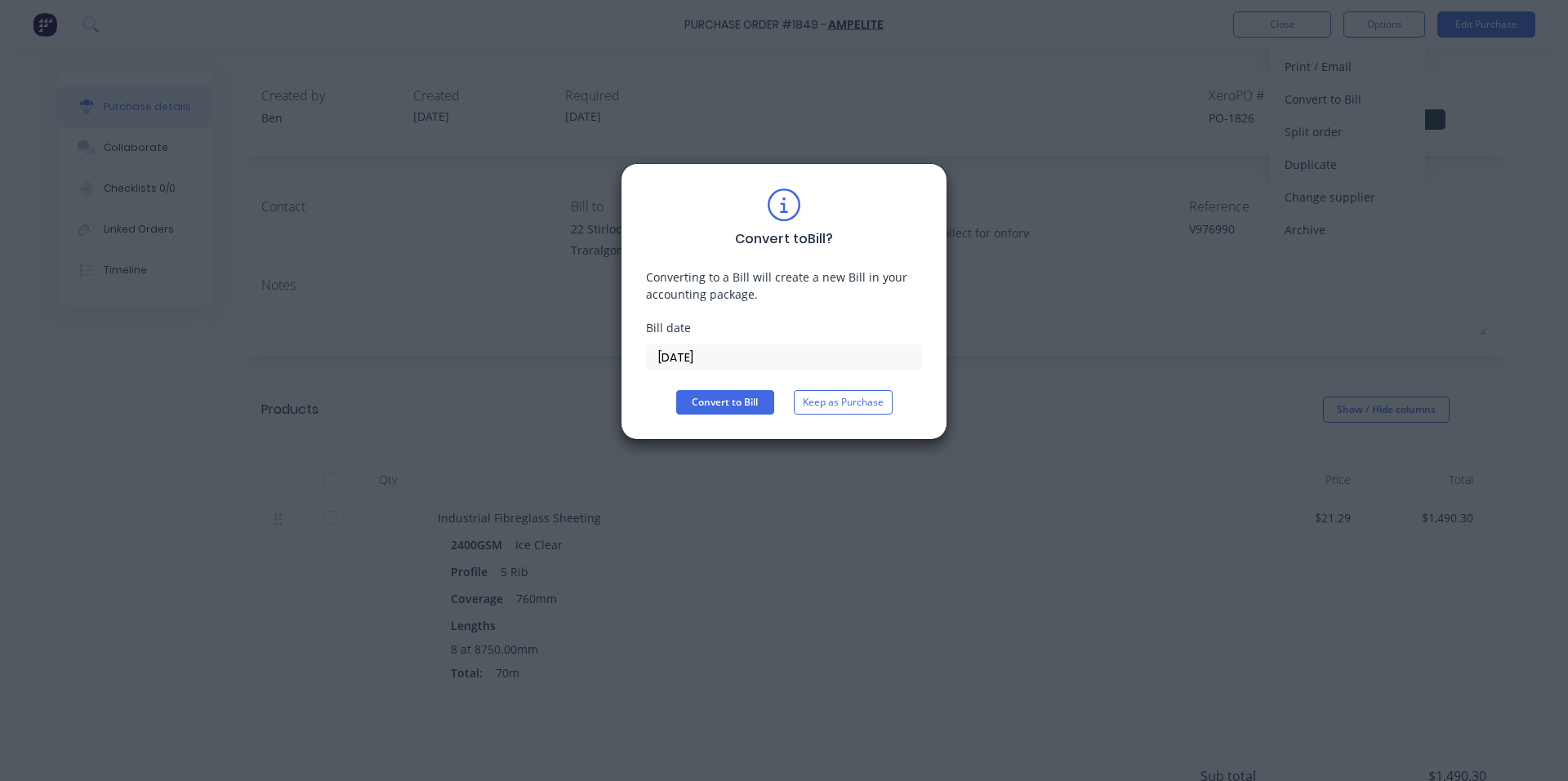
click at [722, 361] on input "[DATE]" at bounding box center [784, 357] width 275 height 24
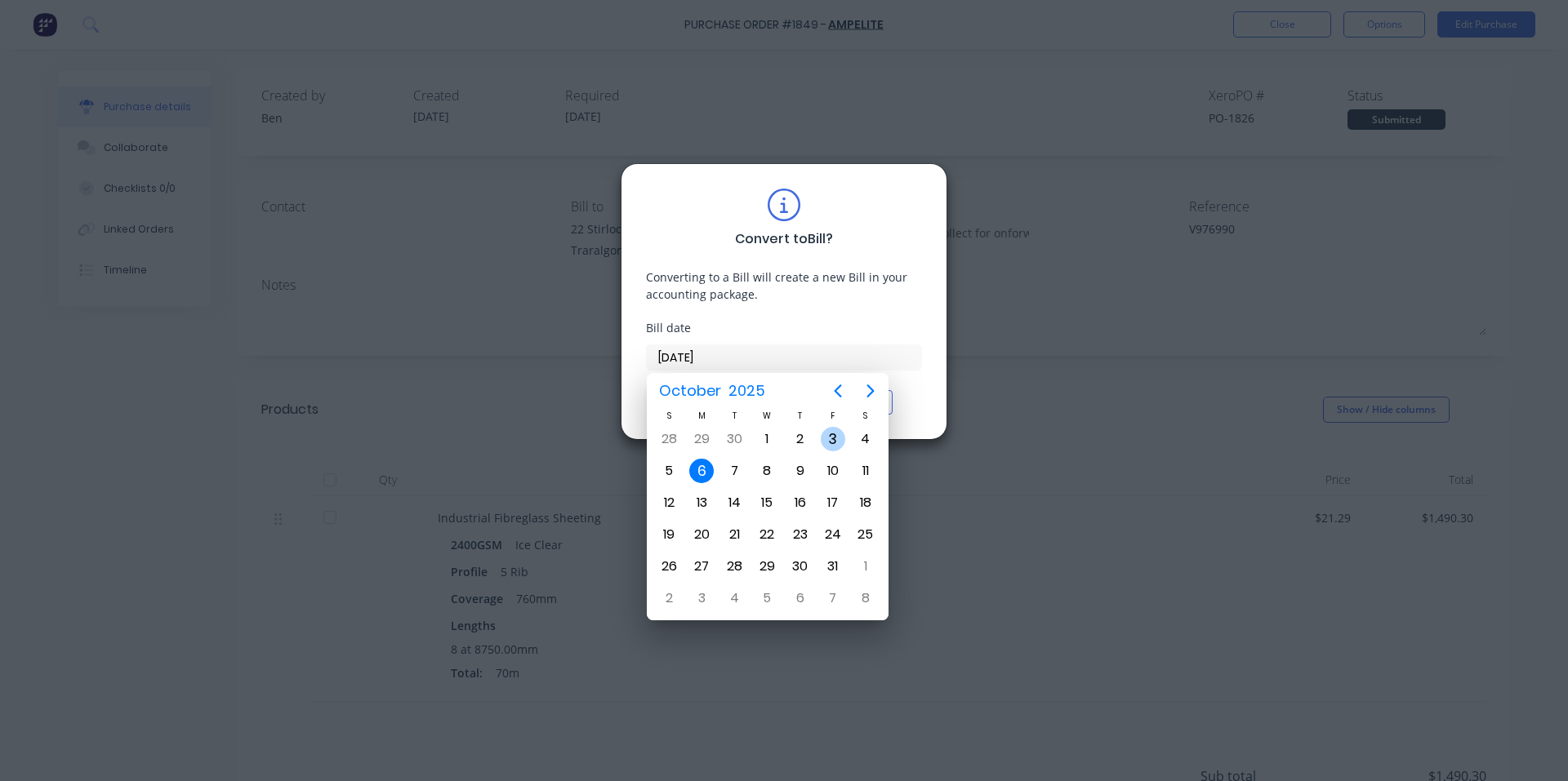
click at [834, 439] on div "3" at bounding box center [832, 439] width 24 height 24
type input "[DATE]"
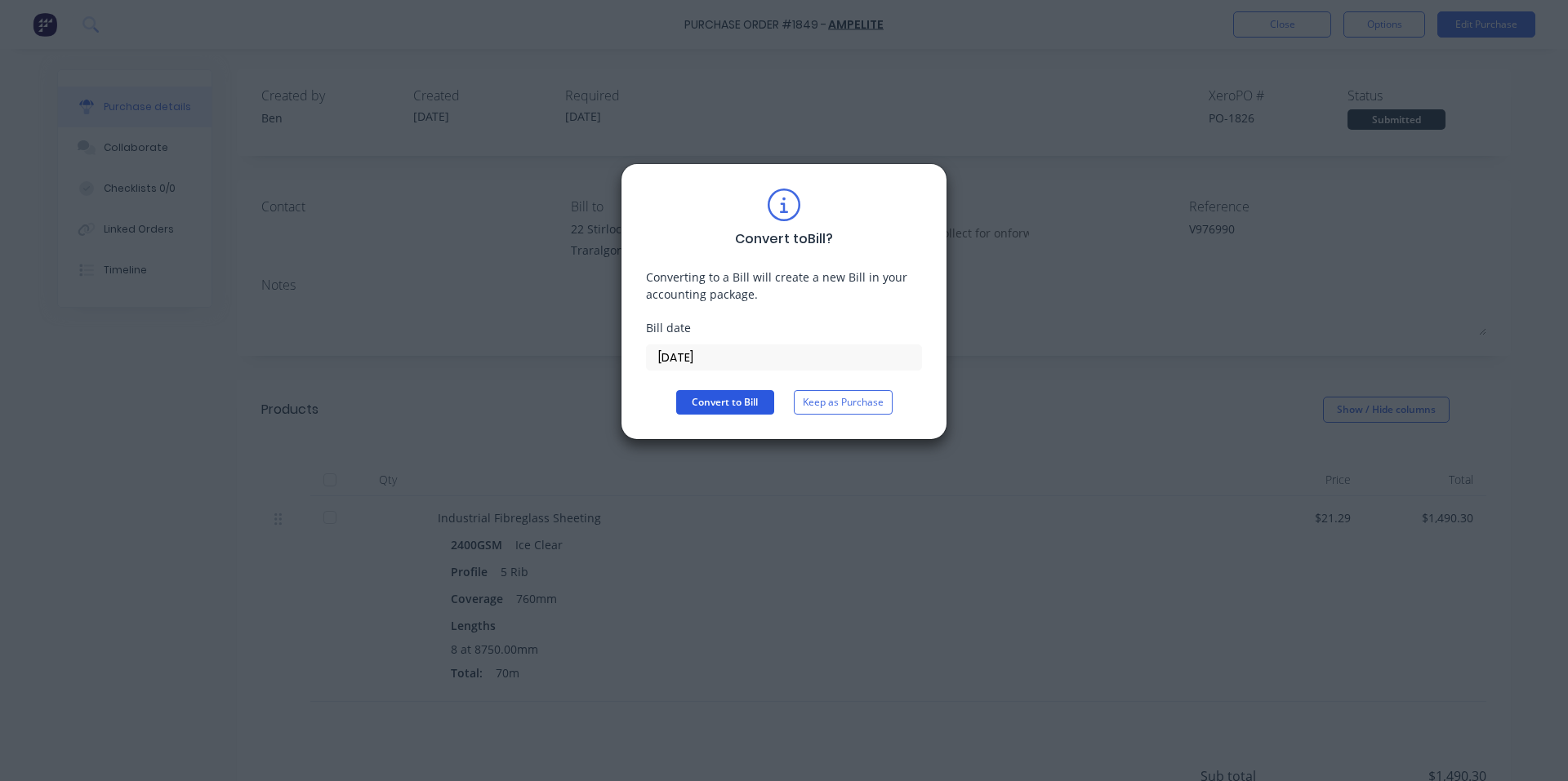
click at [742, 403] on button "Convert to Bill" at bounding box center [725, 402] width 98 height 24
type textarea "x"
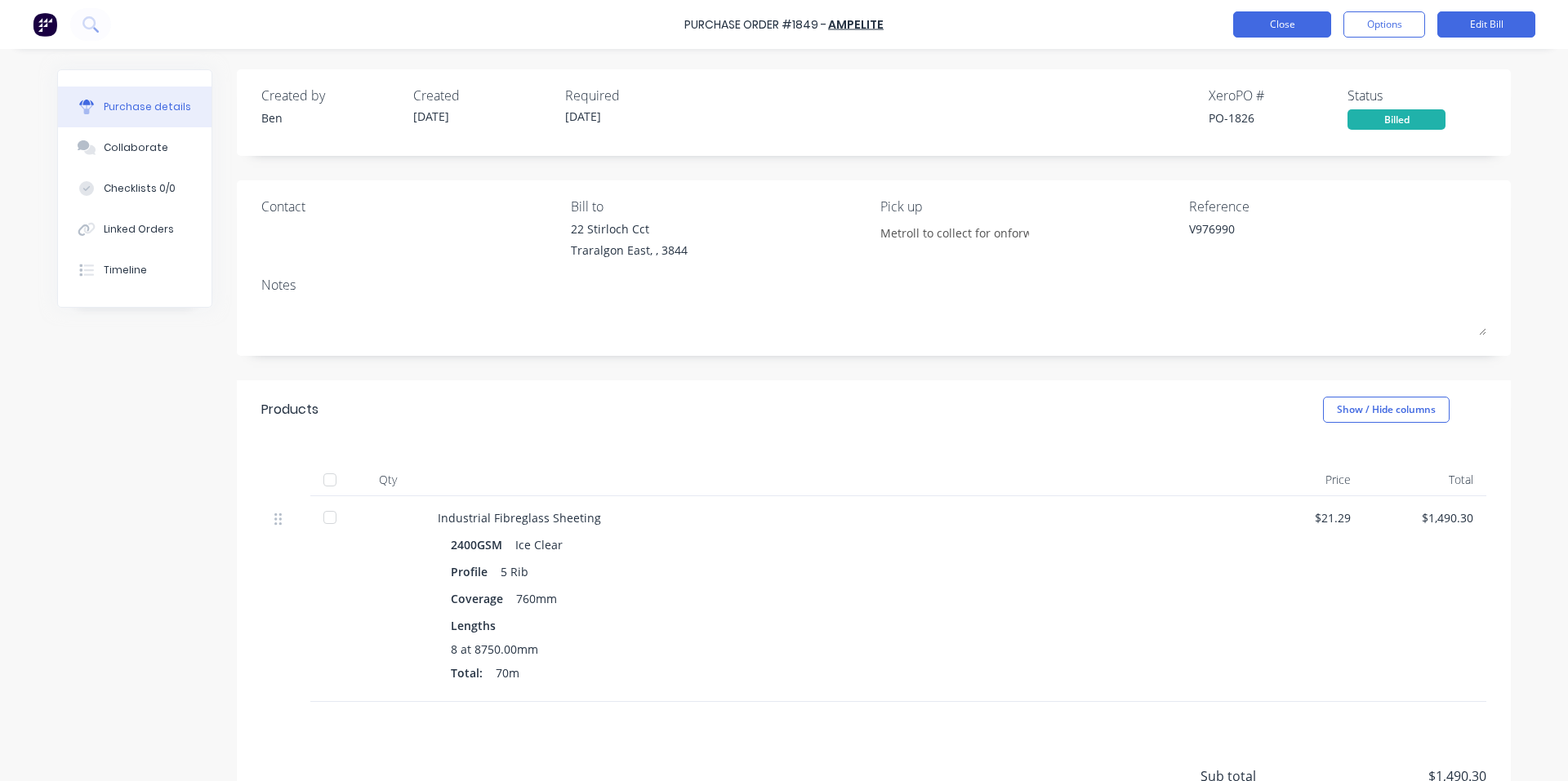
click at [1318, 20] on button "Close" at bounding box center [1282, 24] width 98 height 26
